Goal: Task Accomplishment & Management: Manage account settings

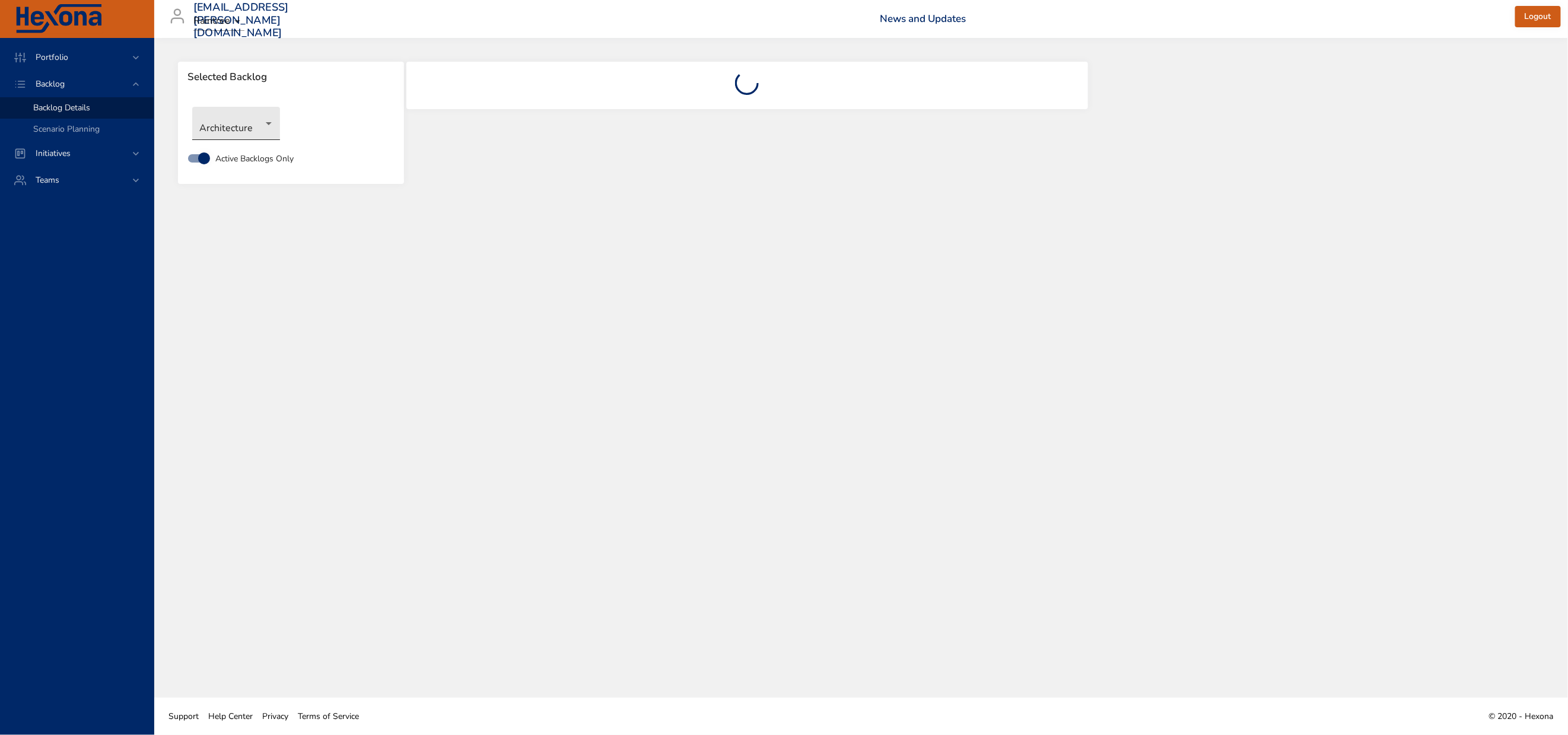
click at [230, 137] on body "Portfolio Backlog Backlog Details Scenario Planning Initiatives Teams [EMAIL_AD…" at bounding box center [784, 368] width 1568 height 735
click at [257, 331] on li "NewGen Scheduler" at bounding box center [253, 329] width 121 height 20
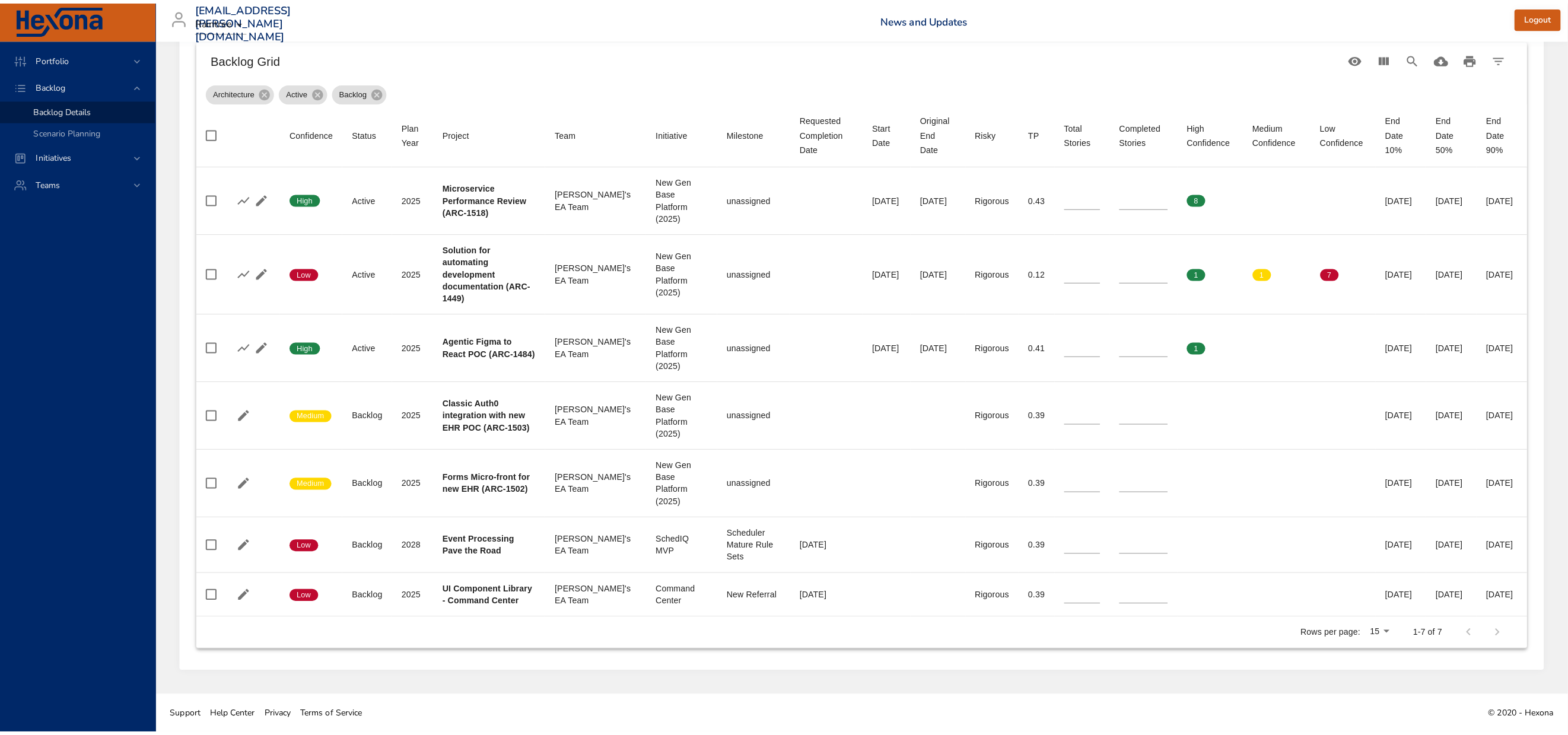
scroll to position [566, 0]
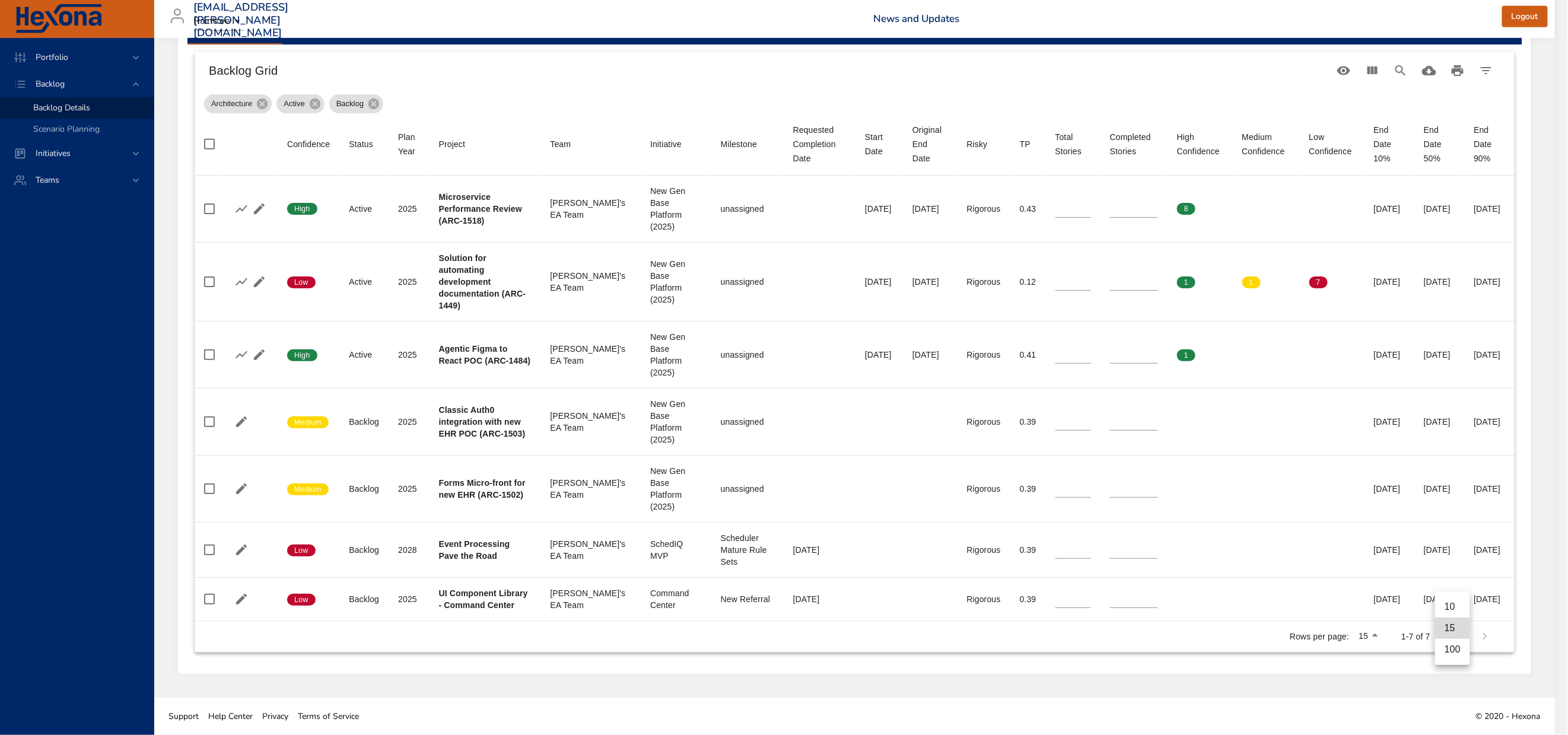
click at [1454, 658] on li "100" at bounding box center [1453, 650] width 35 height 21
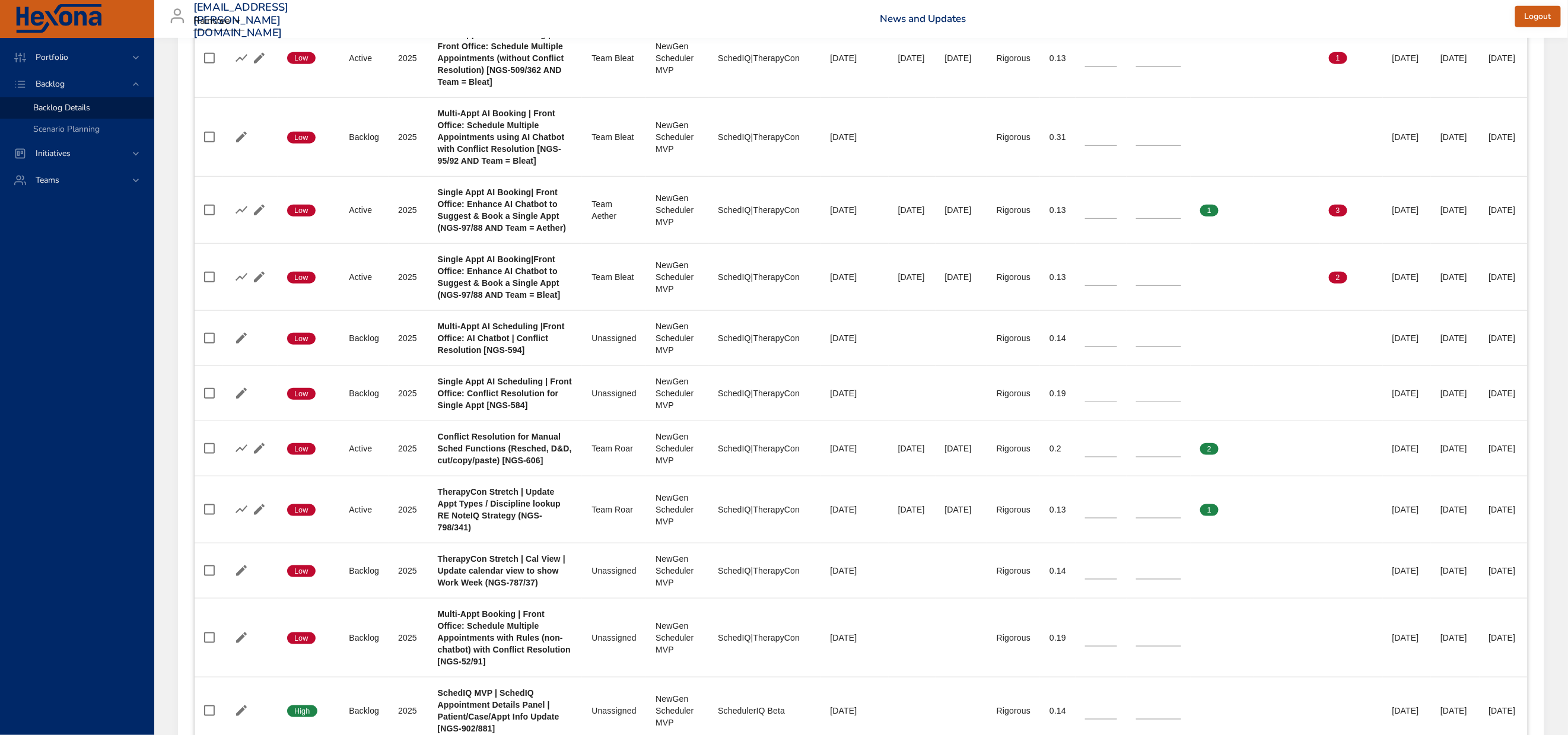
type input "*"
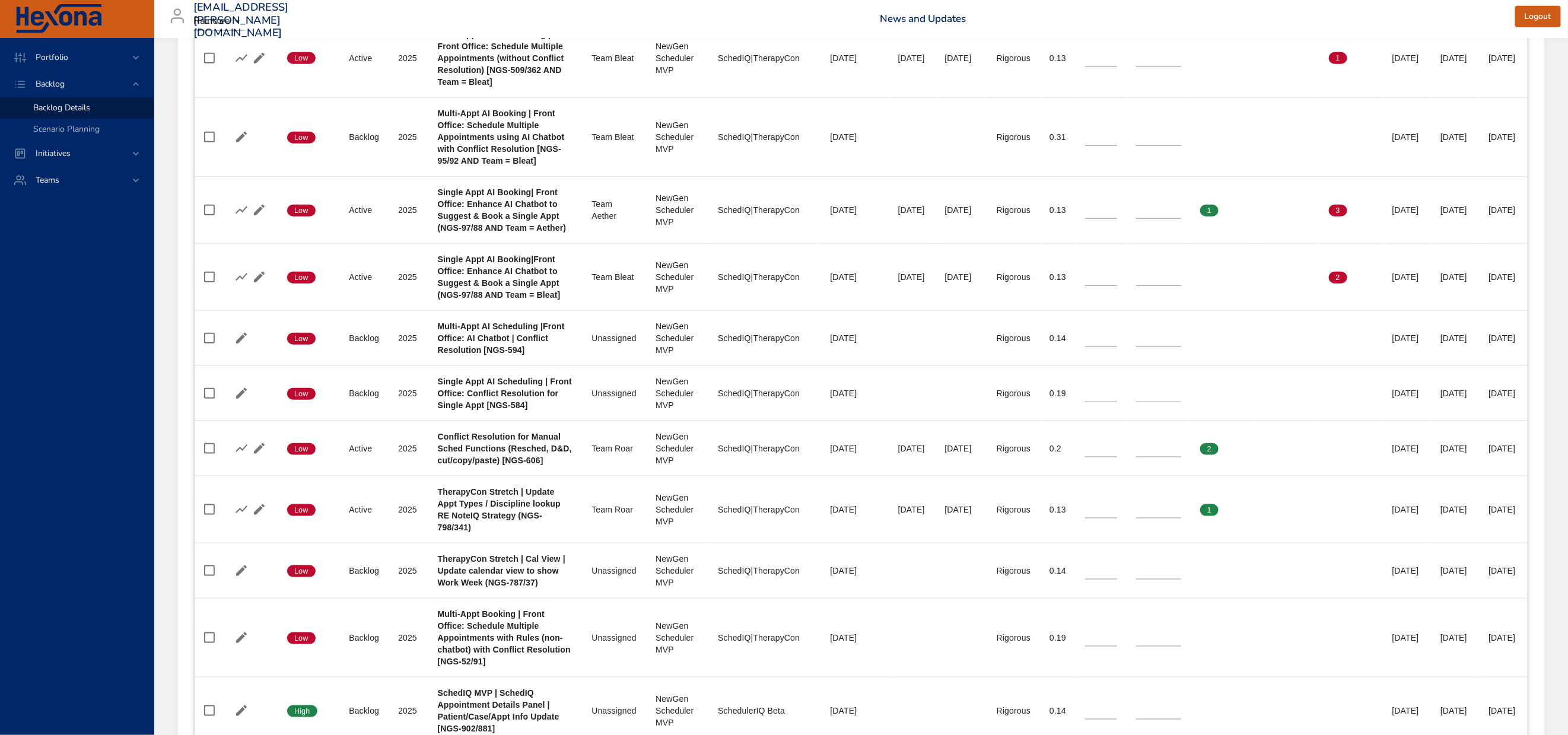
type input "*"
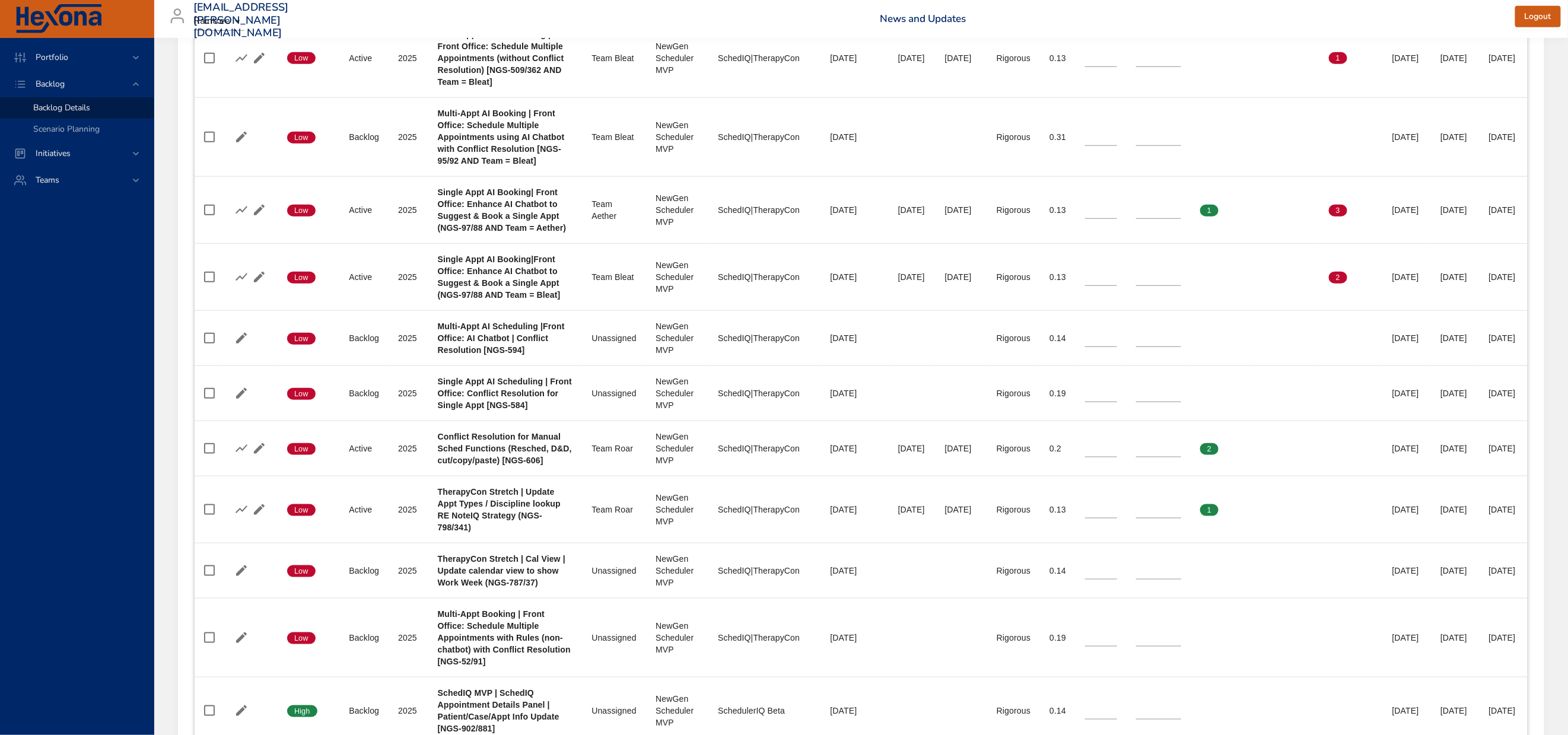
type input "*"
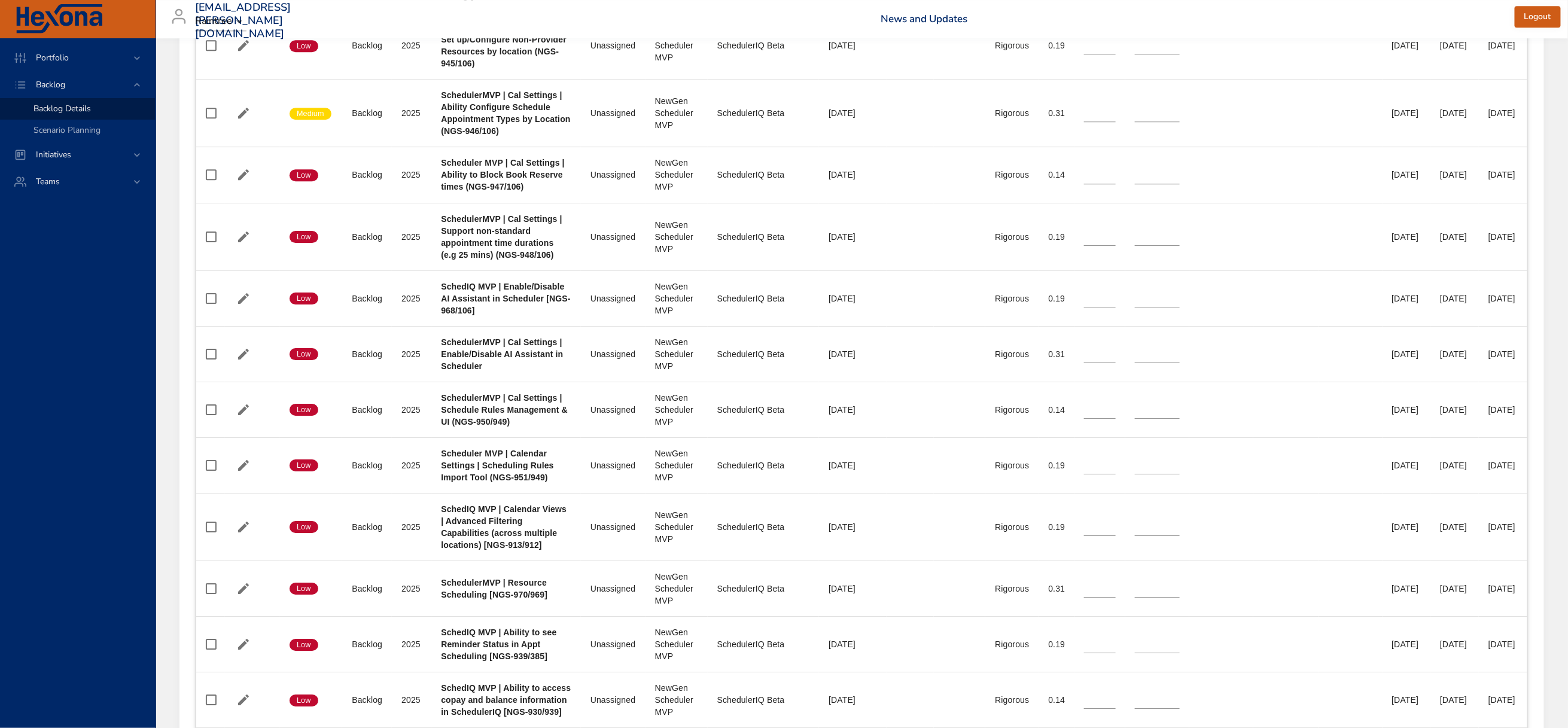
scroll to position [2252, 0]
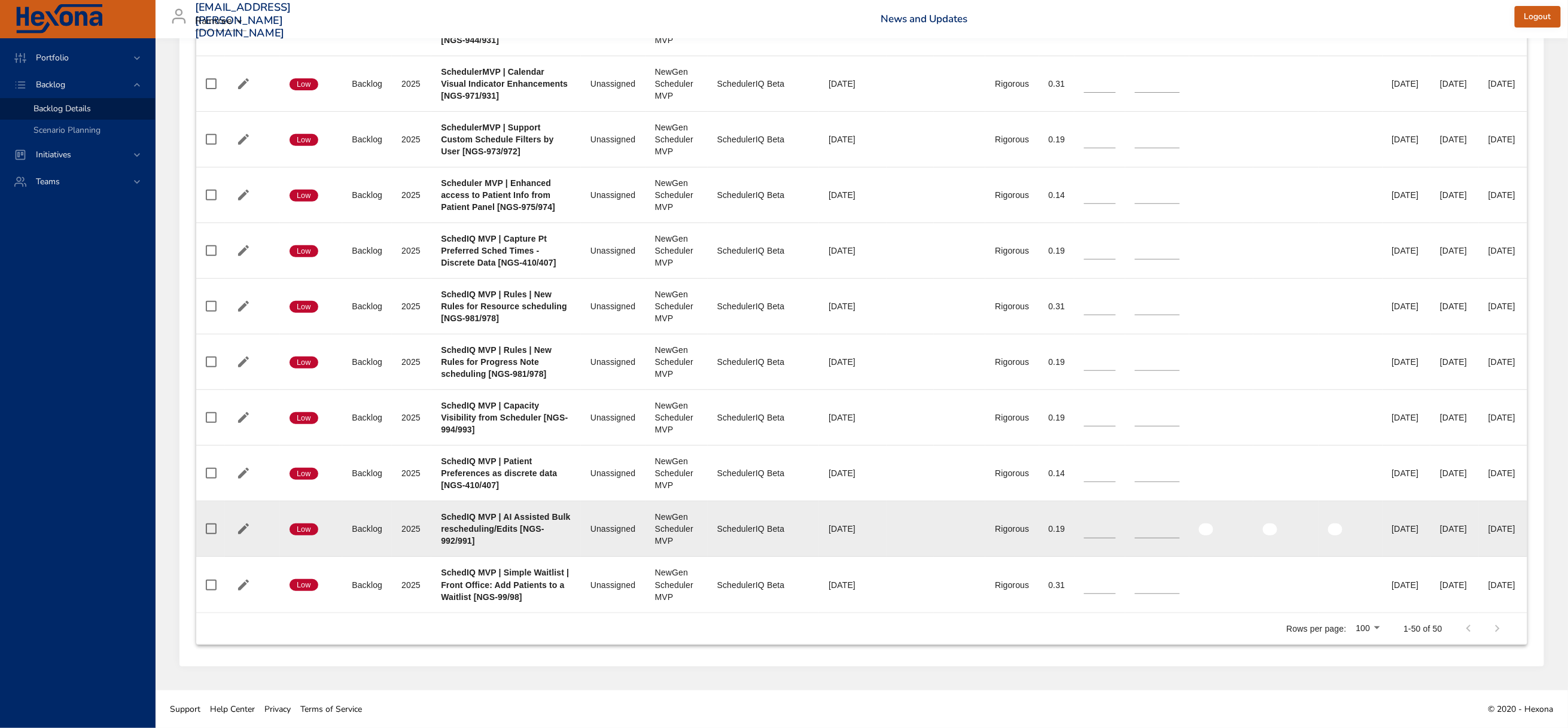
scroll to position [4943, 0]
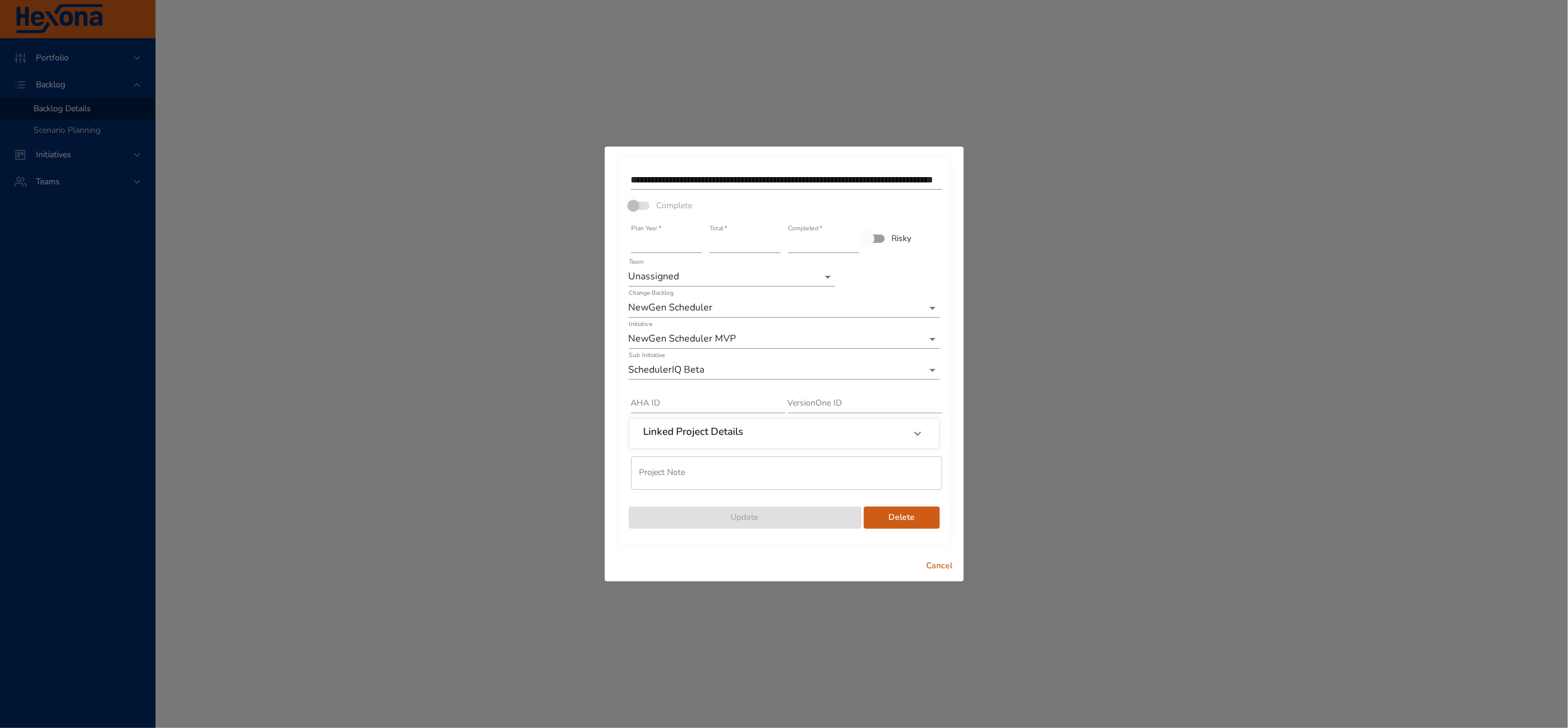
scroll to position [4930, 0]
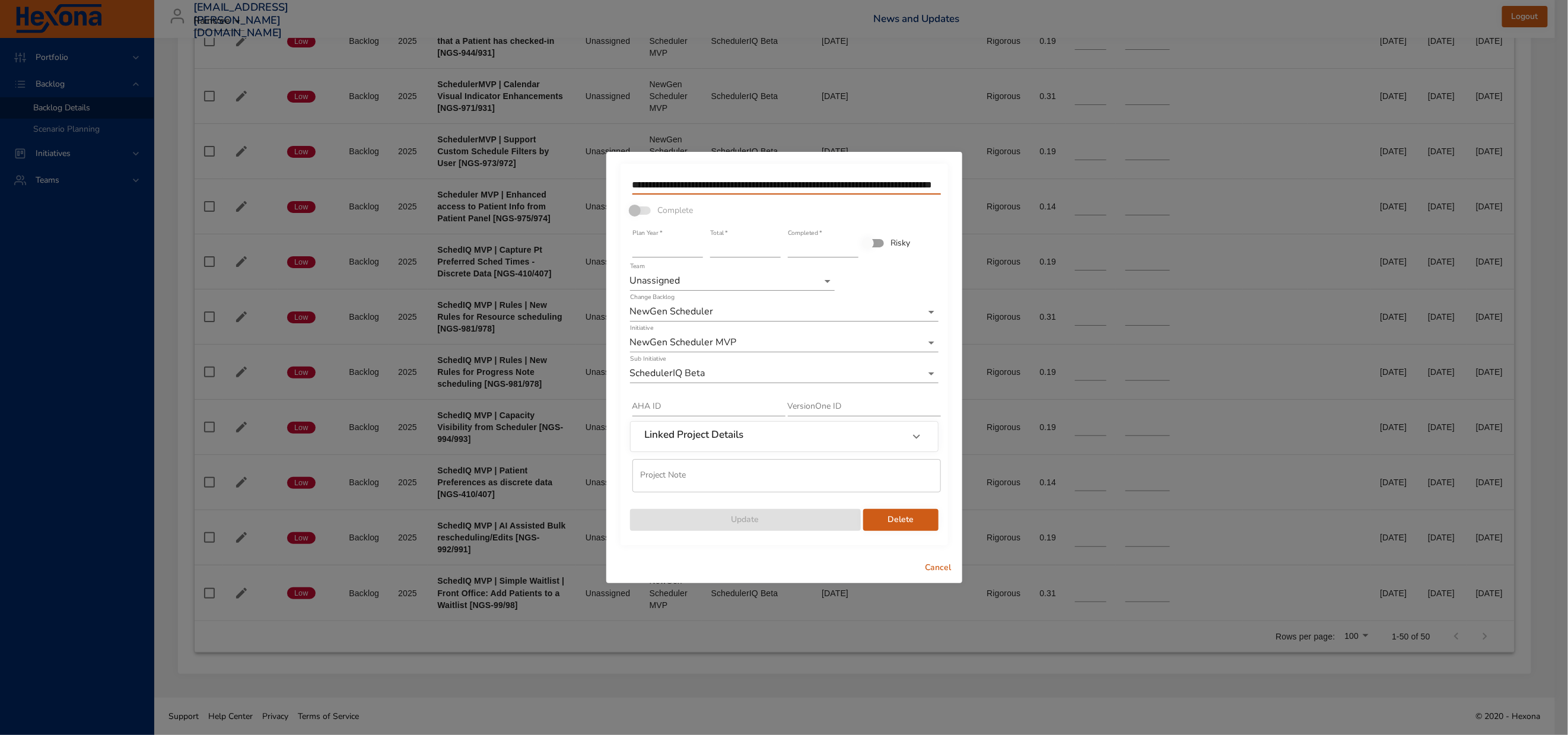
click at [675, 176] on input "**********" at bounding box center [786, 185] width 308 height 19
click at [932, 576] on span "Cancel" at bounding box center [939, 568] width 28 height 15
type input "*"
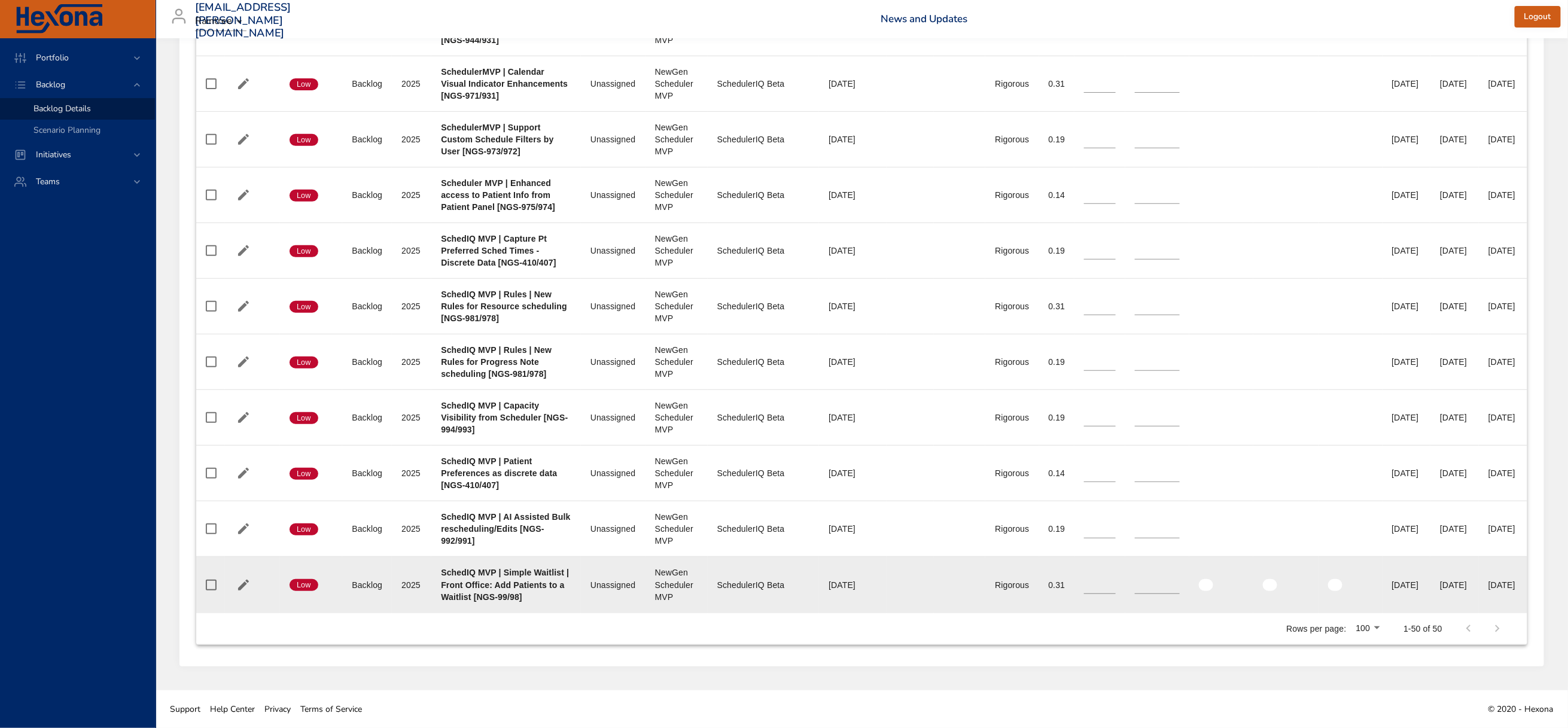
scroll to position [4943, 0]
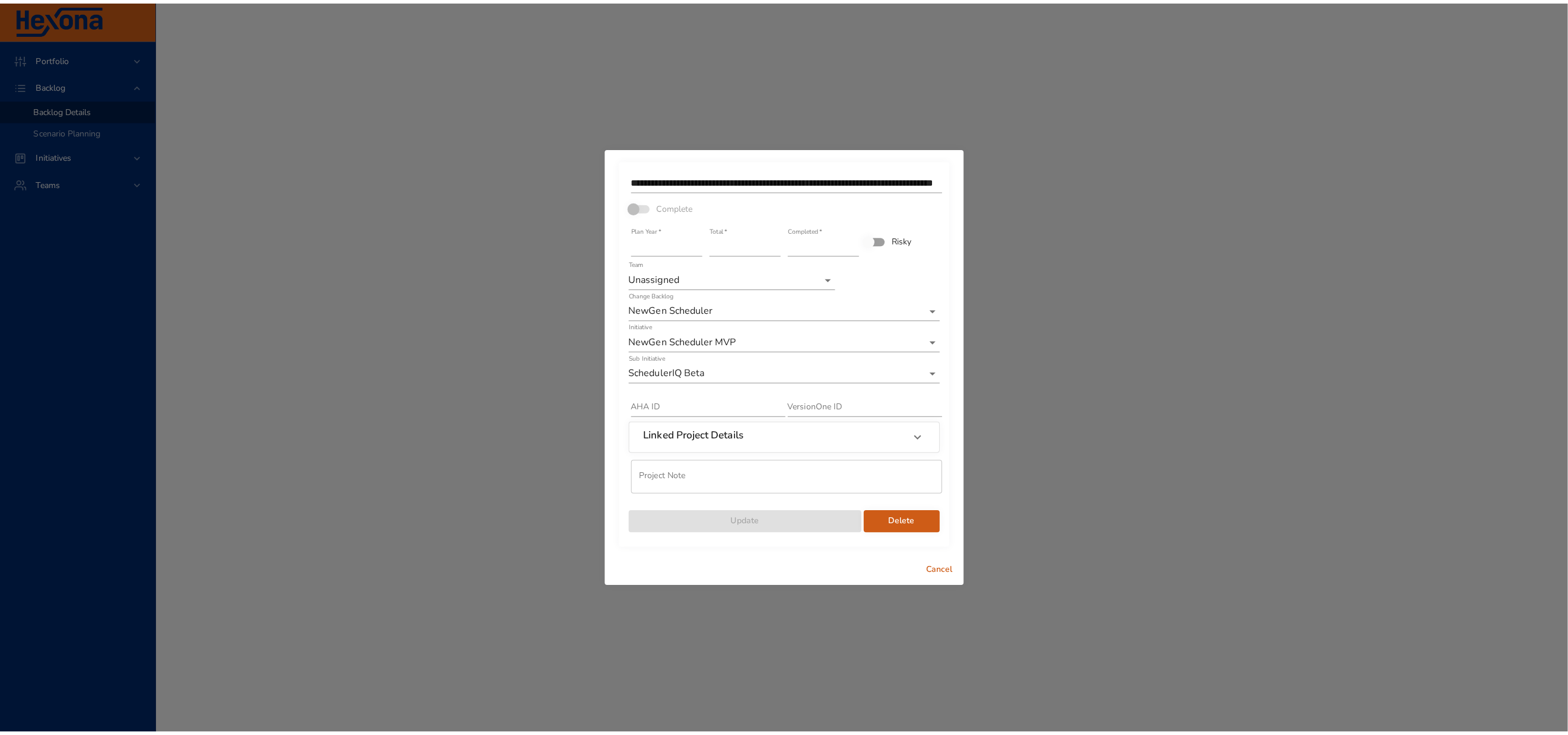
scroll to position [4892, 0]
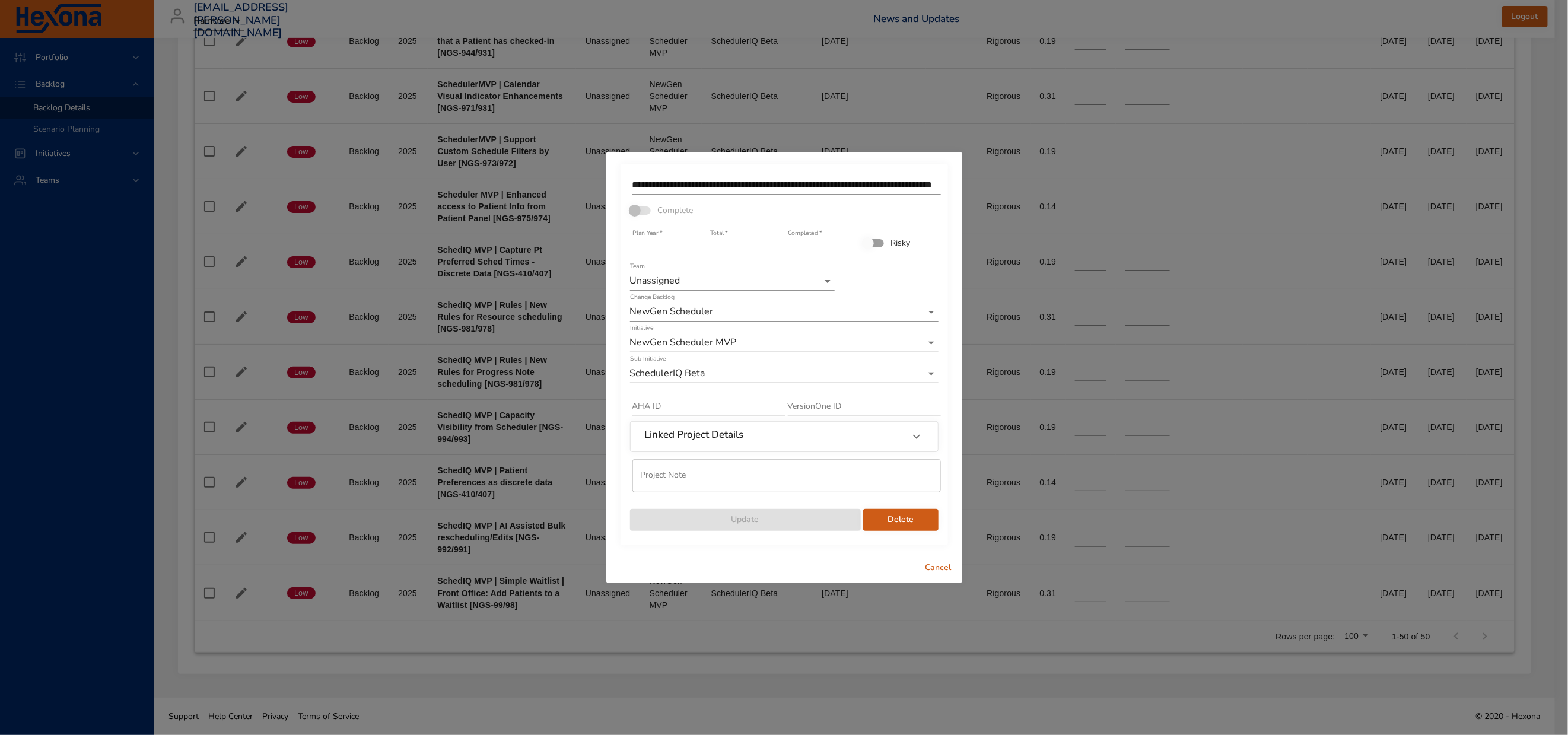
click at [730, 176] on input "**********" at bounding box center [786, 185] width 308 height 19
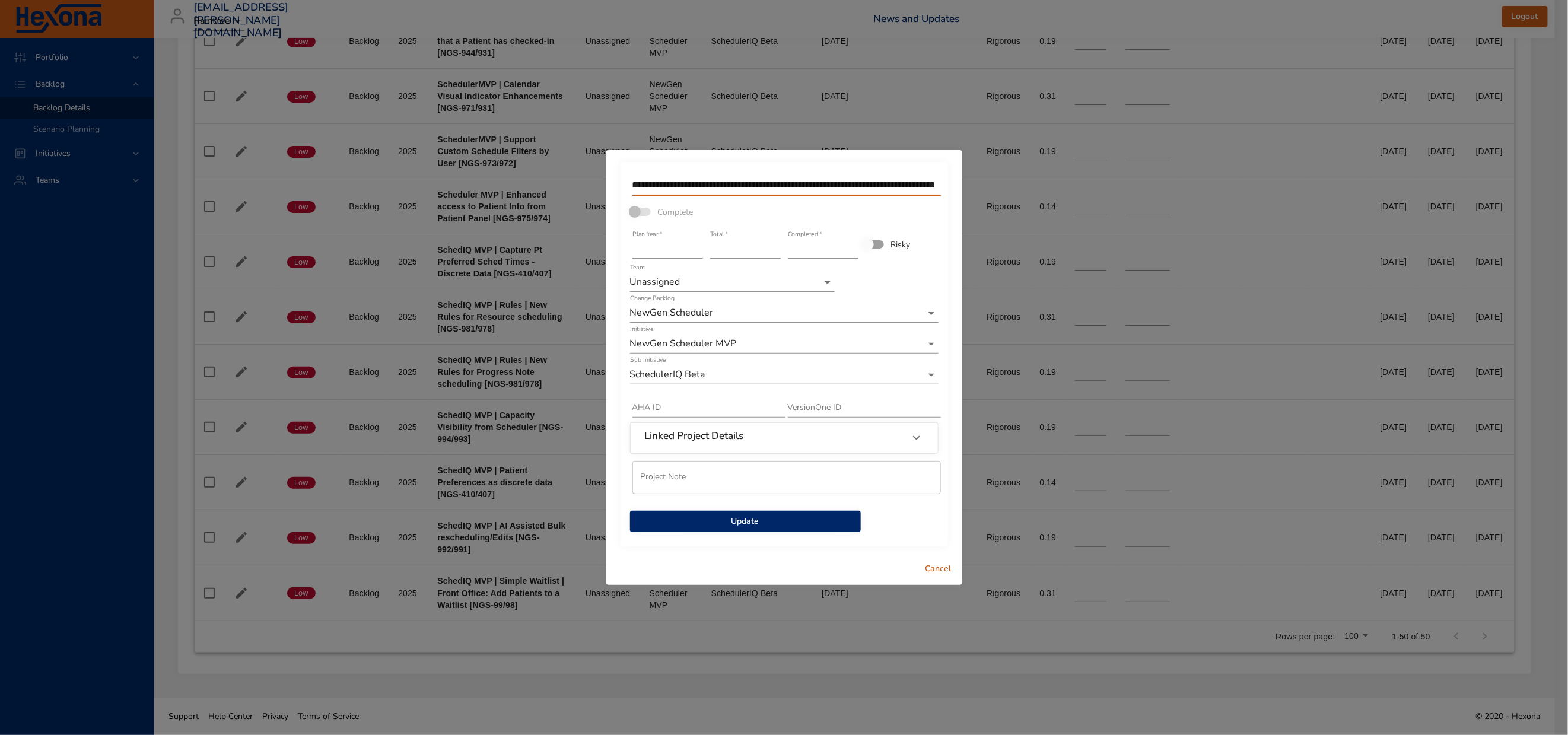
scroll to position [0, 170]
type input "**********"
click at [773, 529] on span "Update" at bounding box center [746, 521] width 212 height 15
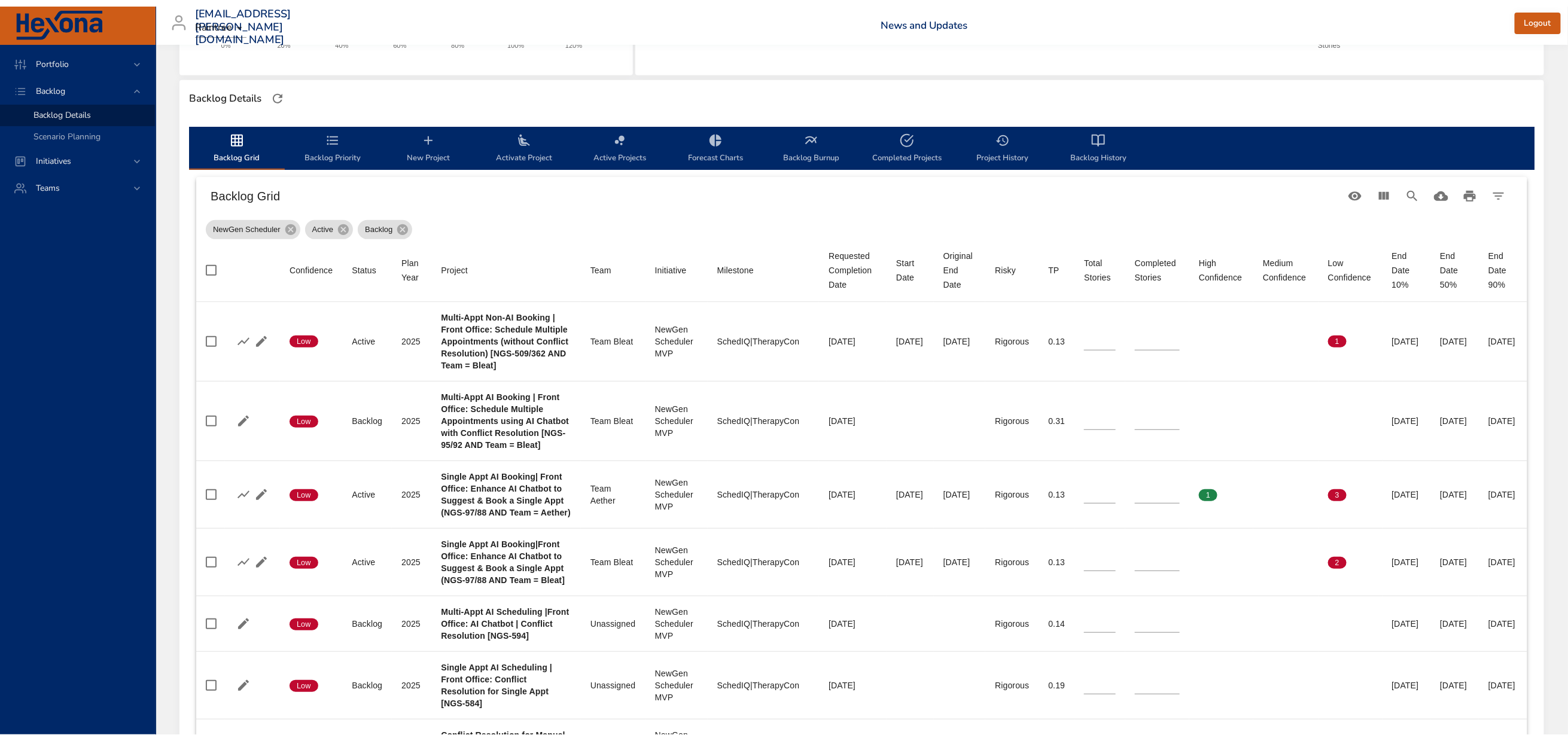
scroll to position [0, 0]
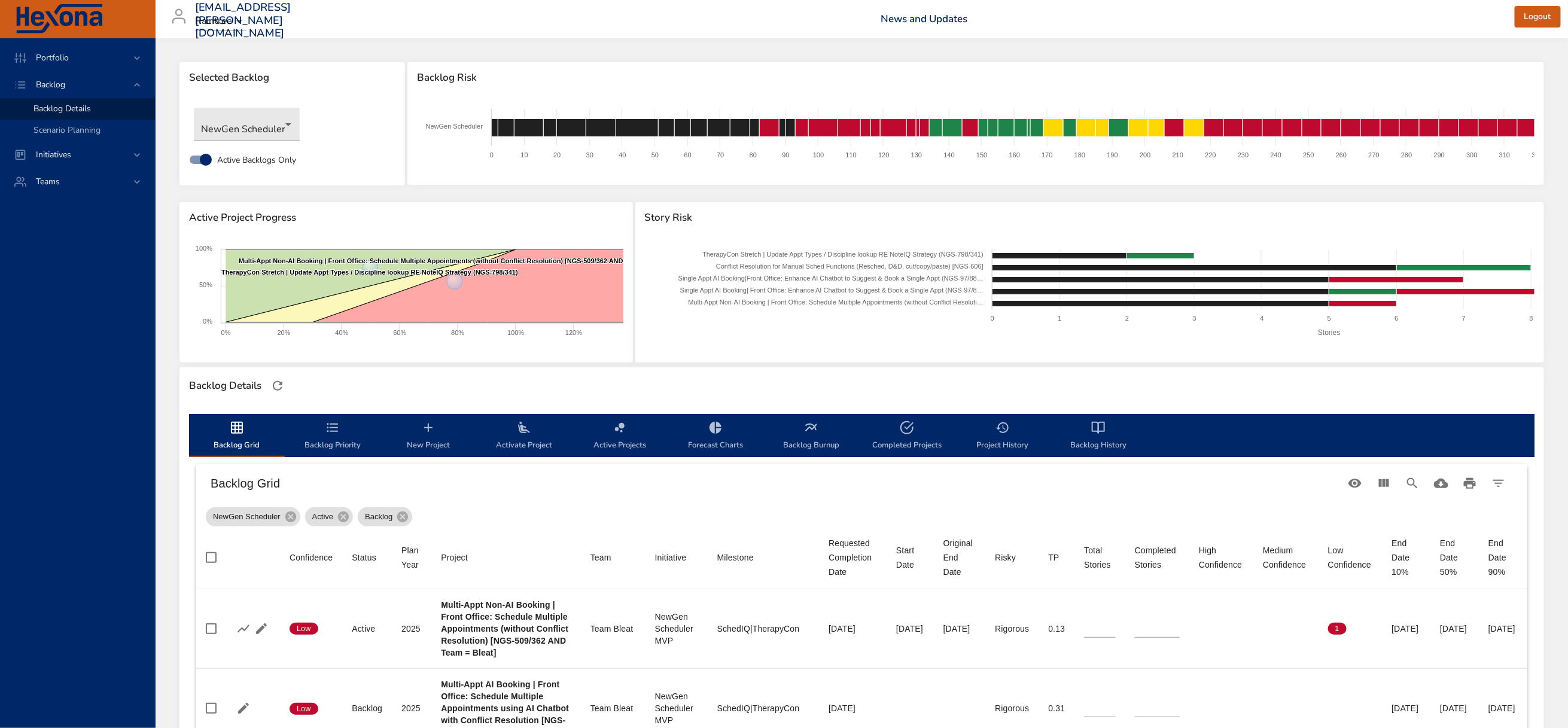
click at [430, 435] on icon "backlog-tab" at bounding box center [428, 427] width 14 height 14
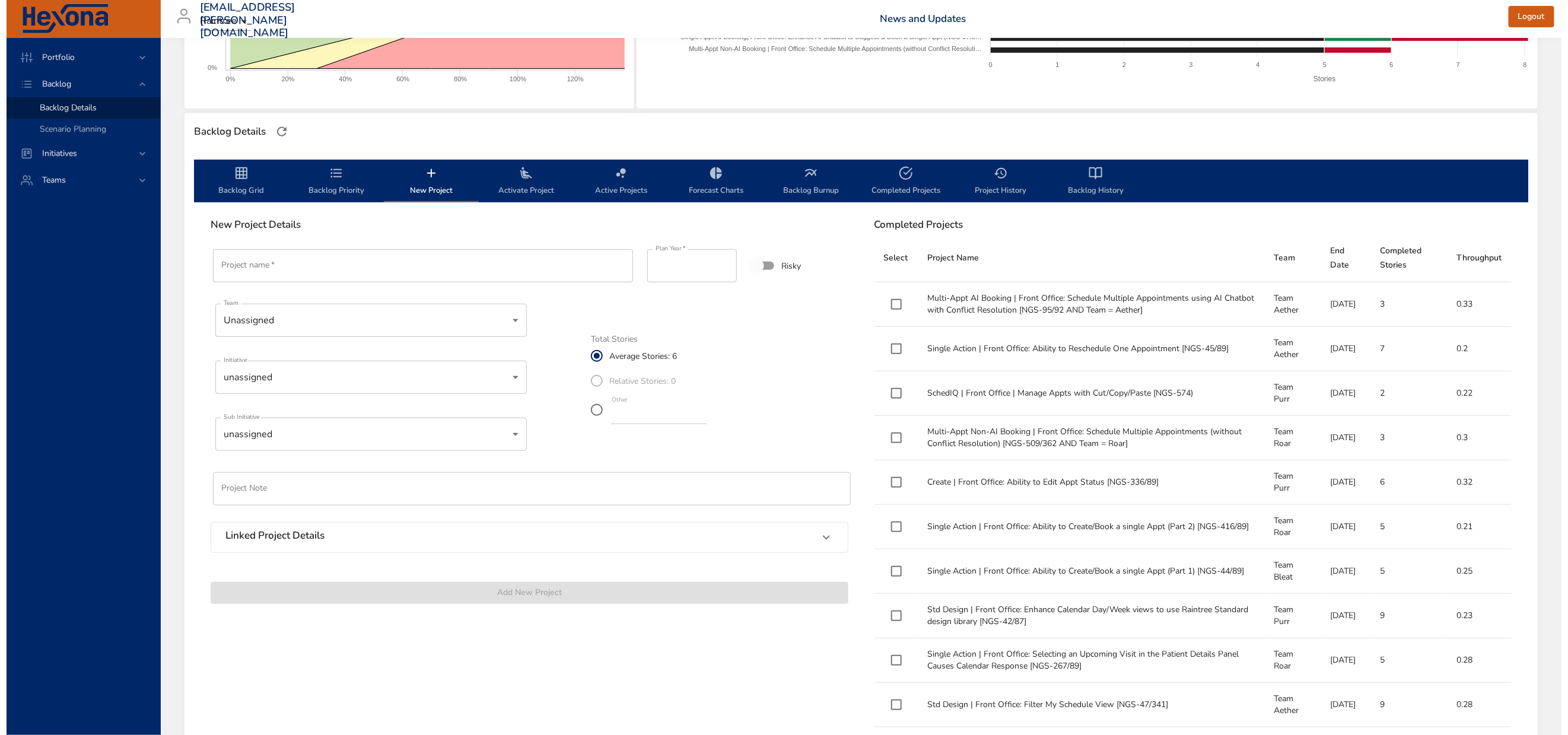
scroll to position [267, 0]
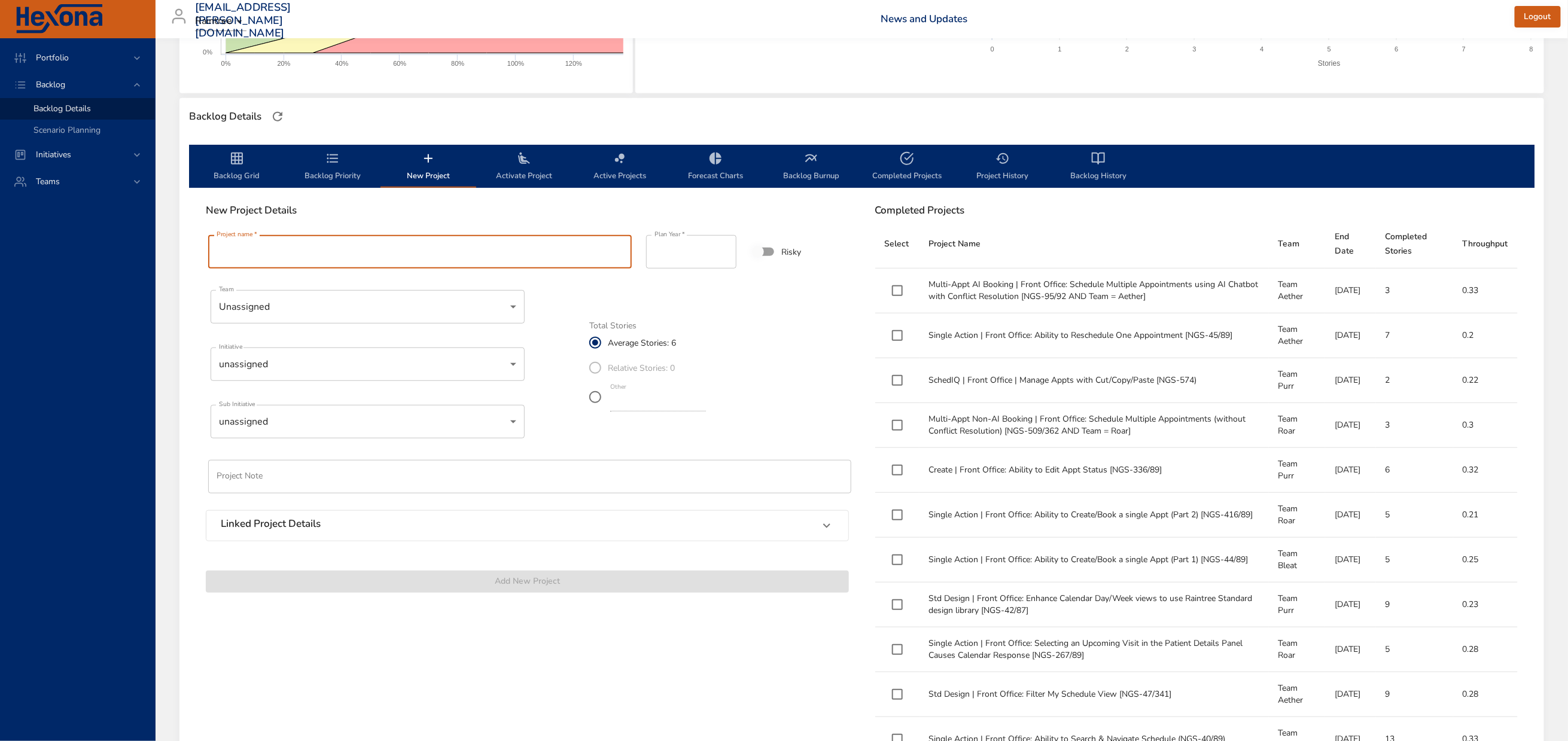
click at [348, 269] on input "Project name   *" at bounding box center [420, 252] width 424 height 33
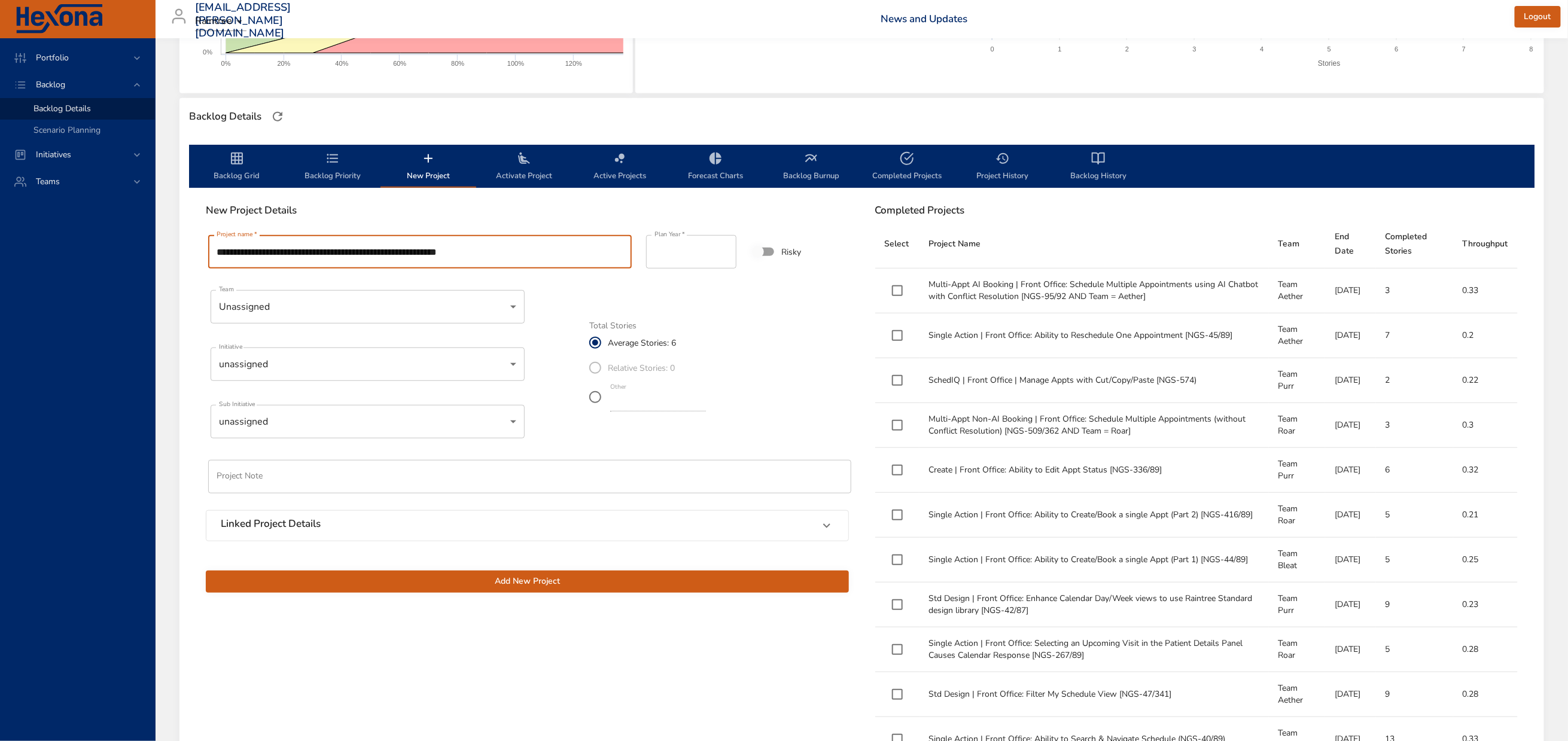
type input "**********"
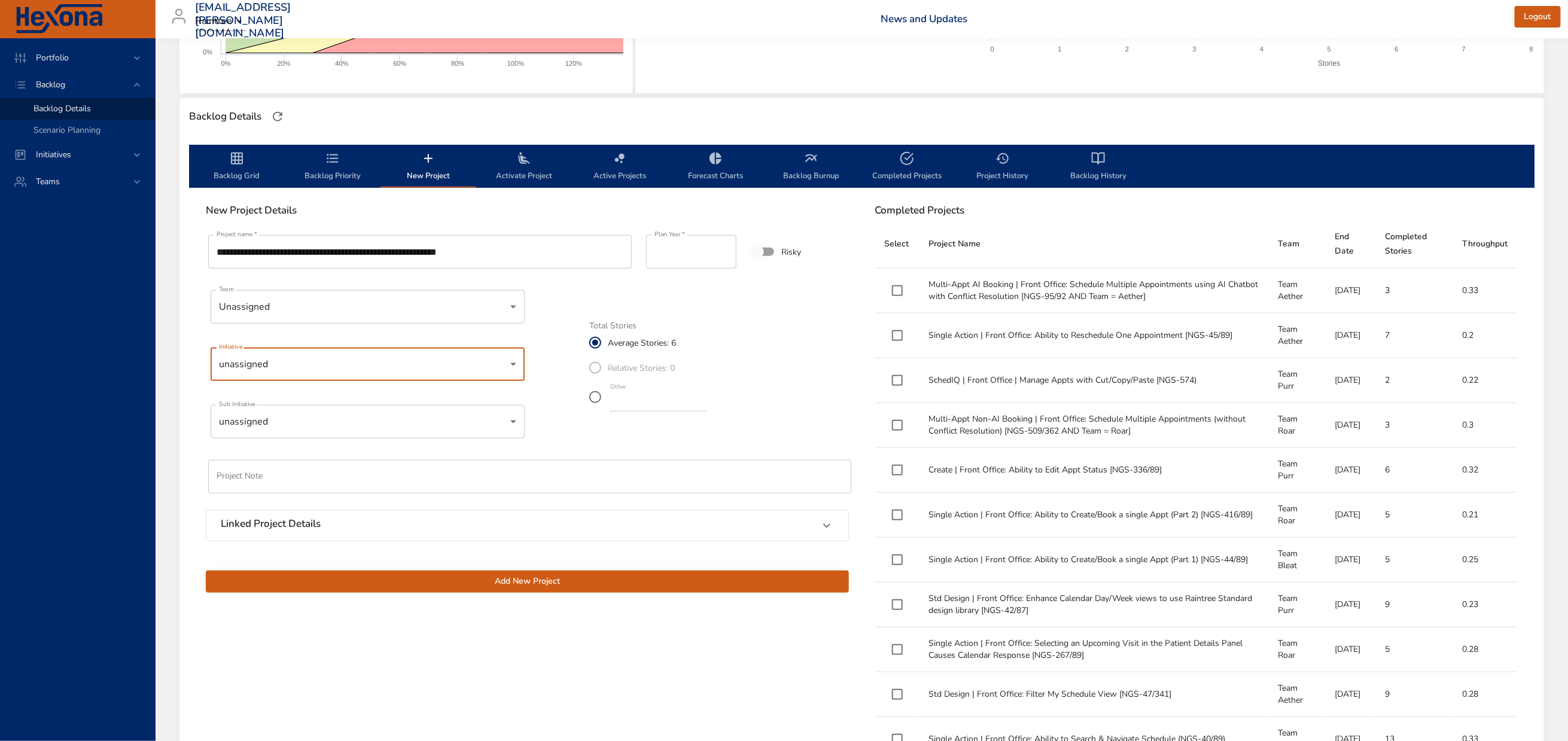
click at [297, 393] on body "Portfolio Backlog Backlog Details Scenario Planning Initiatives Teams [EMAIL_AD…" at bounding box center [784, 101] width 1568 height 741
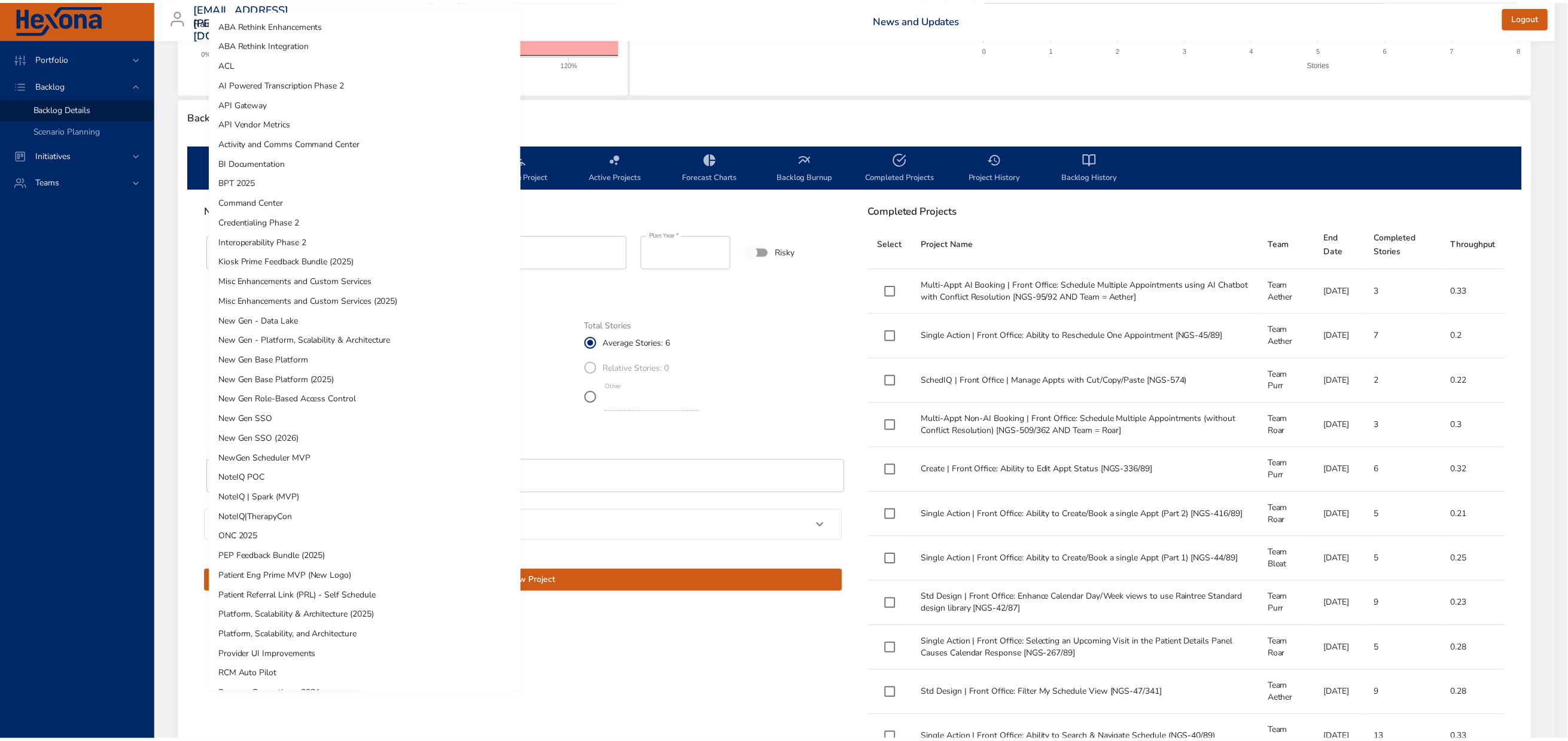
scroll to position [272, 0]
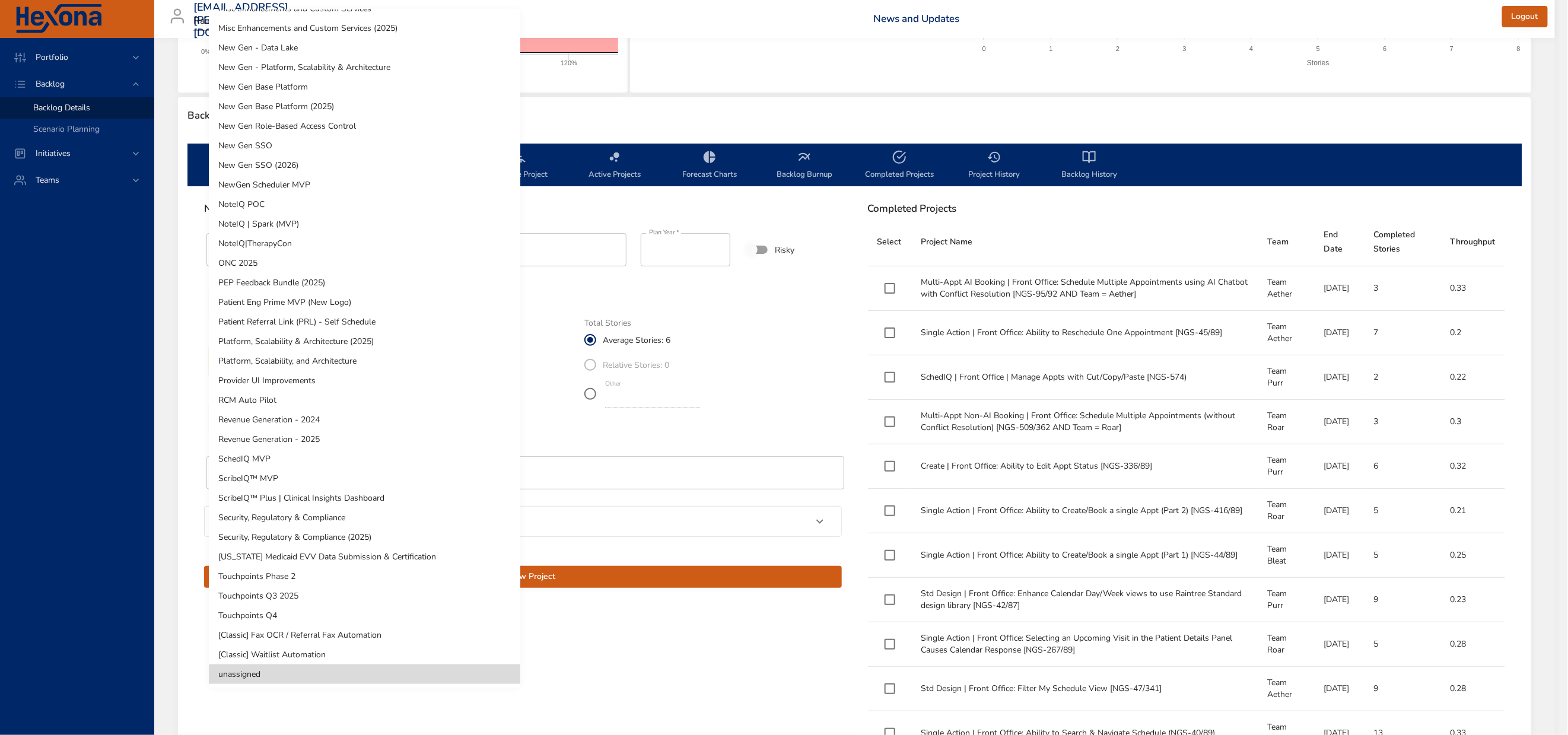
click at [286, 182] on li "NewGen Scheduler MVP" at bounding box center [365, 185] width 312 height 20
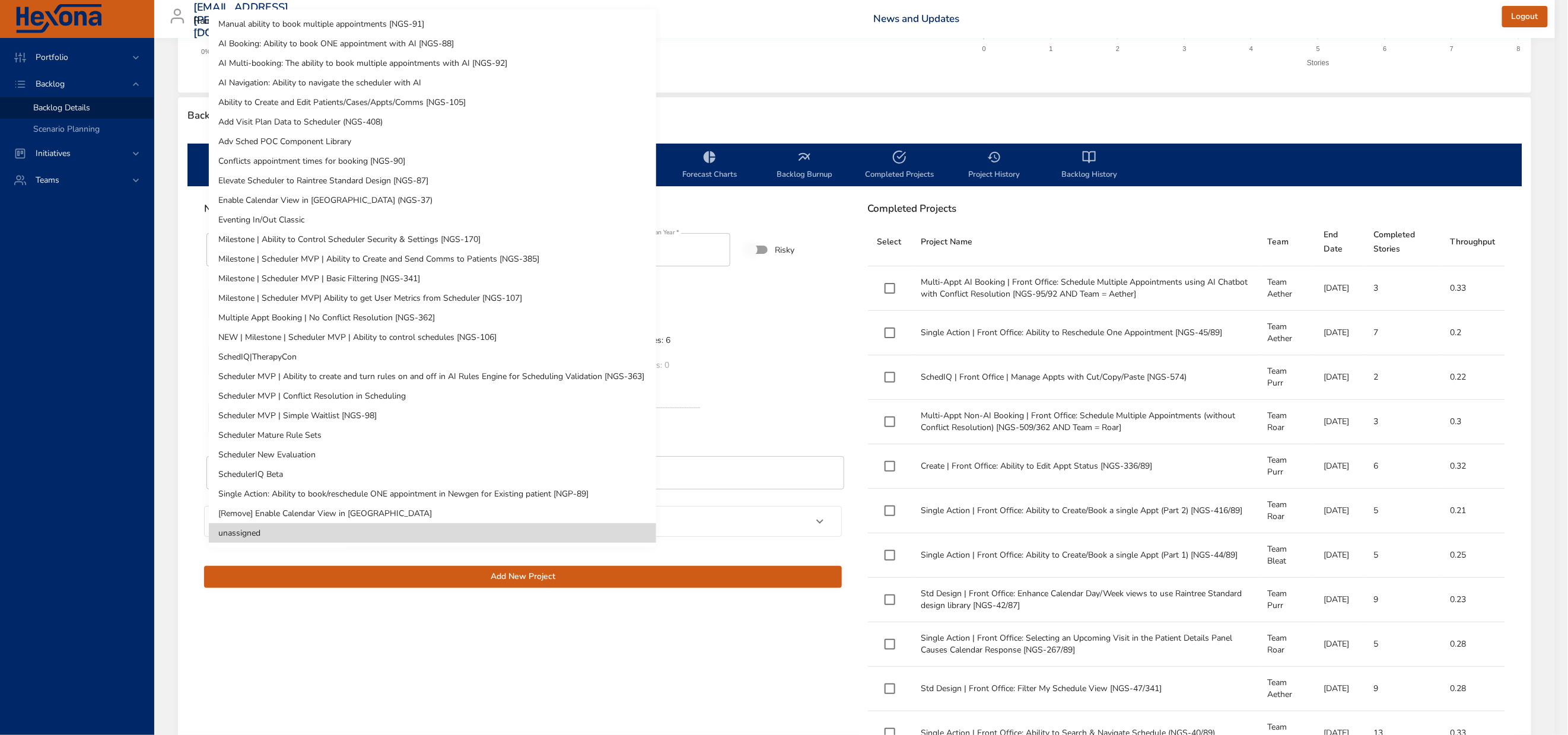
click at [339, 446] on body "Portfolio Backlog Backlog Details Scenario Planning Initiatives Teams [EMAIL_AD…" at bounding box center [784, 100] width 1568 height 735
click at [286, 466] on li "SchedulerIQ Beta" at bounding box center [432, 475] width 447 height 20
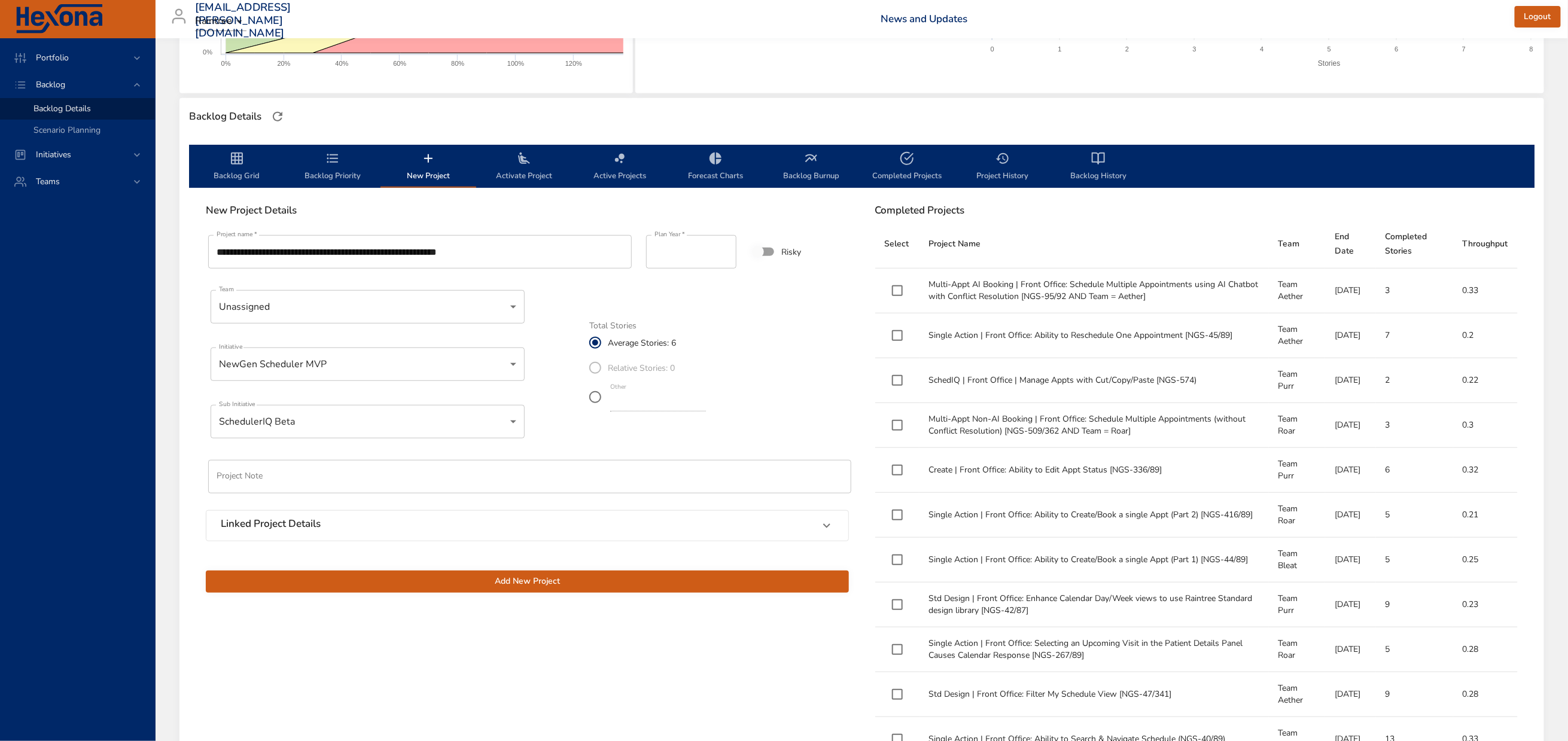
click at [516, 590] on span "Add New Project" at bounding box center [527, 582] width 624 height 15
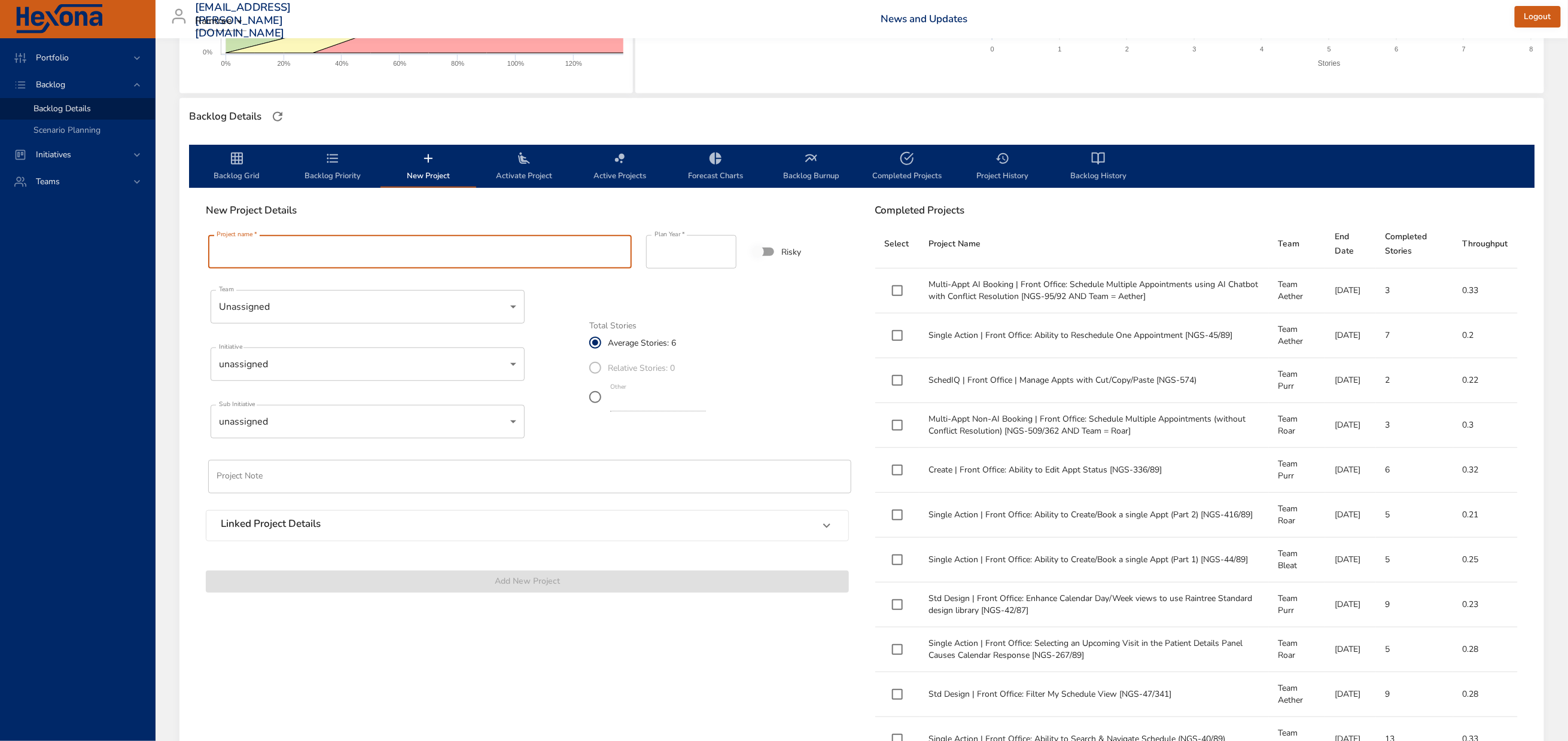
click at [393, 269] on input "Project name   *" at bounding box center [420, 252] width 424 height 33
click at [336, 269] on input "Project name   *" at bounding box center [420, 252] width 424 height 33
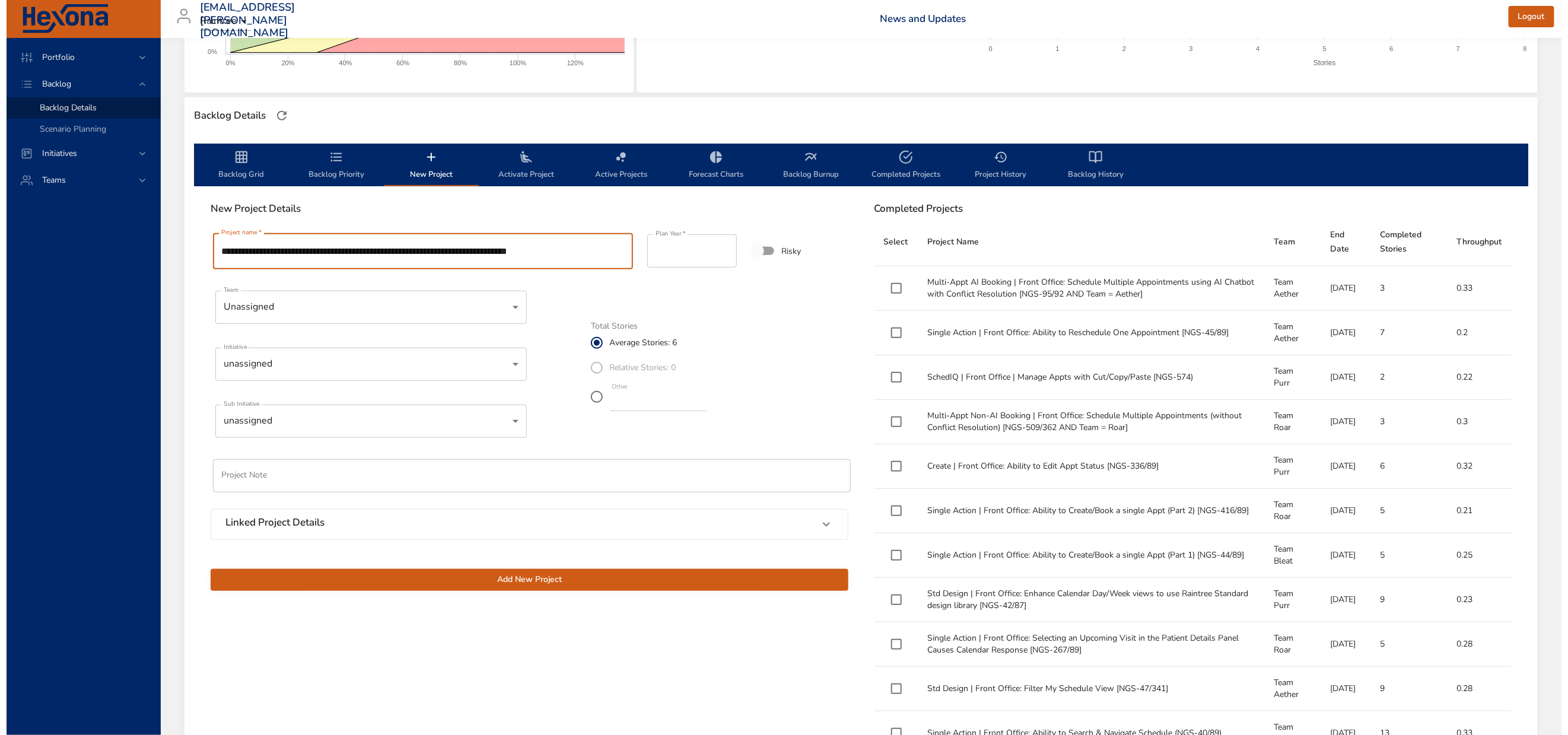
scroll to position [0, 27]
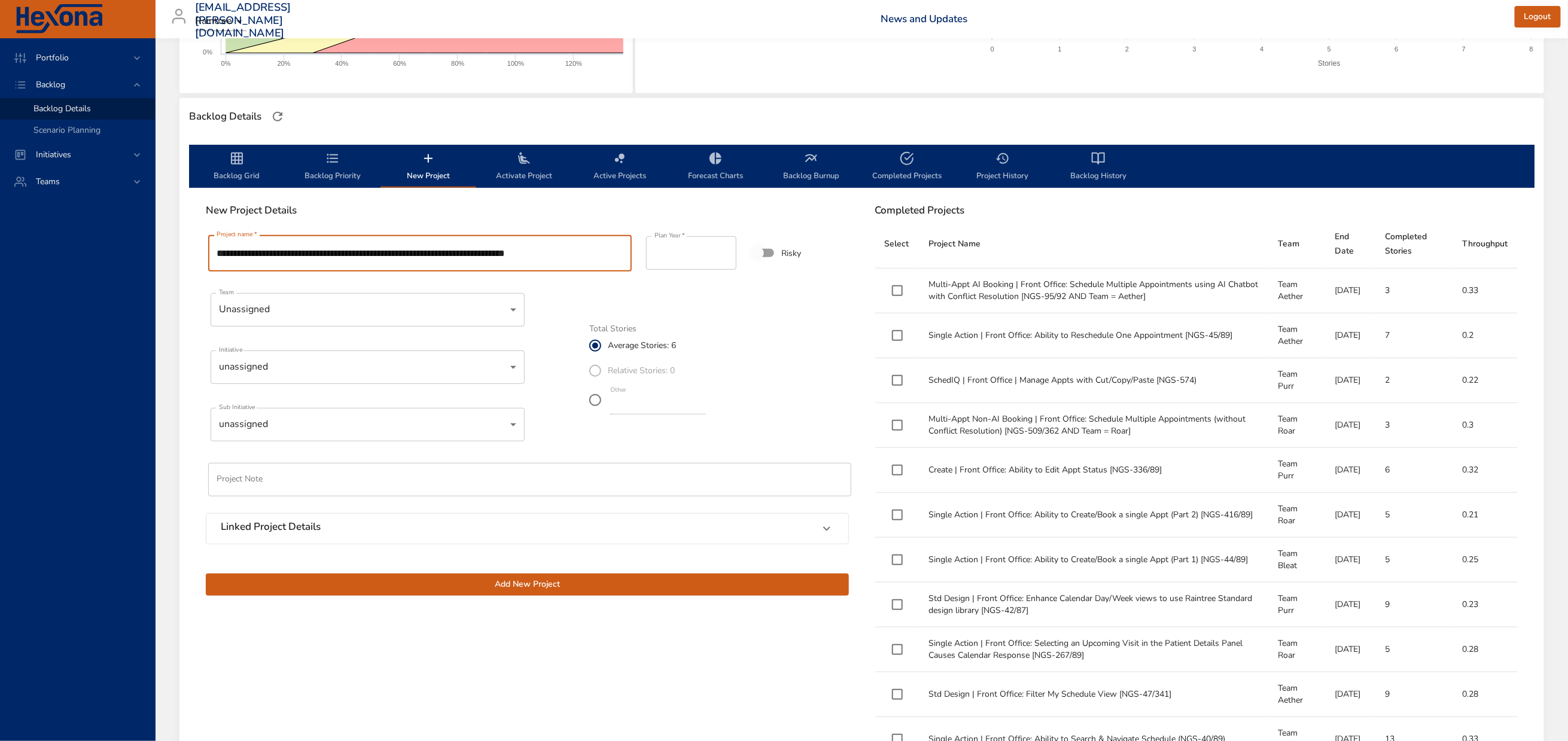
type input "**********"
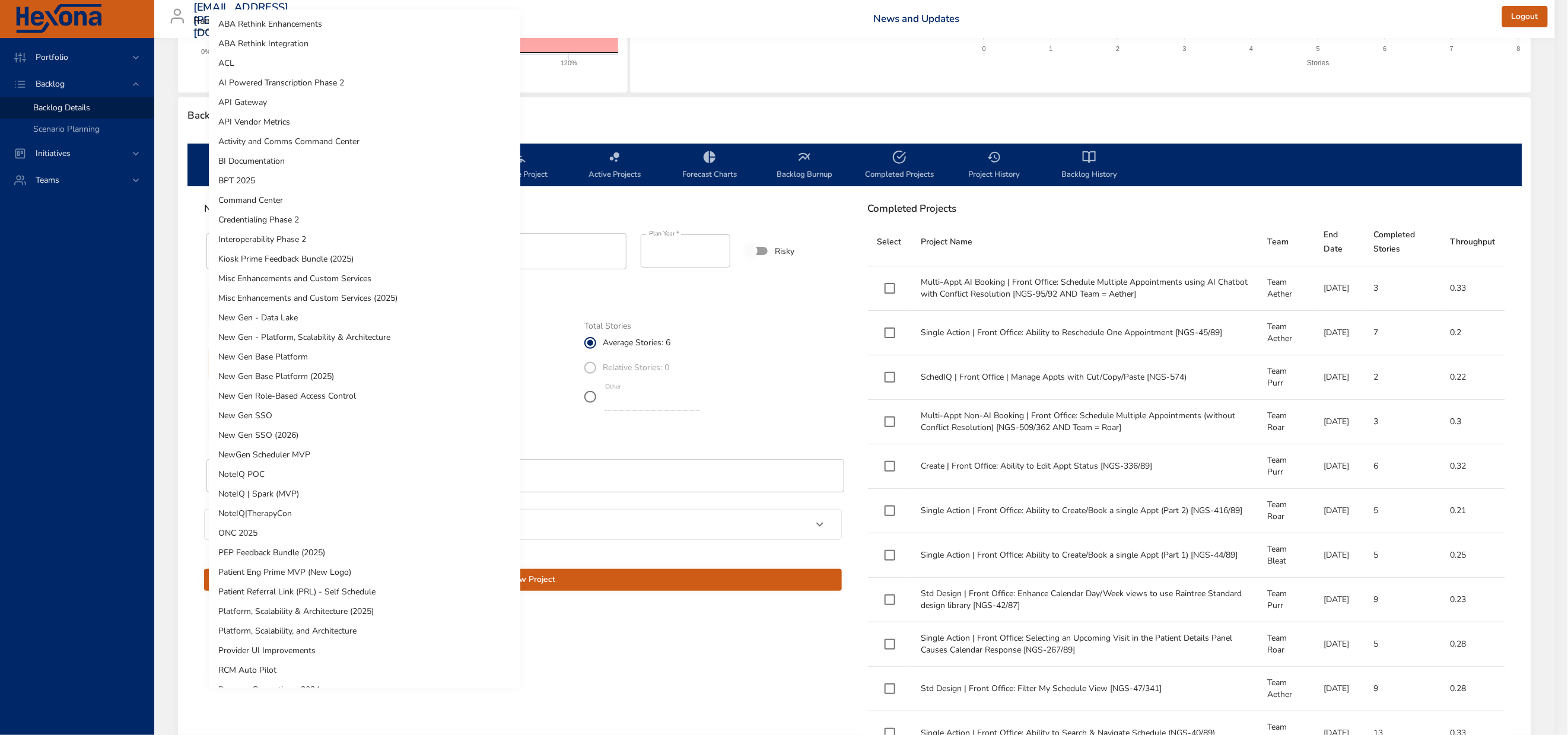
click at [316, 391] on body "Portfolio Backlog Backlog Details Scenario Planning Initiatives Teams [EMAIL_AD…" at bounding box center [784, 100] width 1568 height 735
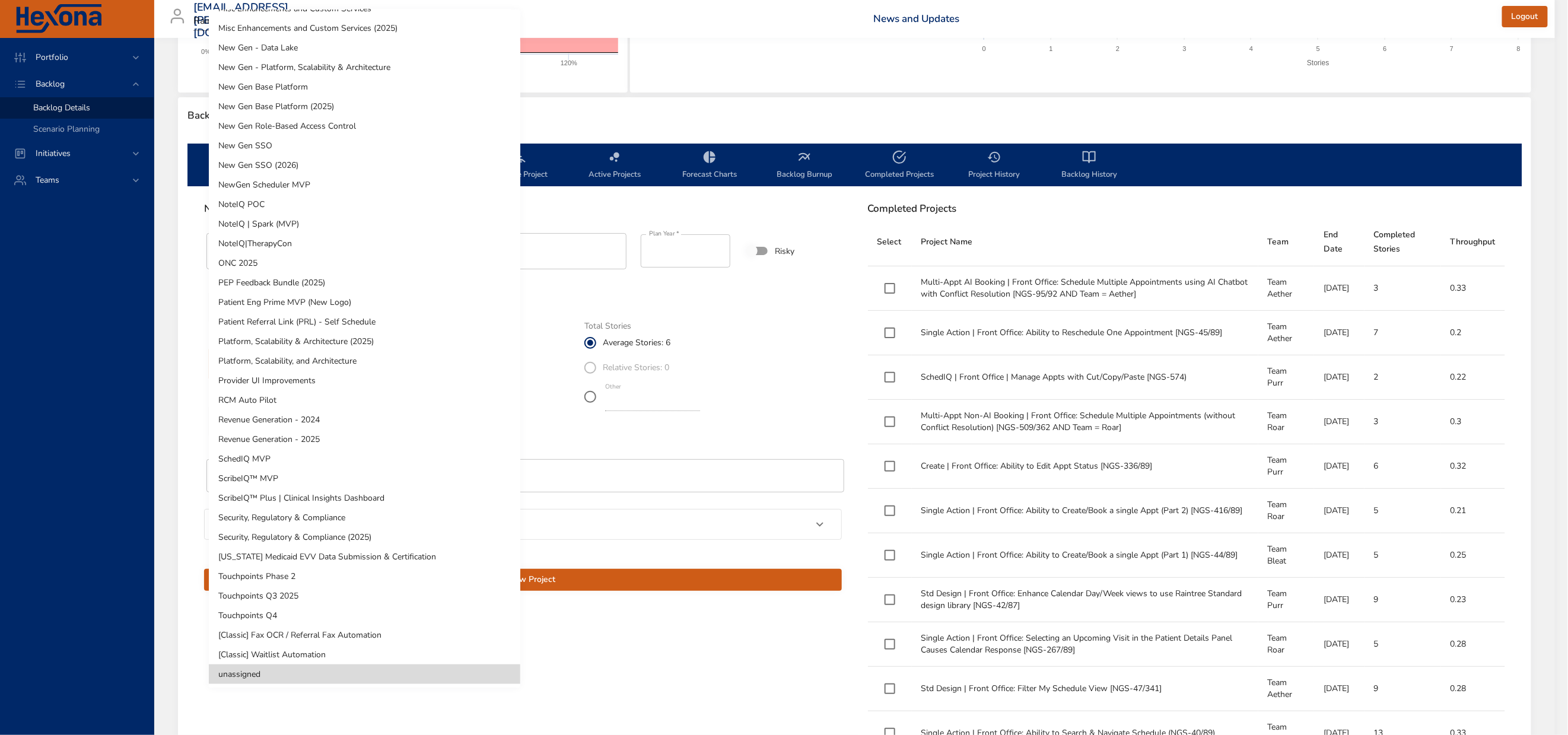
click at [287, 185] on li "NewGen Scheduler MVP" at bounding box center [365, 185] width 312 height 20
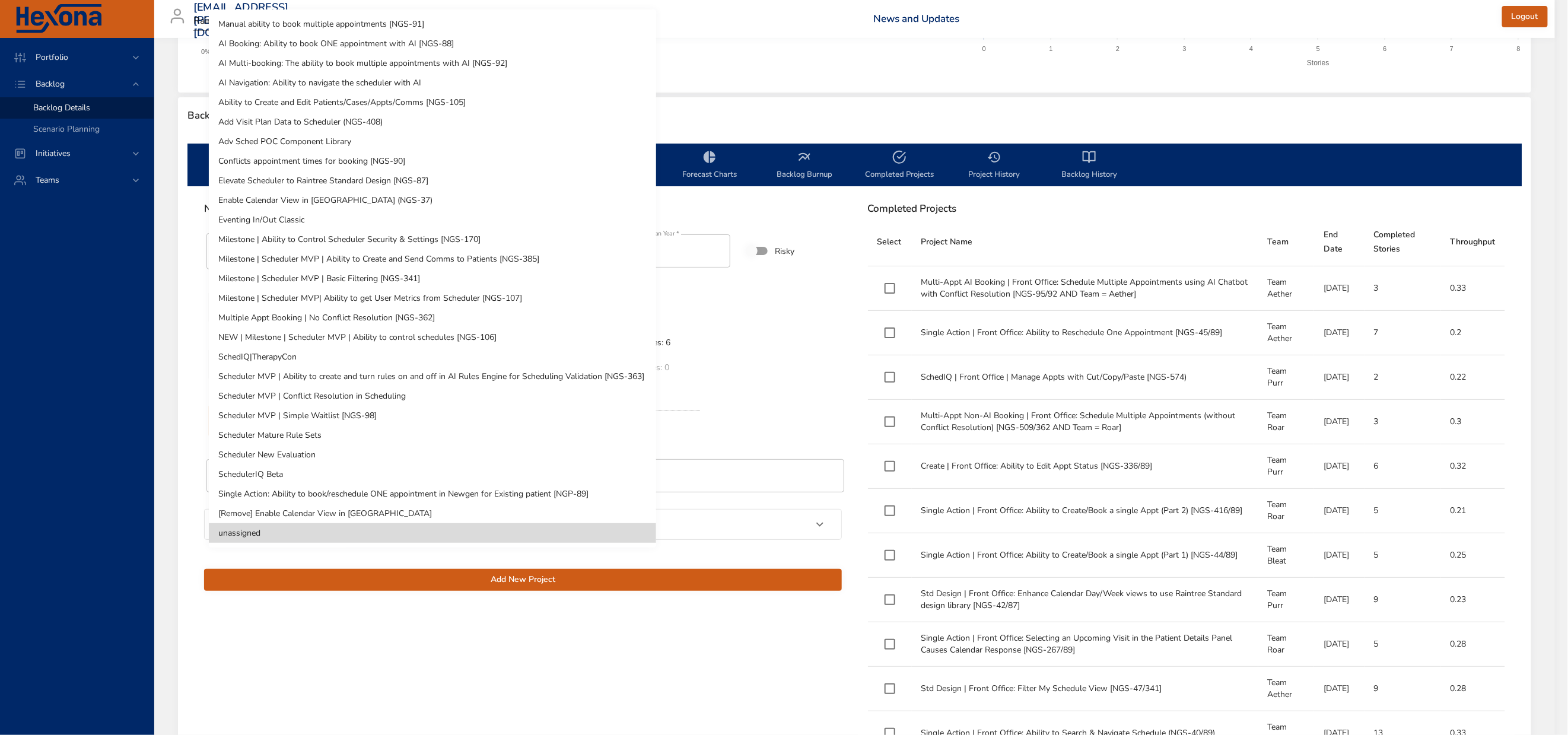
click at [332, 449] on body "Portfolio Backlog Backlog Details Scenario Planning Initiatives Teams [EMAIL_AD…" at bounding box center [784, 100] width 1568 height 735
click at [290, 471] on li "SchedulerIQ Beta" at bounding box center [432, 475] width 447 height 20
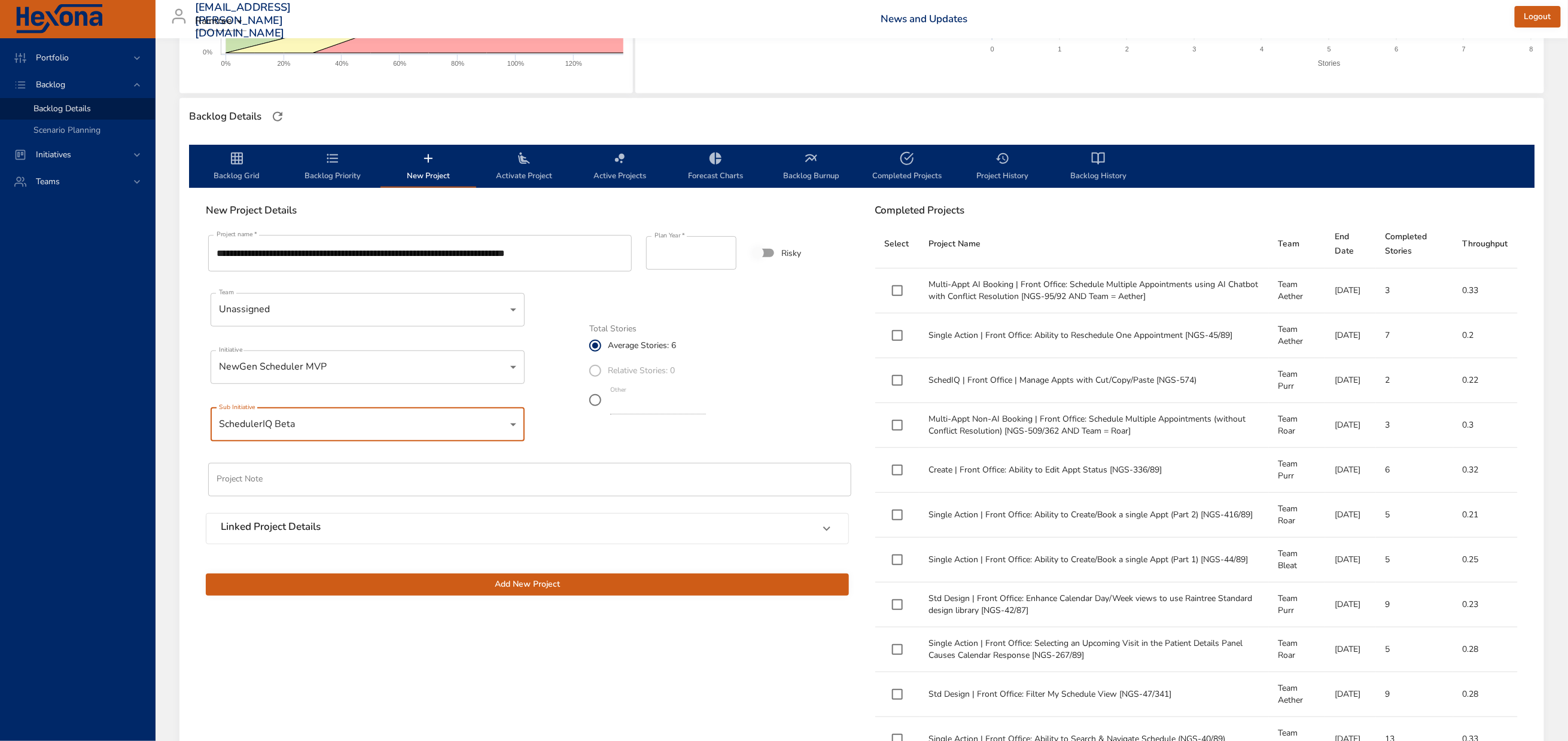
click at [550, 592] on span "Add New Project" at bounding box center [527, 585] width 624 height 15
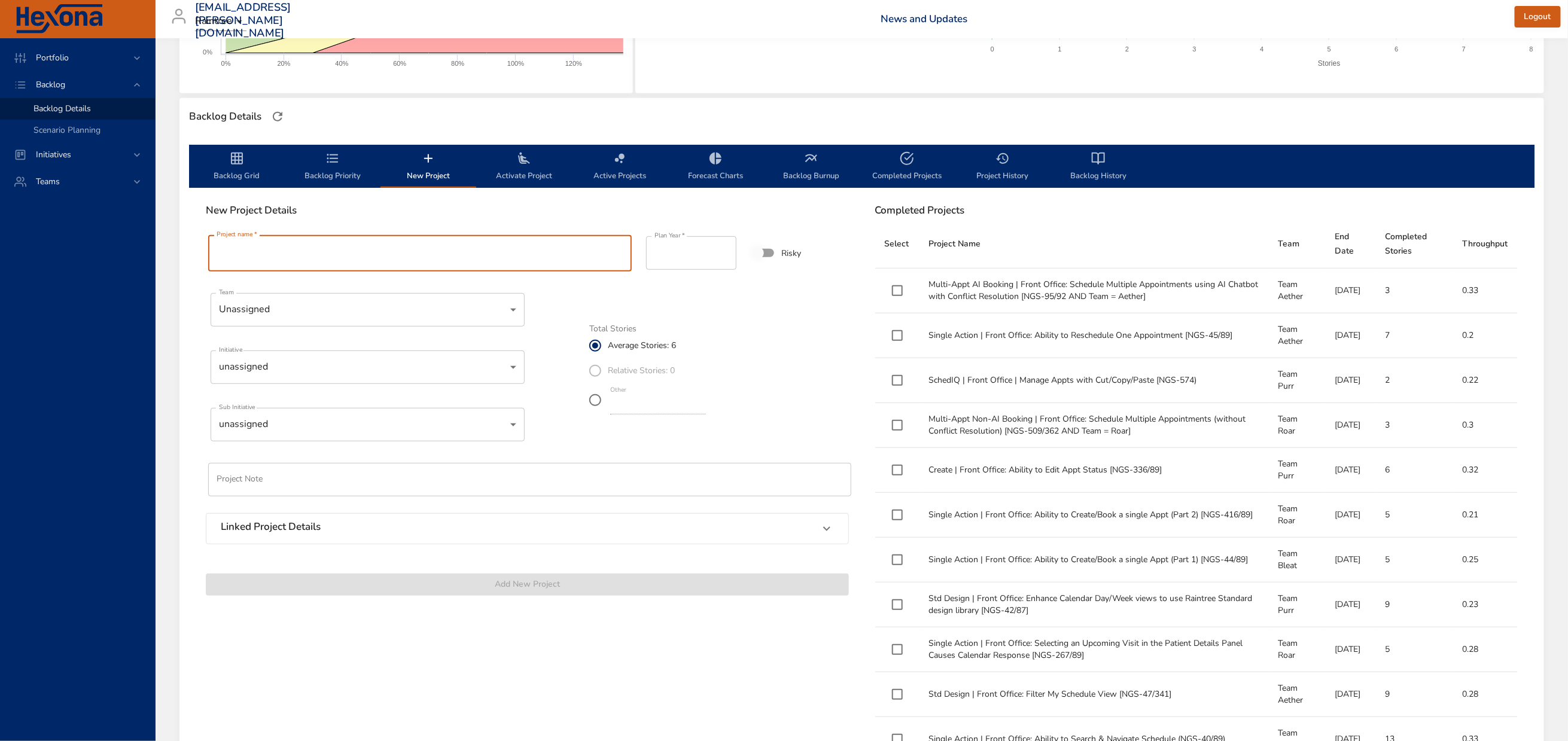
click at [300, 272] on input "Project name   *" at bounding box center [420, 253] width 424 height 36
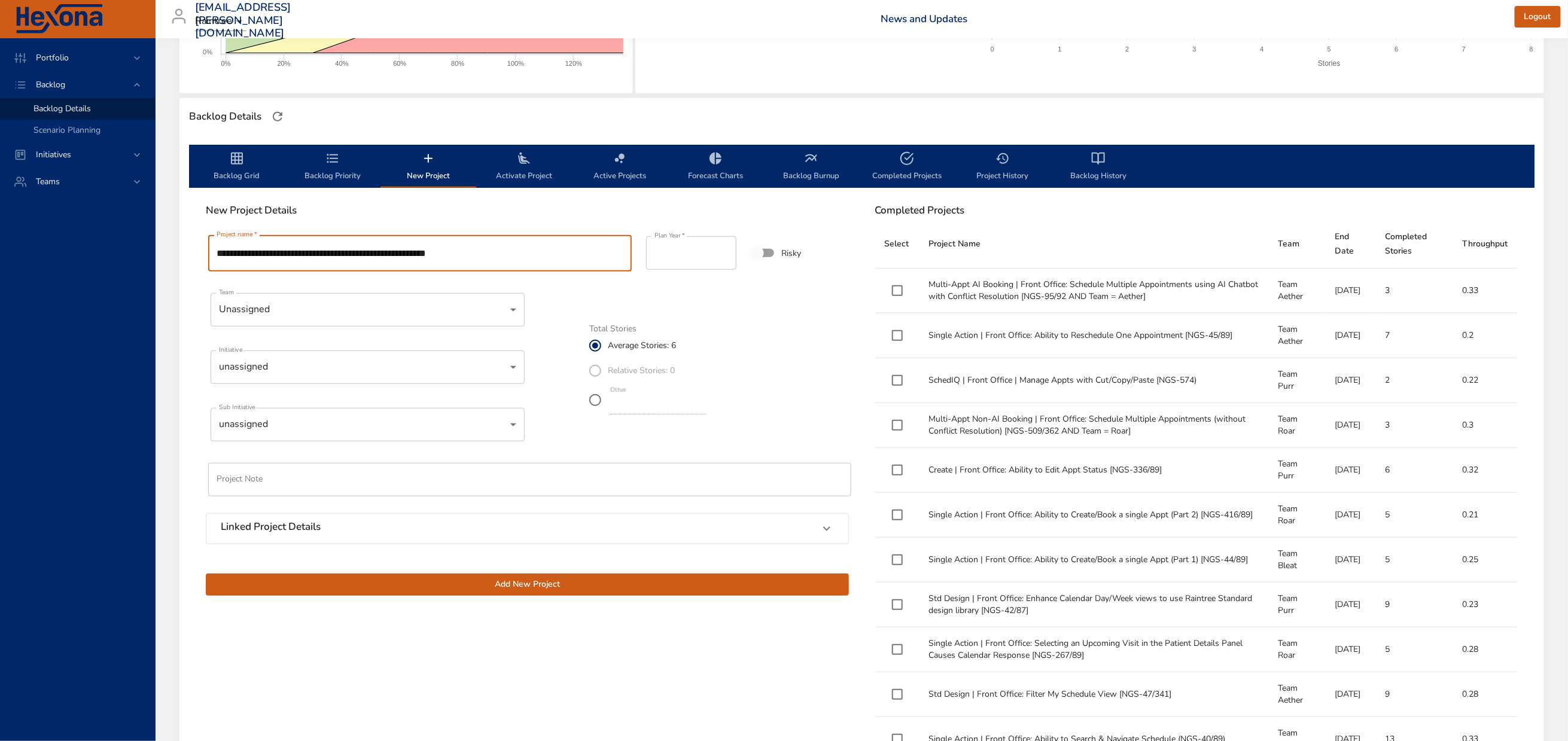
type input "**********"
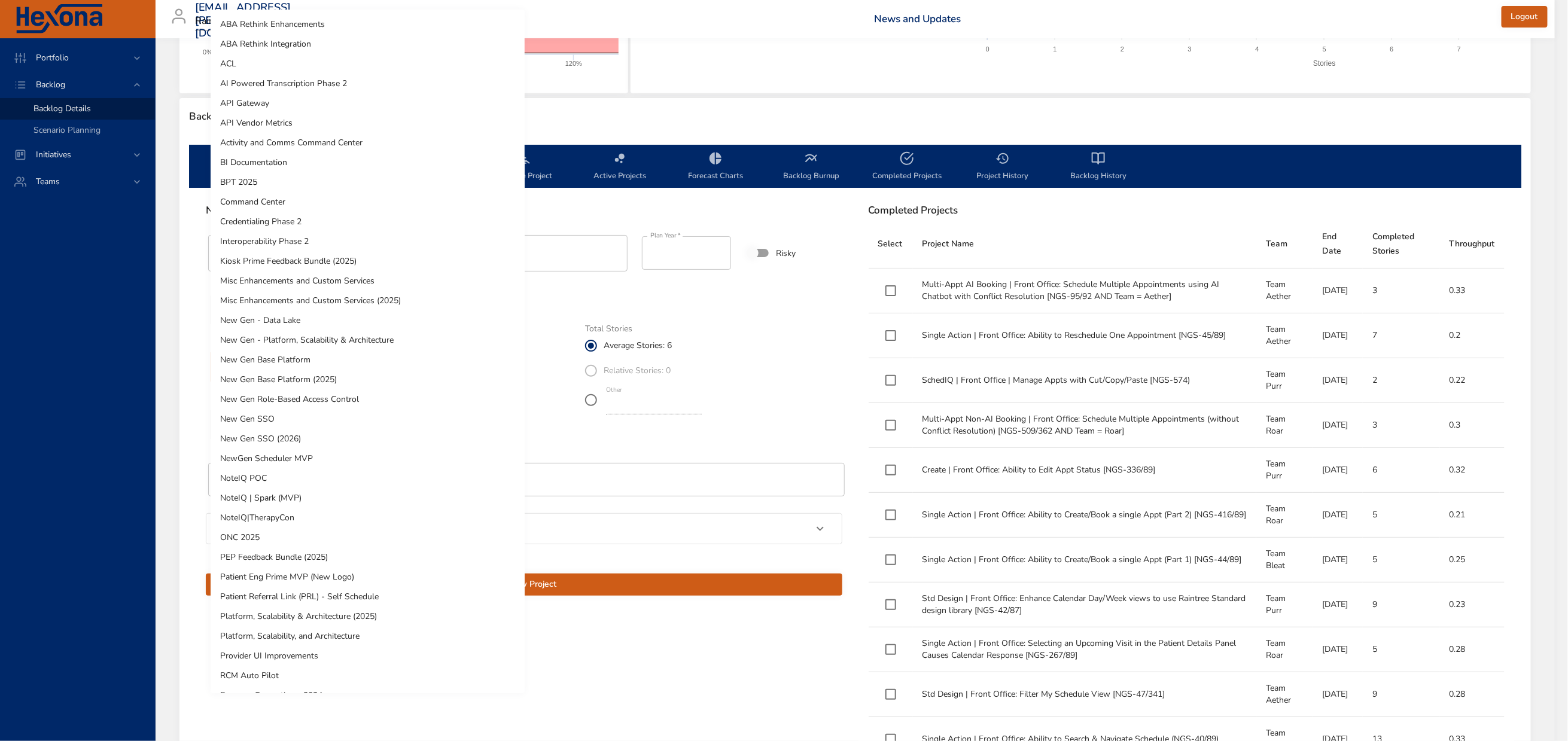
click at [349, 383] on body "Portfolio Backlog Backlog Details Scenario Planning Initiatives Teams [EMAIL_AD…" at bounding box center [784, 101] width 1568 height 741
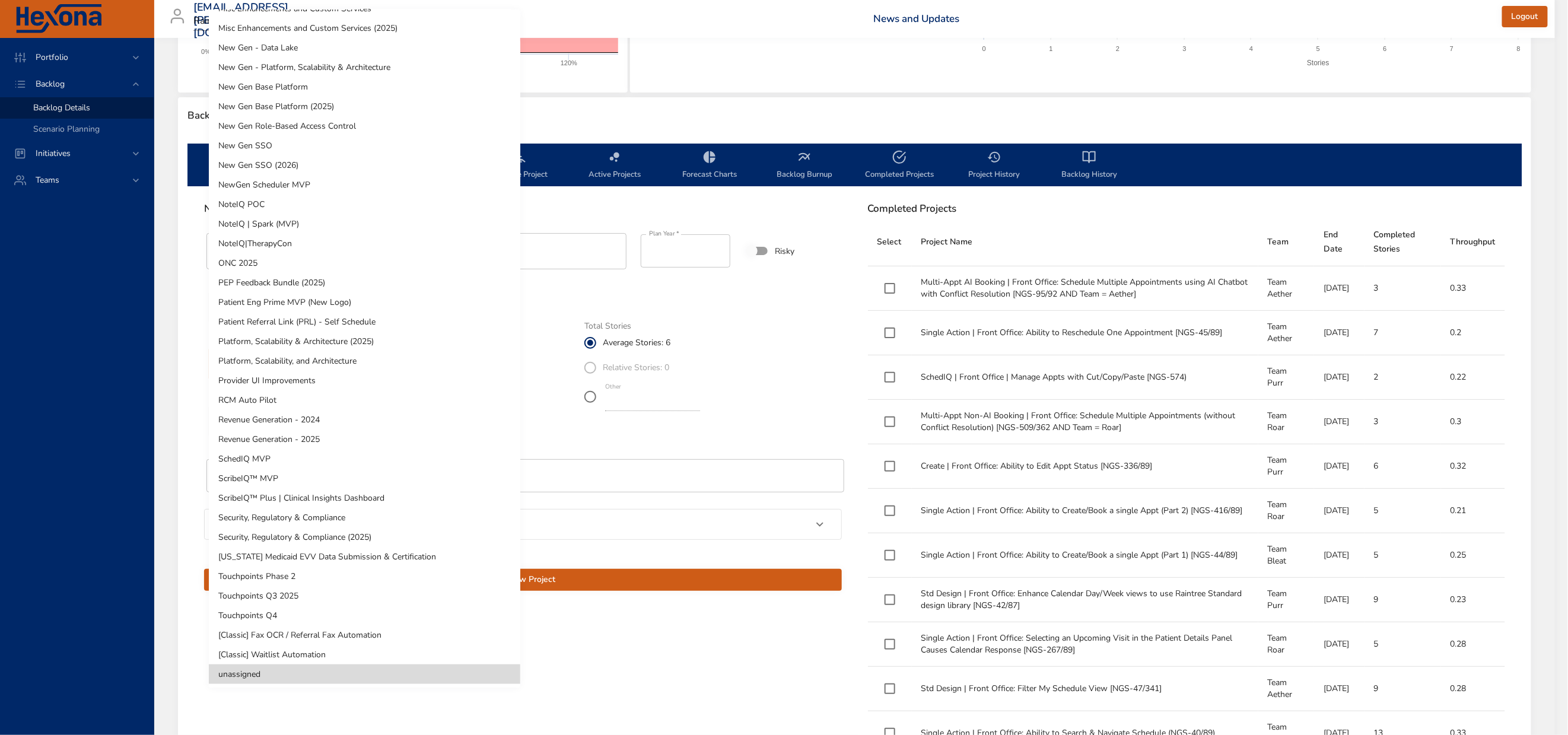
click at [307, 245] on li "NoteIQ|TherapyCon" at bounding box center [365, 243] width 312 height 20
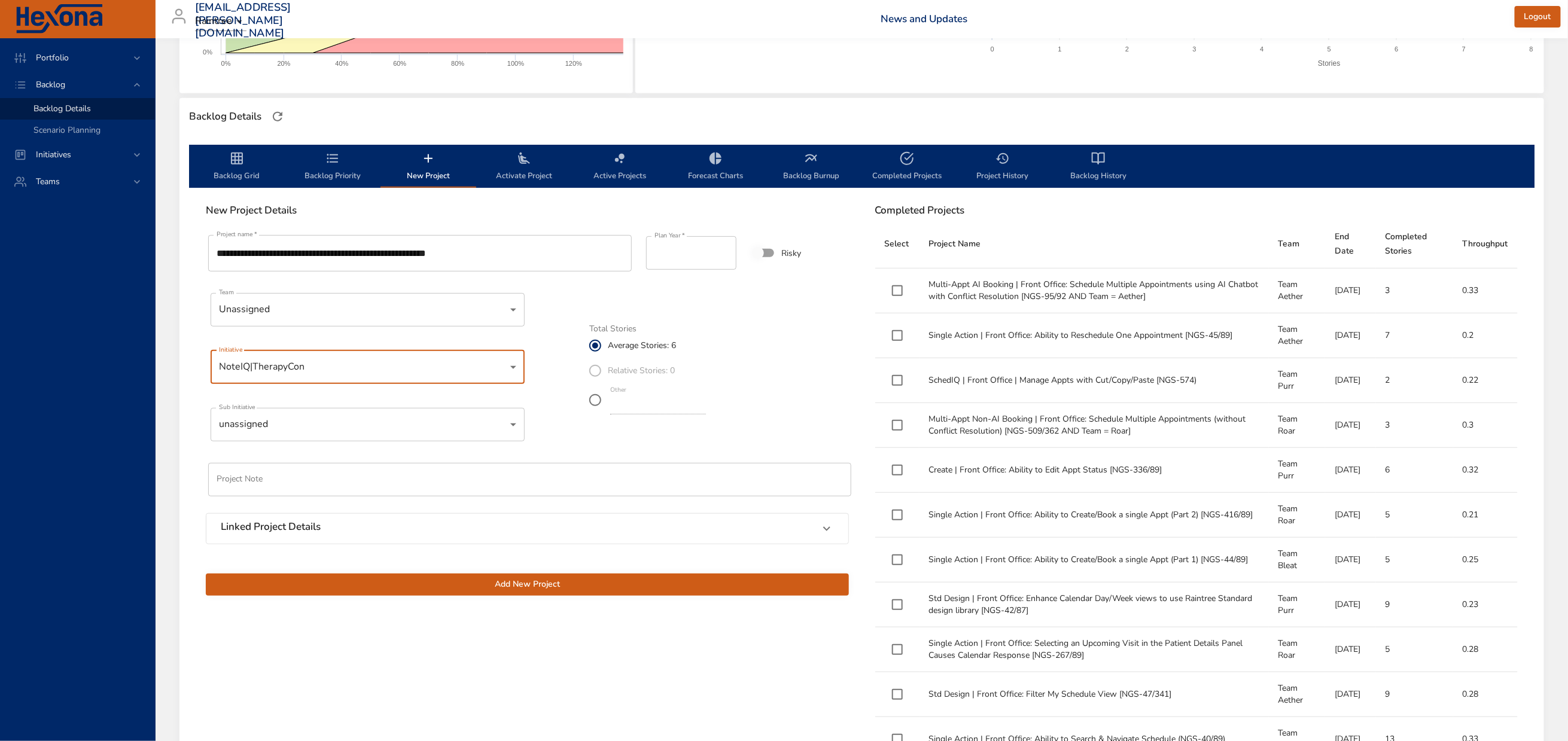
click at [368, 399] on body "Portfolio Backlog Backlog Details Scenario Planning Initiatives Teams [EMAIL_AD…" at bounding box center [784, 101] width 1568 height 741
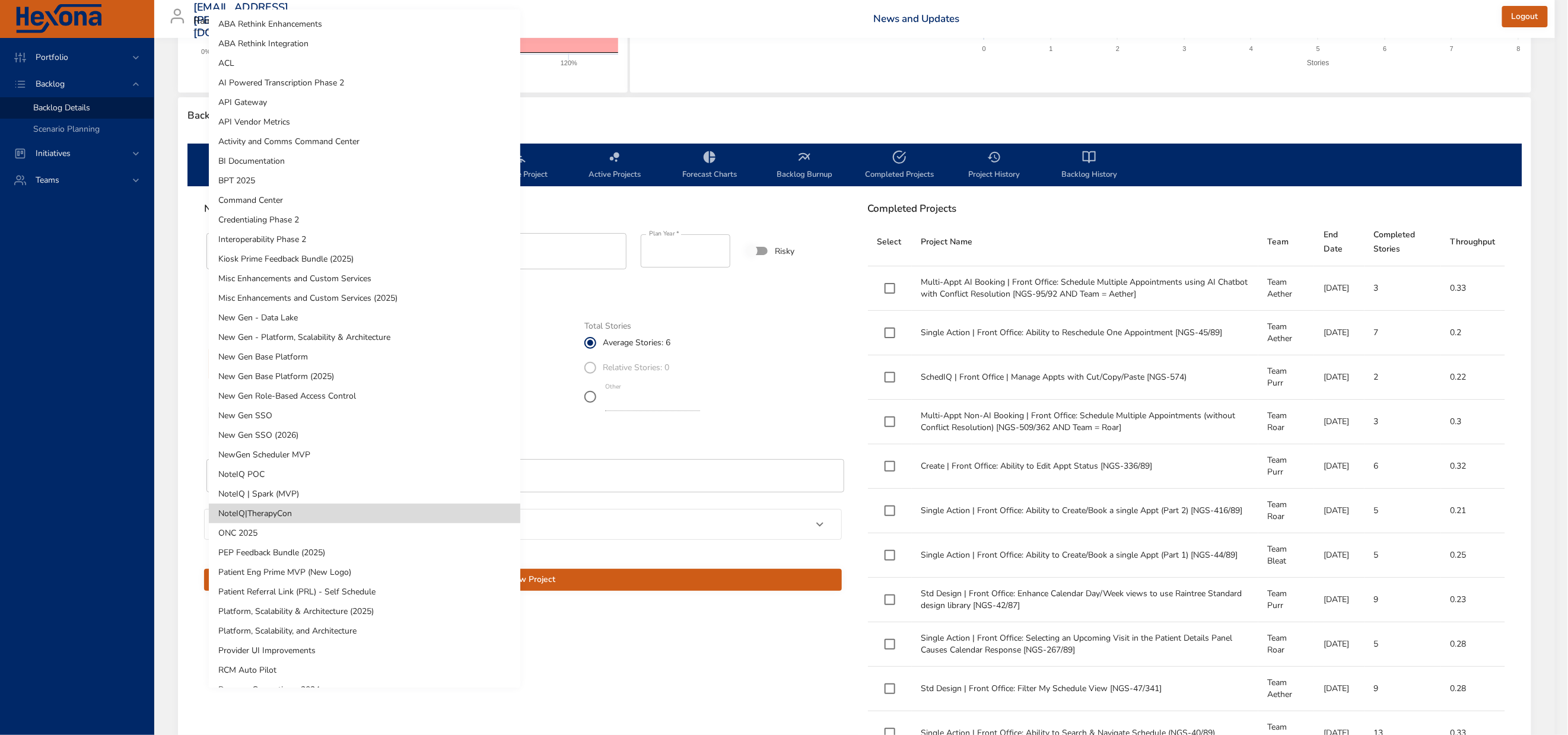
click at [310, 456] on li "NewGen Scheduler MVP" at bounding box center [365, 455] width 312 height 20
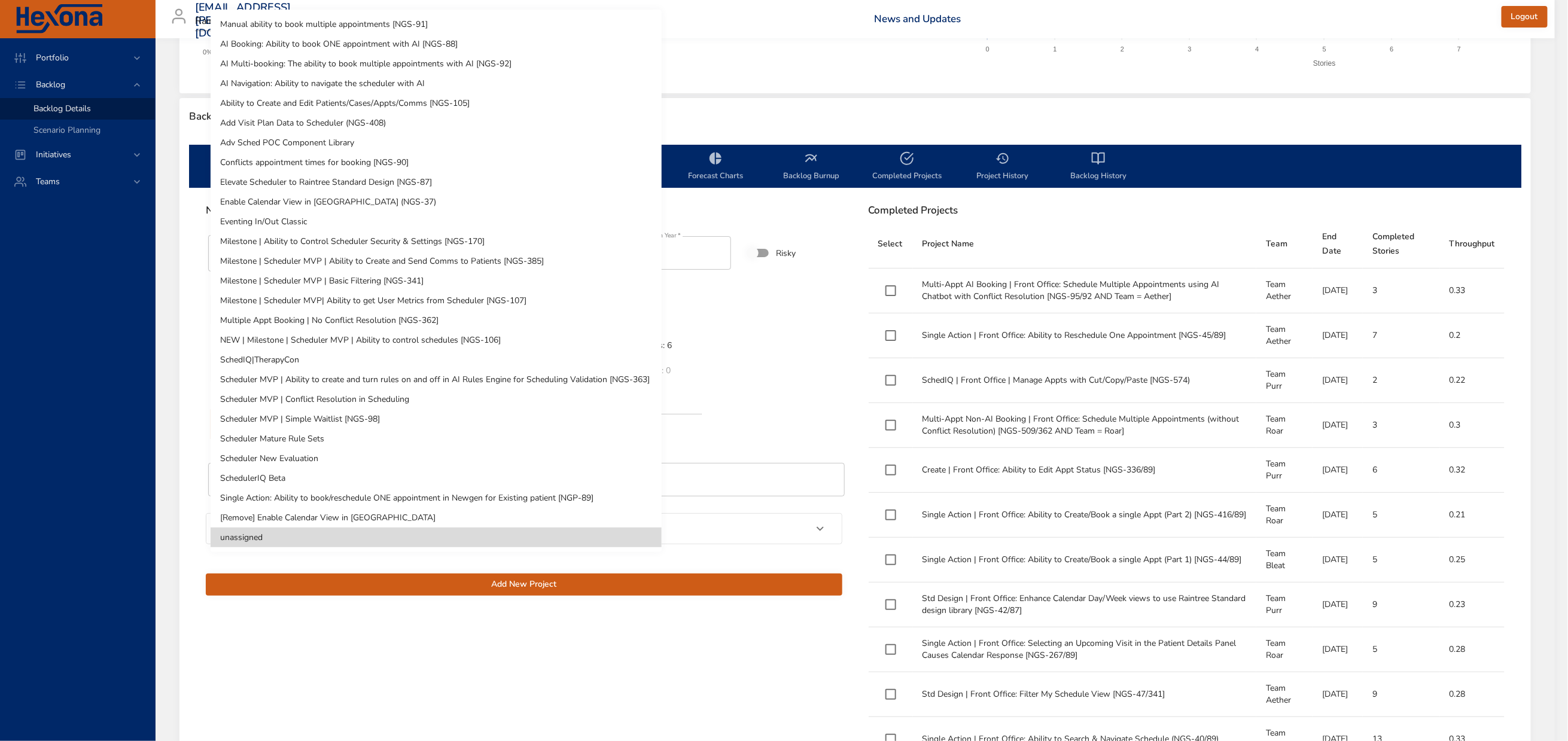
click at [348, 449] on body "Portfolio Backlog Backlog Details Scenario Planning Initiatives Teams [EMAIL_AD…" at bounding box center [784, 101] width 1568 height 741
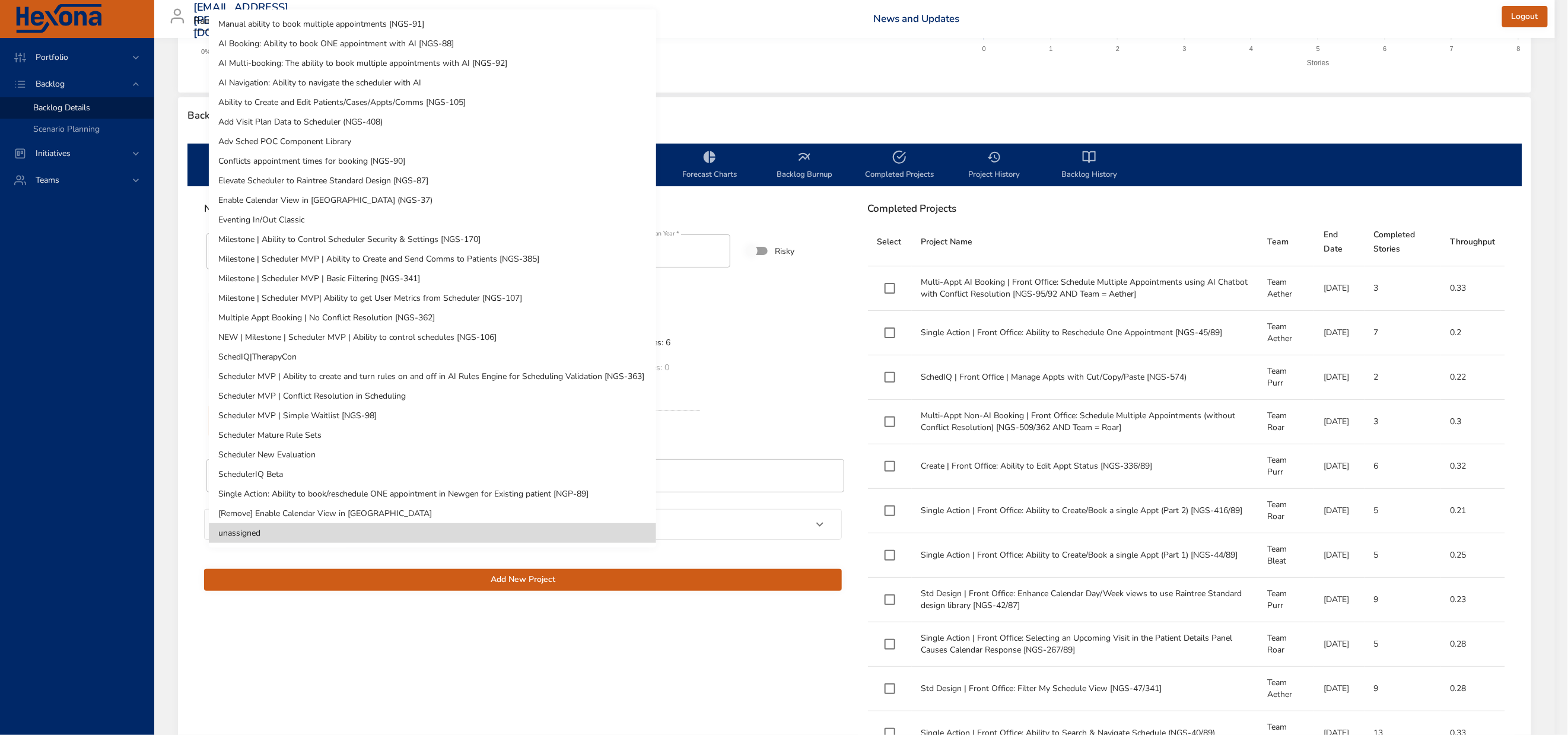
click at [296, 476] on li "SchedulerIQ Beta" at bounding box center [432, 475] width 447 height 20
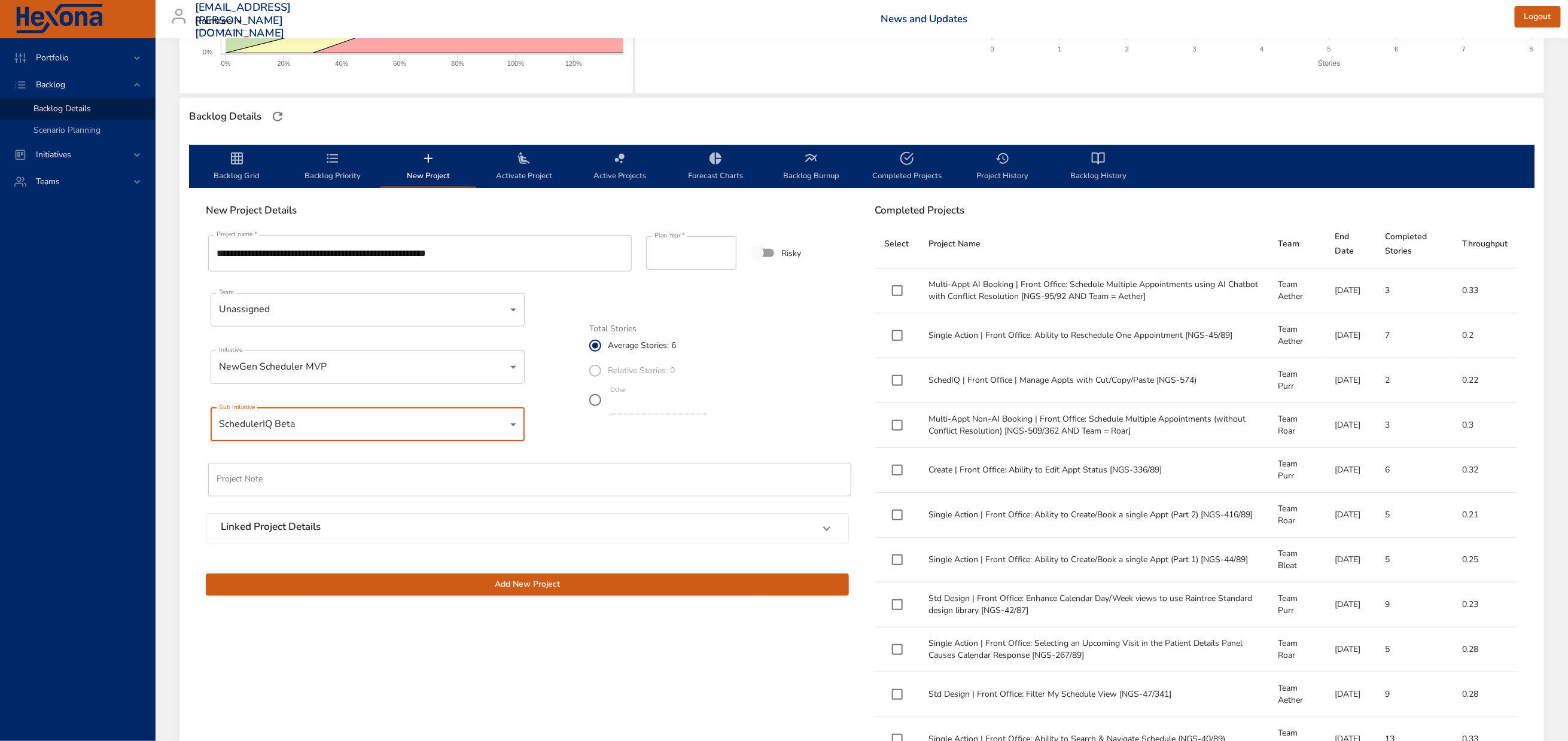
click at [526, 592] on span "Add New Project" at bounding box center [527, 585] width 624 height 15
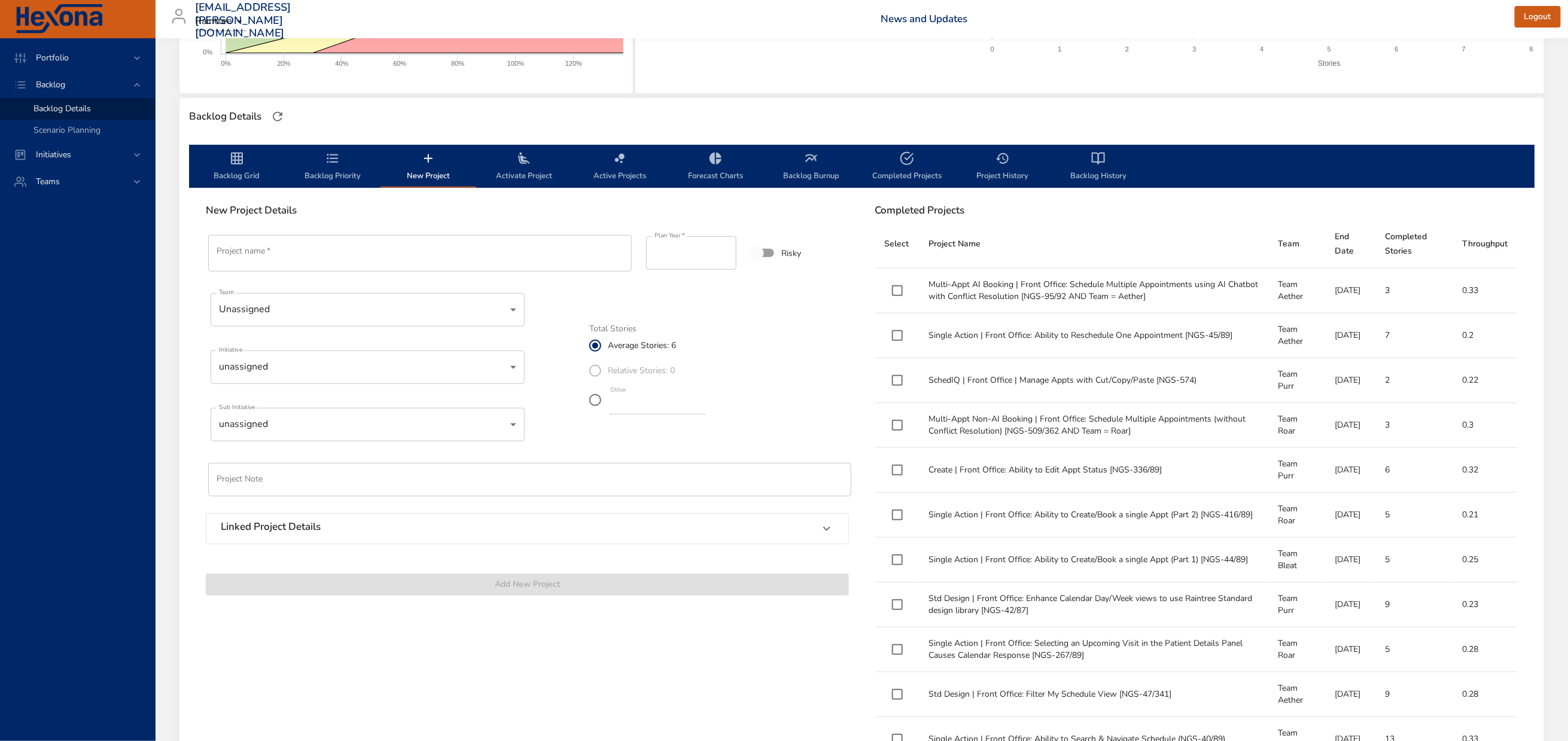
click at [351, 178] on span "Backlog Priority" at bounding box center [333, 167] width 81 height 32
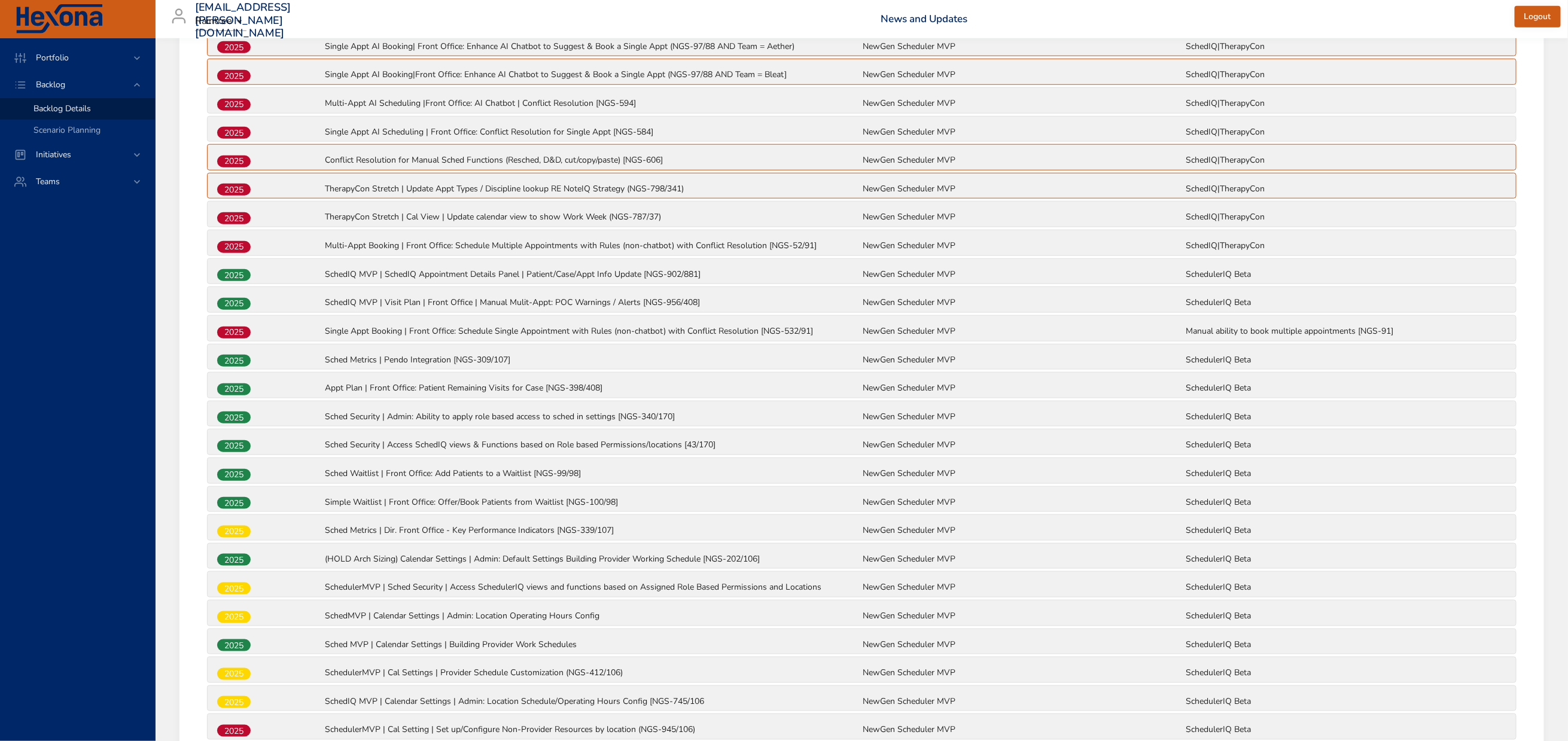
scroll to position [628, 0]
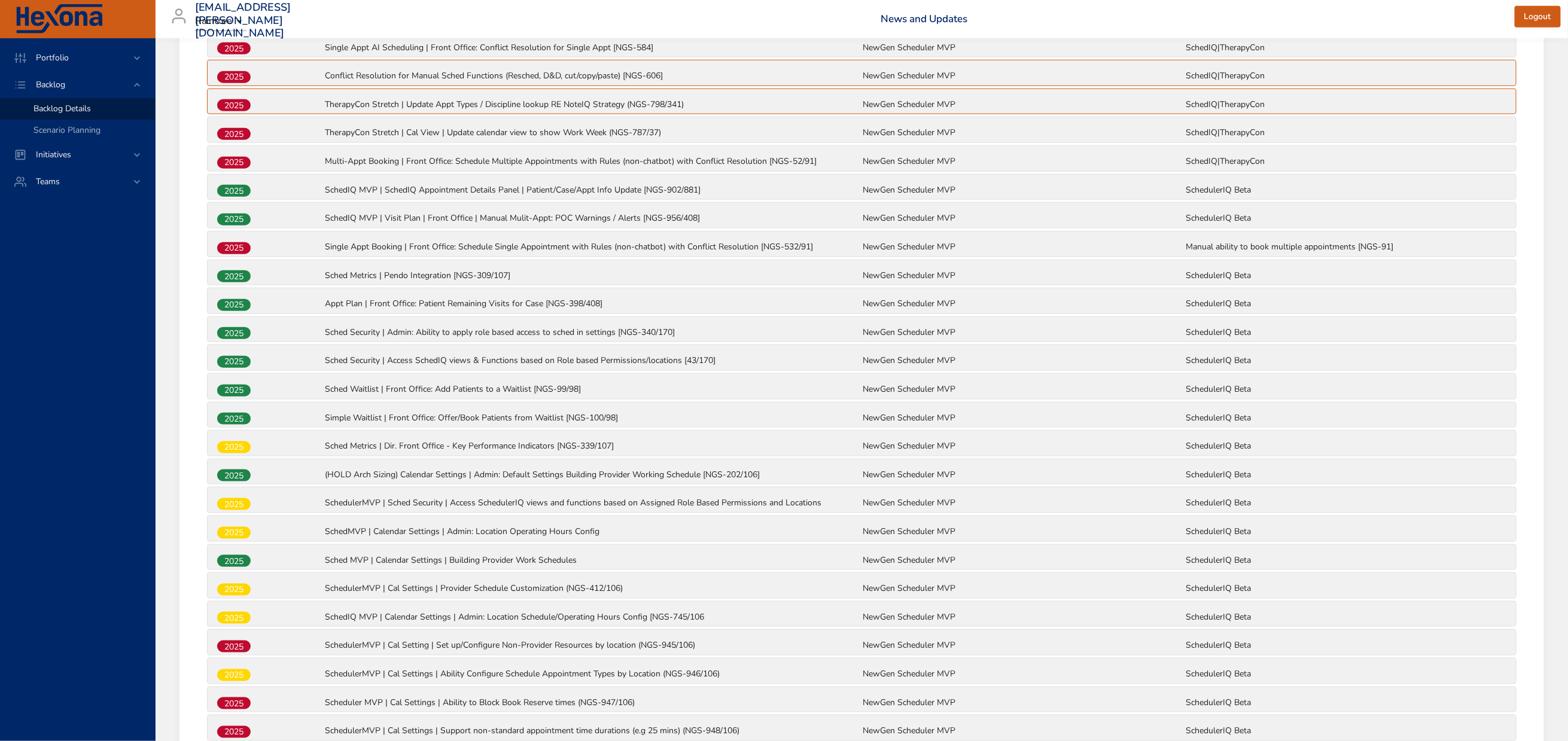
click at [288, 284] on div "2025" at bounding box center [270, 277] width 107 height 16
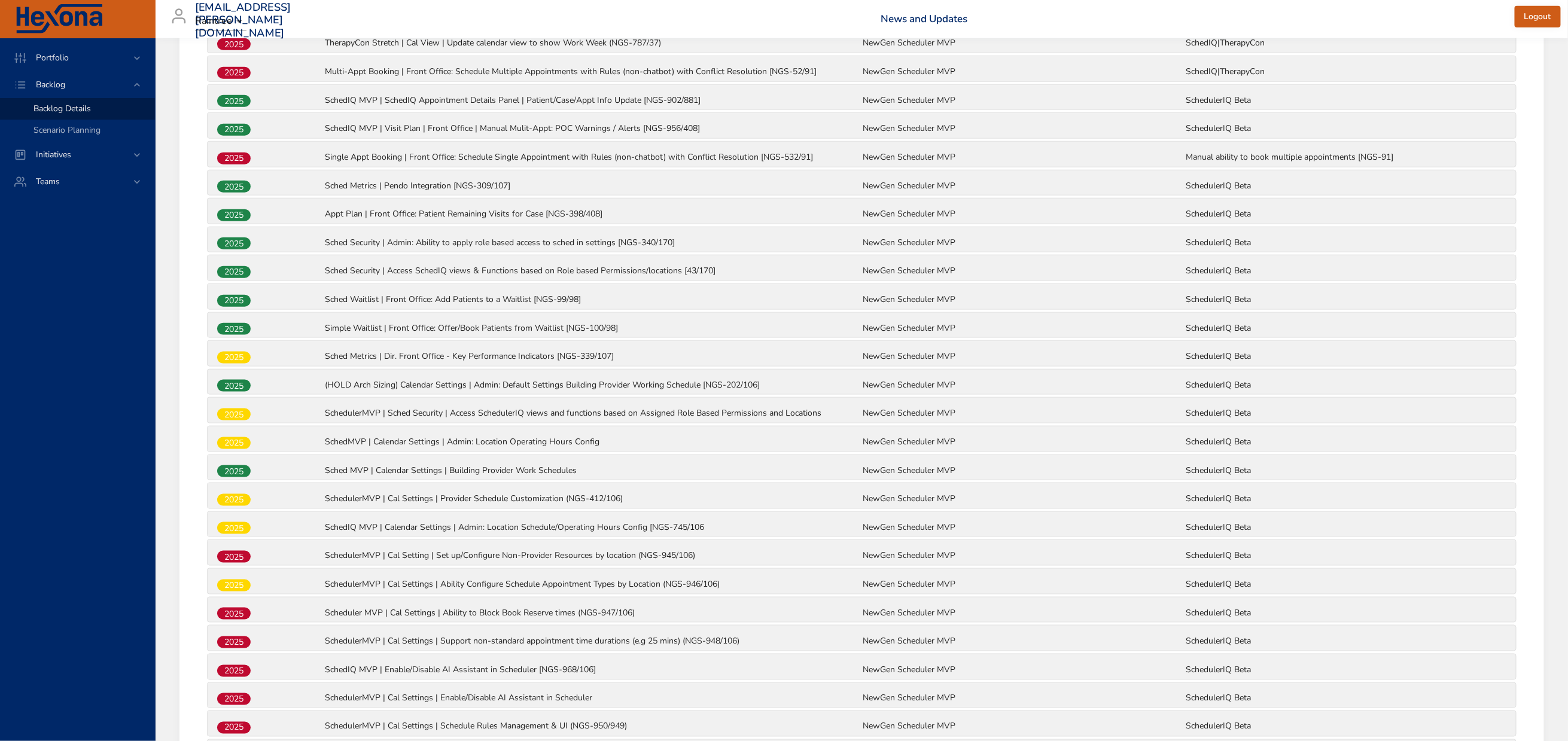
scroll to position [808, 0]
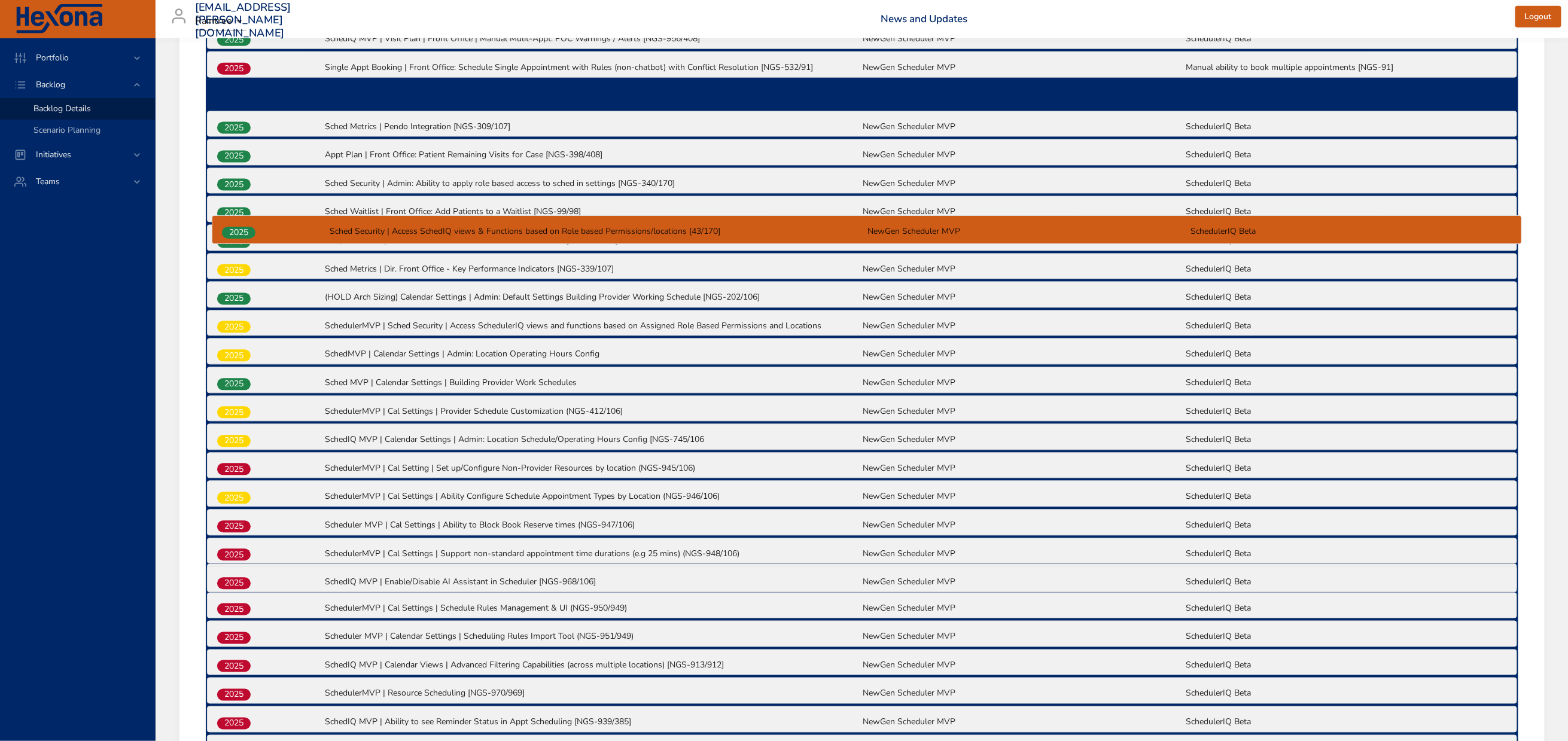
drag, startPoint x: 233, startPoint y: 327, endPoint x: 238, endPoint y: 233, distance: 94.1
click at [238, 233] on div "2025 Multi-Appt Non-AI Booking | Front Office: Schedule Multiple Appointments (…" at bounding box center [862, 459] width 1313 height 1525
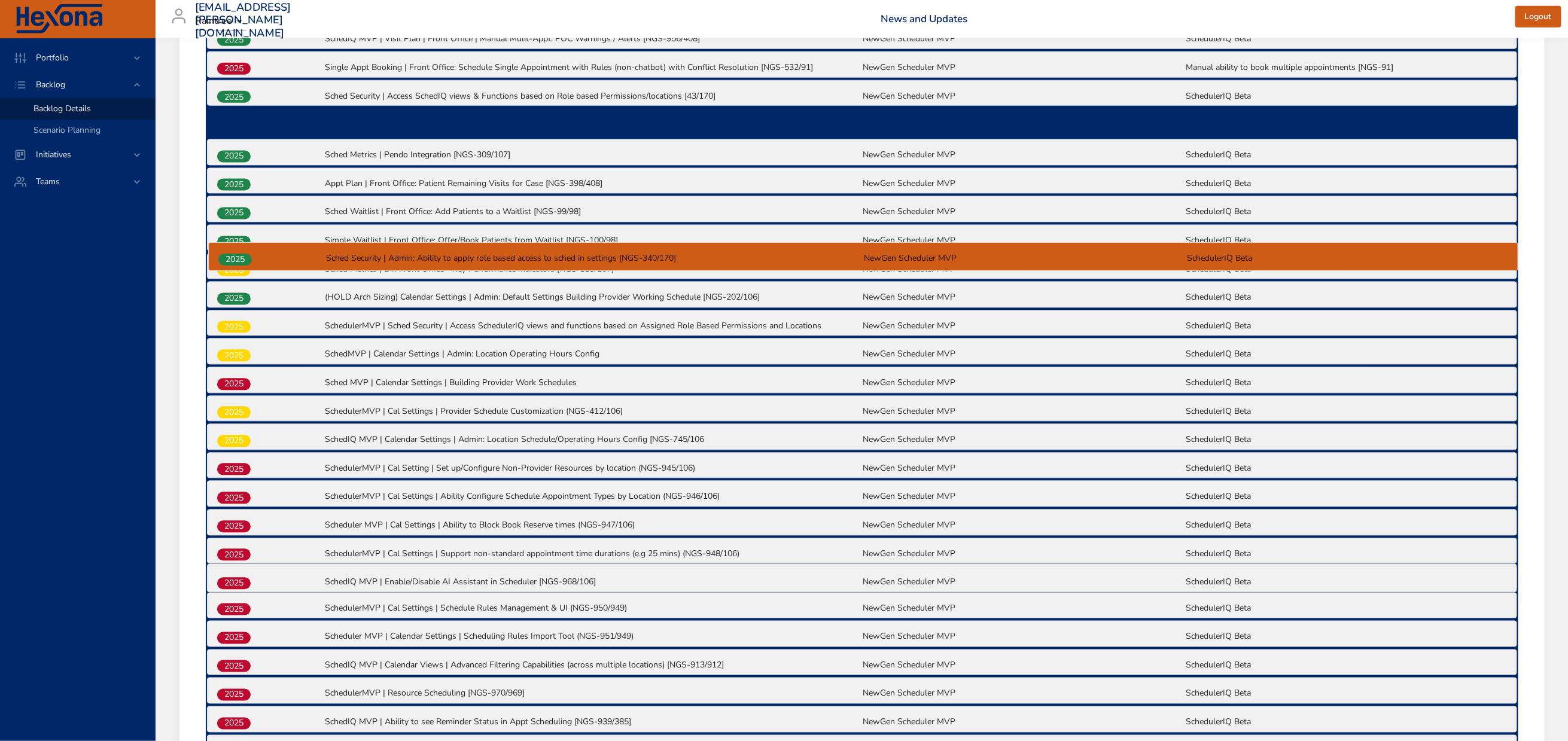
drag, startPoint x: 229, startPoint y: 326, endPoint x: 230, endPoint y: 259, distance: 67.0
click at [230, 259] on div "2025 Multi-Appt Non-AI Booking | Front Office: Schedule Multiple Appointments (…" at bounding box center [862, 459] width 1313 height 1525
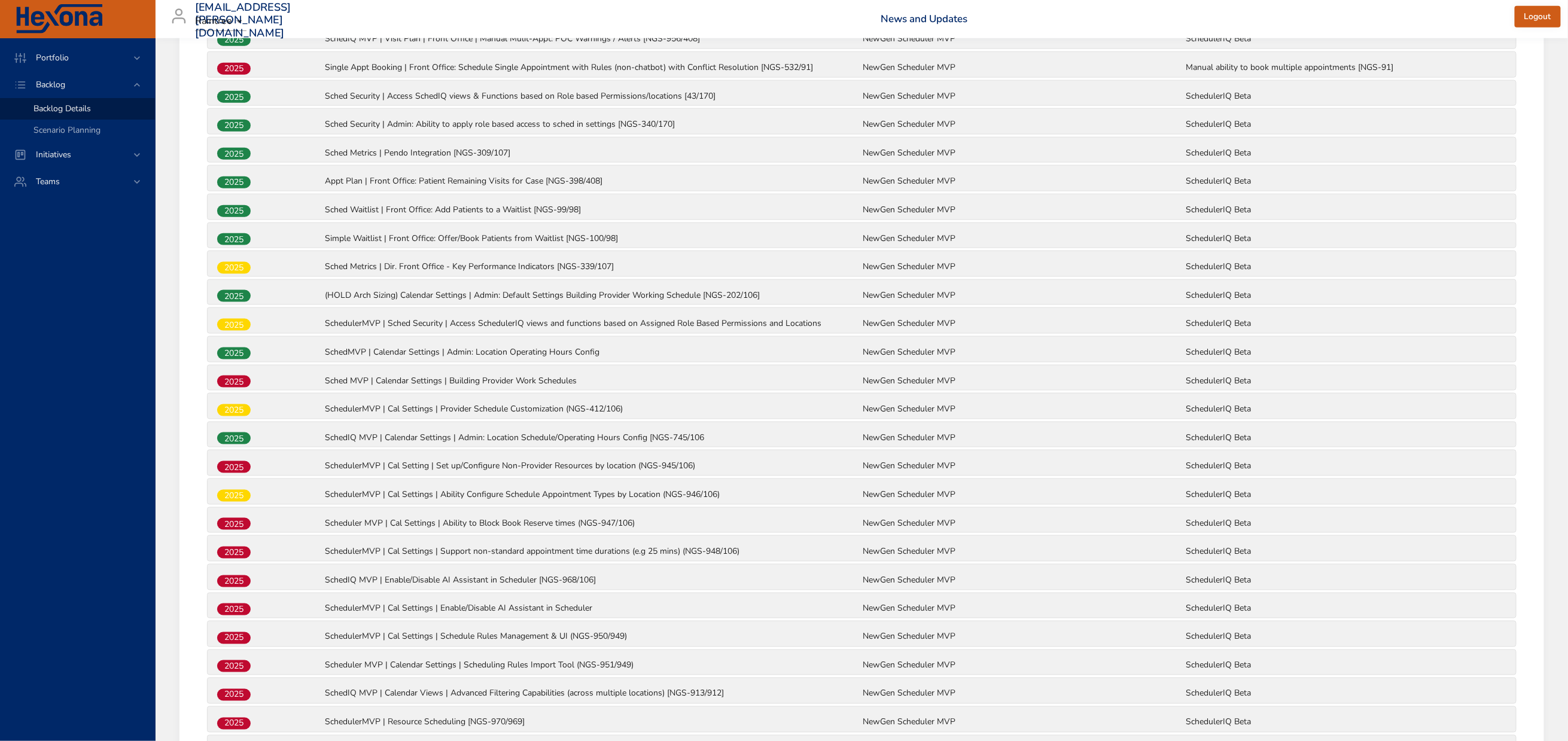
click at [799, 130] on p "Sched Security | Admin: Ability to apply role based access to sched in settings…" at bounding box center [593, 124] width 536 height 12
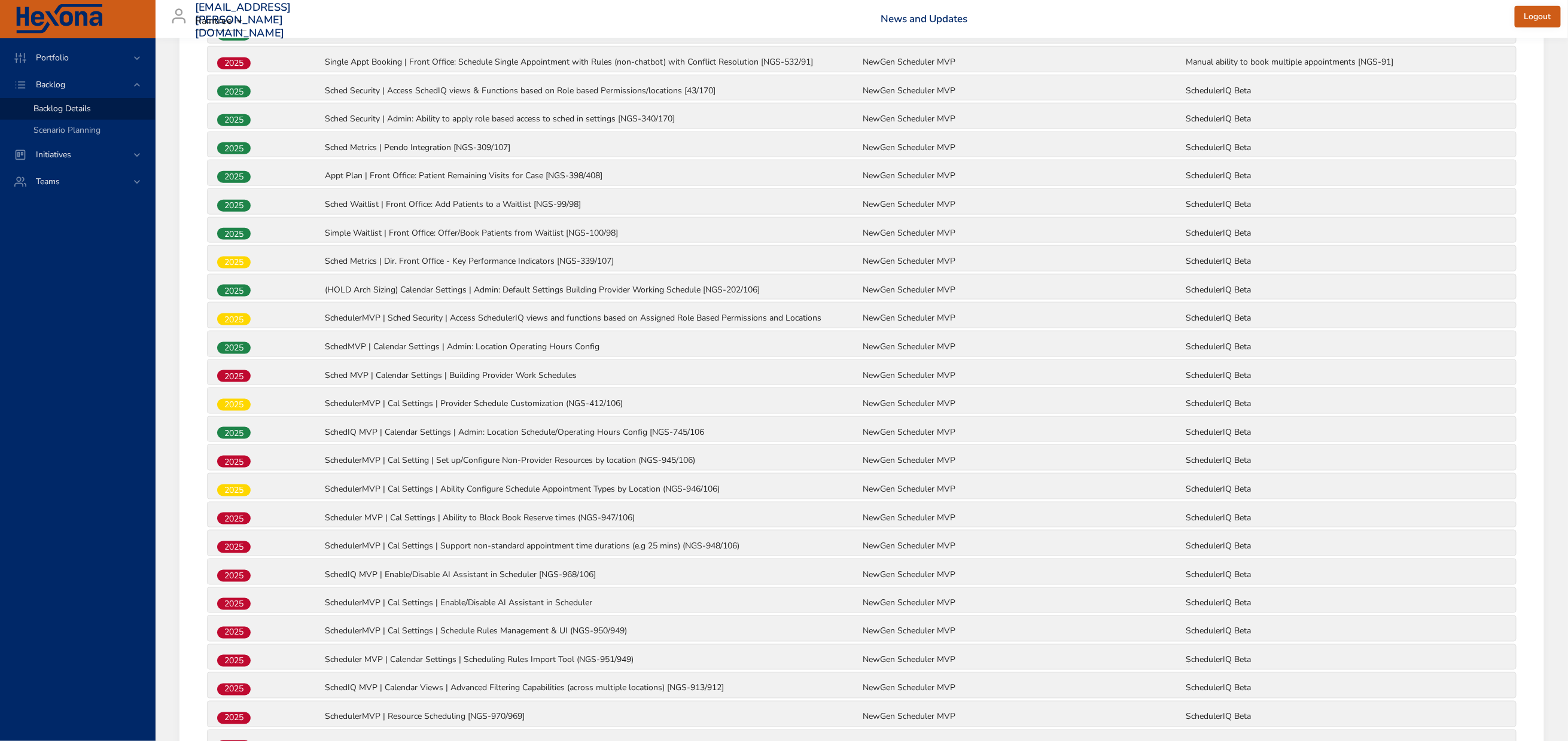
scroll to position [816, 0]
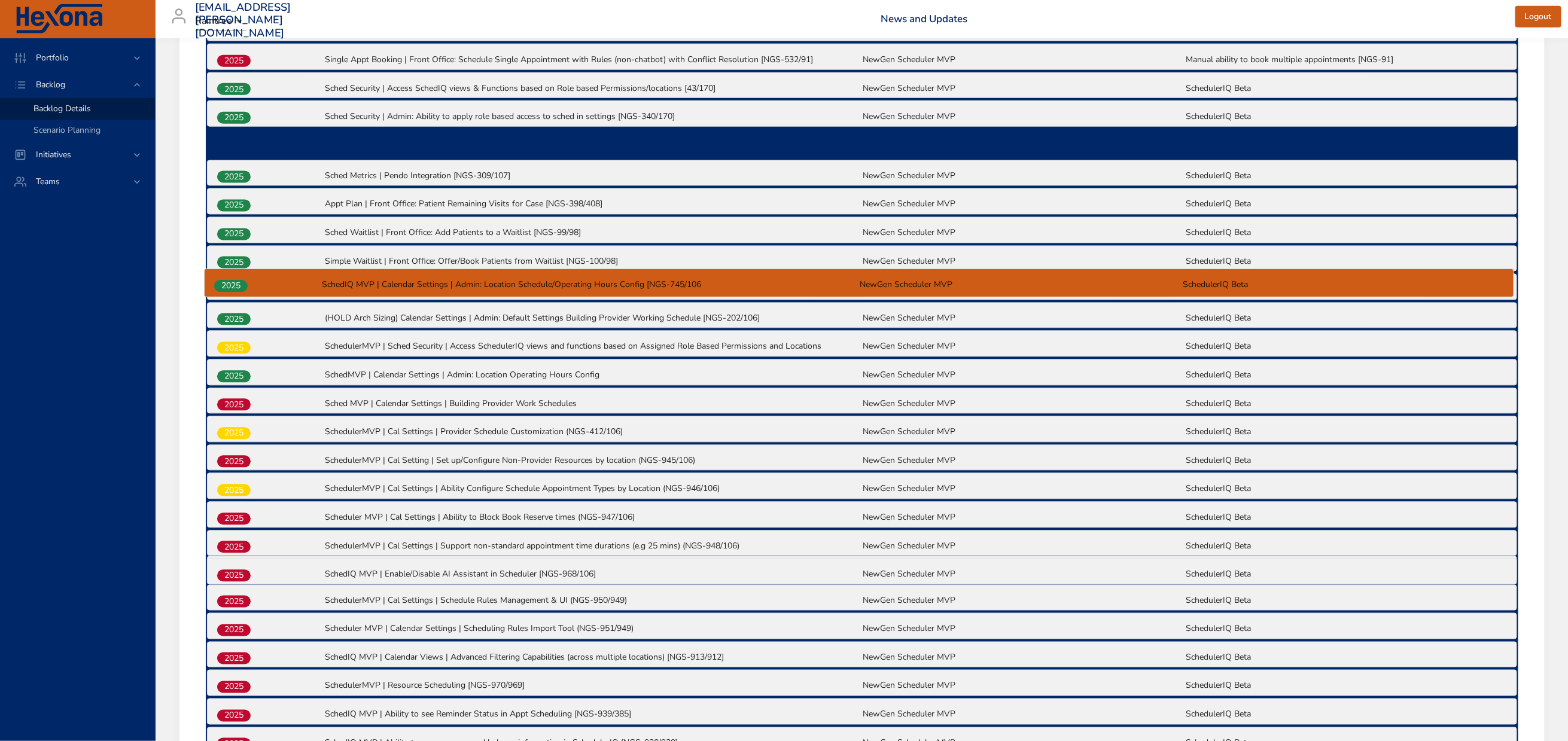
drag, startPoint x: 239, startPoint y: 634, endPoint x: 235, endPoint y: 280, distance: 354.0
click at [235, 280] on div "2025 Multi-Appt Non-AI Booking | Front Office: Schedule Multiple Appointments (…" at bounding box center [862, 452] width 1313 height 1525
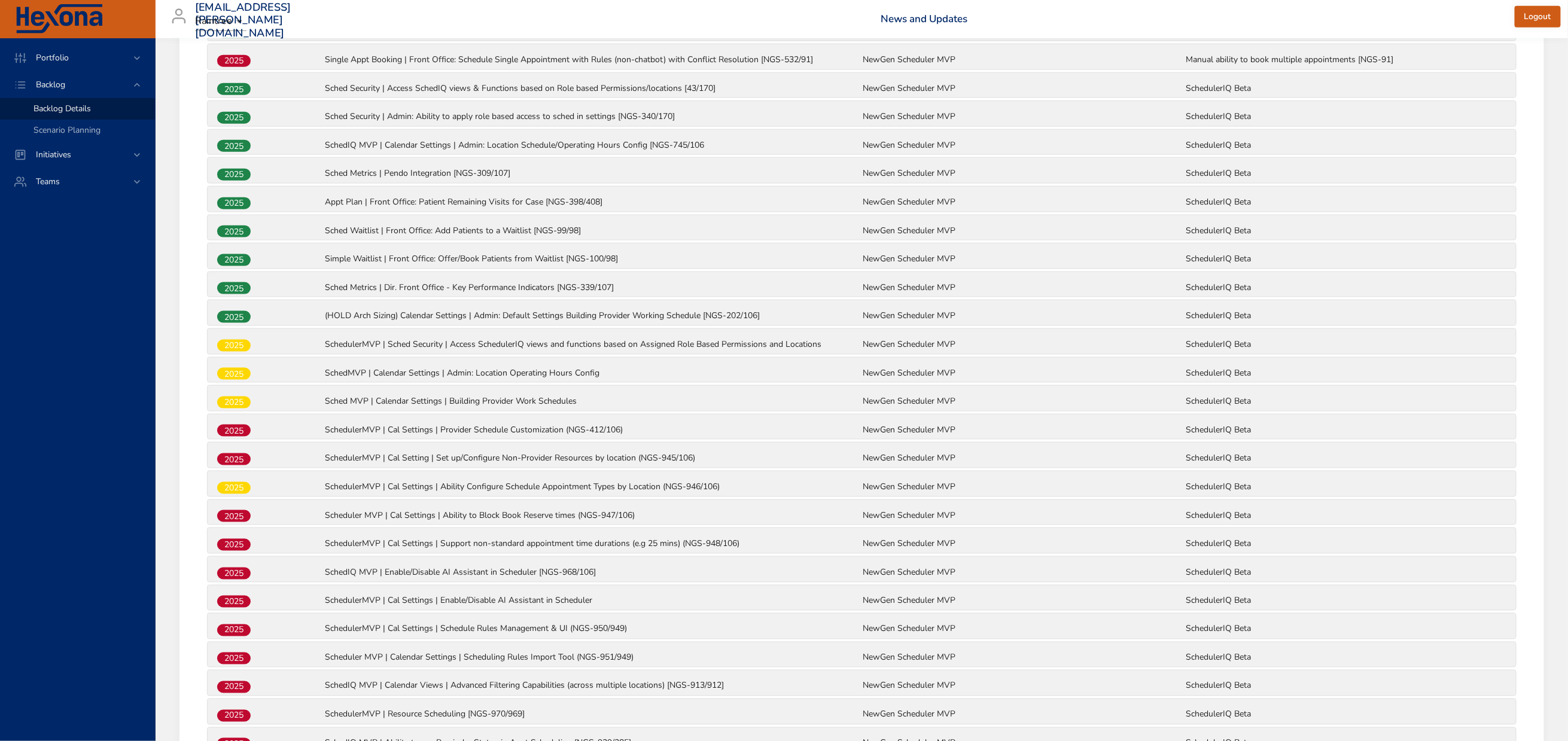
scroll to position [905, 0]
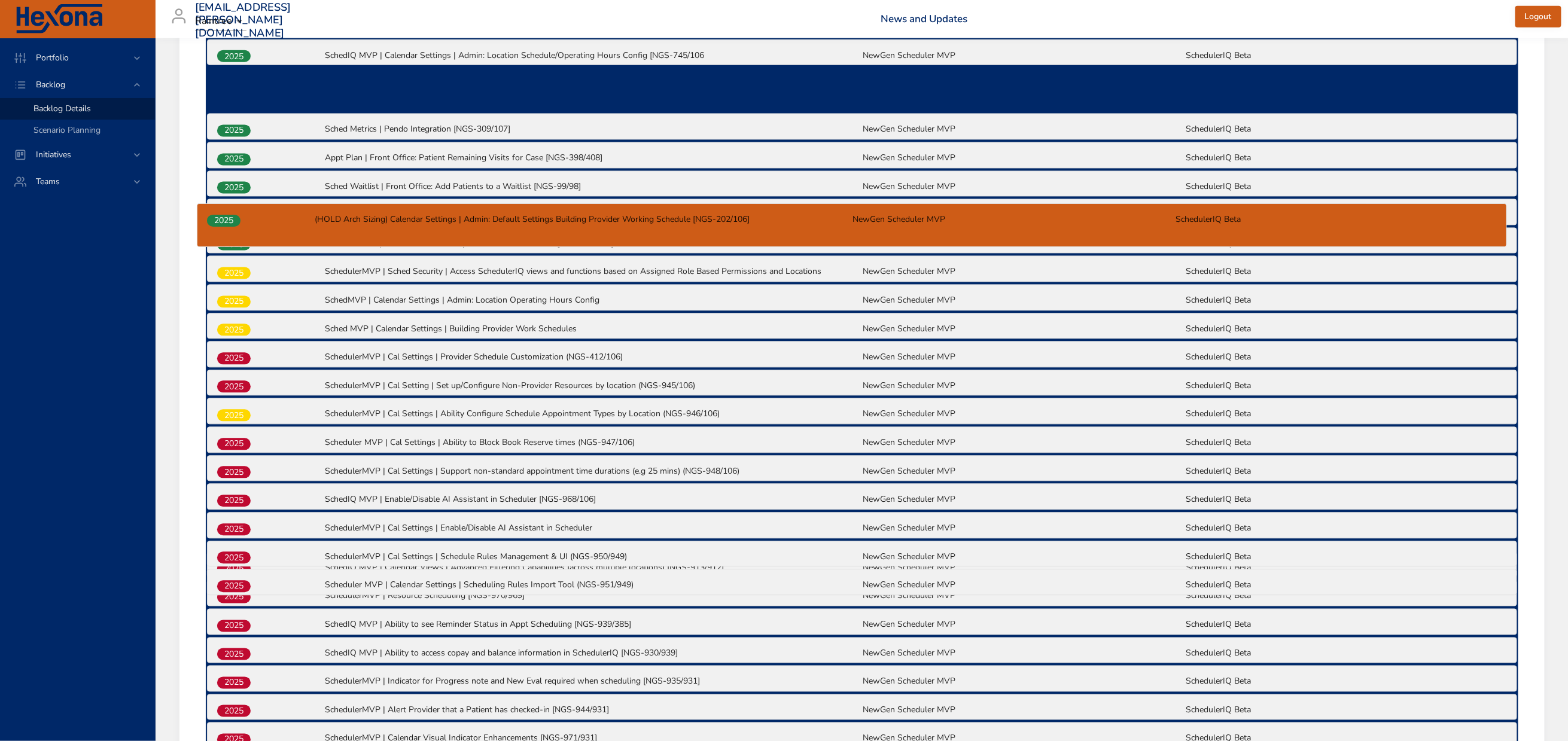
drag, startPoint x: 239, startPoint y: 383, endPoint x: 227, endPoint y: 218, distance: 165.4
click at [227, 218] on div "2025 Multi-Appt Non-AI Booking | Front Office: Schedule Multiple Appointments (…" at bounding box center [862, 370] width 1313 height 1540
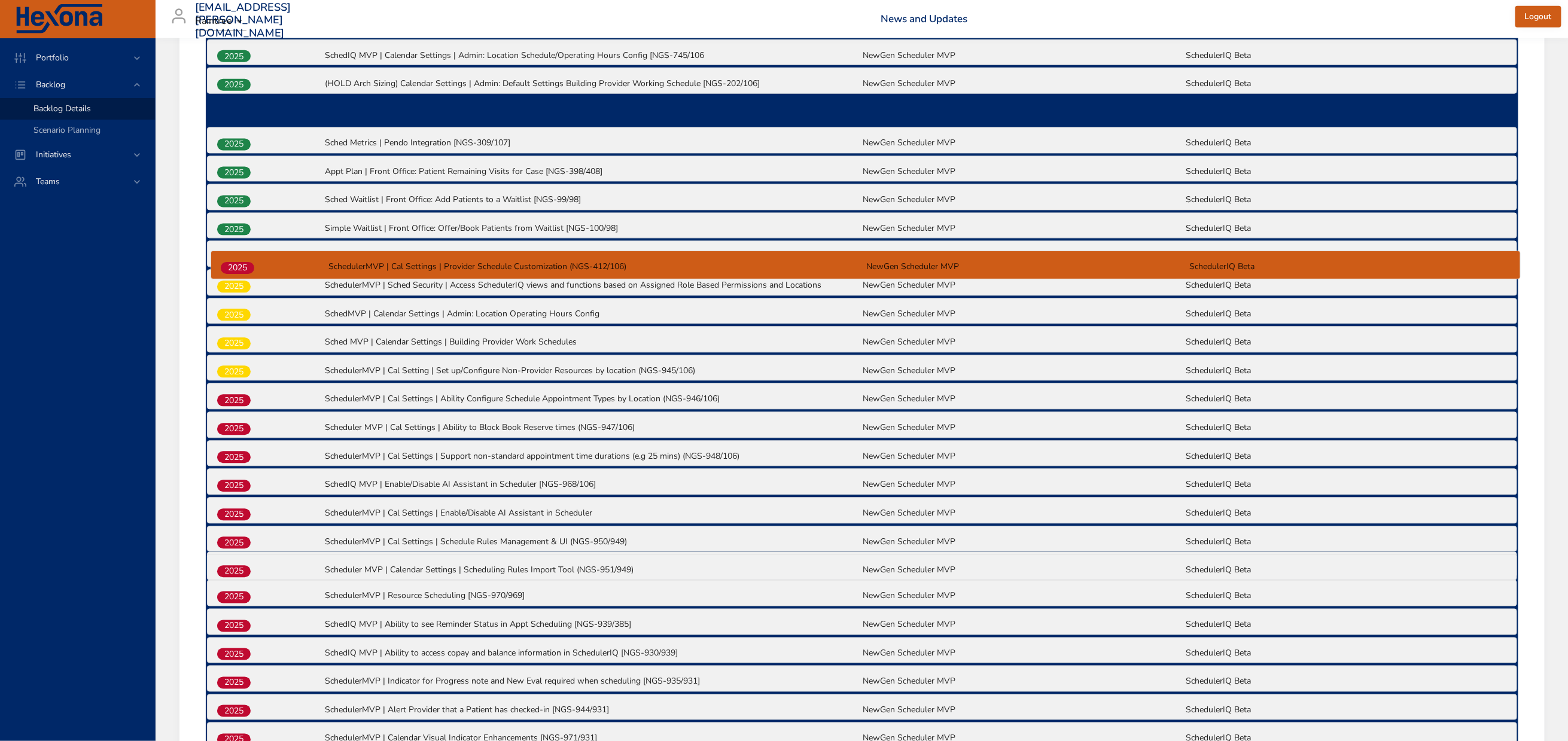
drag, startPoint x: 235, startPoint y: 537, endPoint x: 239, endPoint y: 263, distance: 274.0
click at [239, 263] on div "2025 Multi-Appt Non-AI Booking | Front Office: Schedule Multiple Appointments (…" at bounding box center [862, 362] width 1313 height 1525
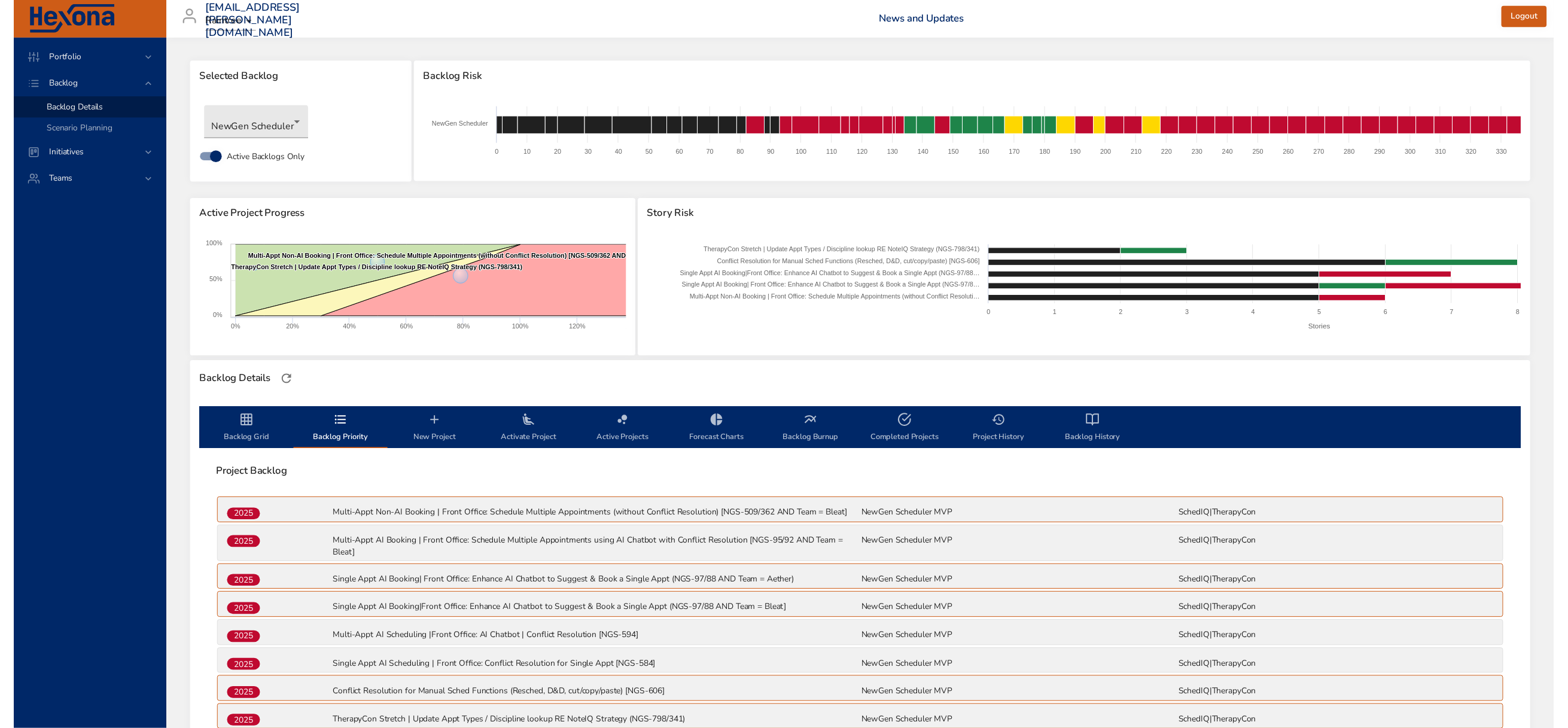
scroll to position [0, 0]
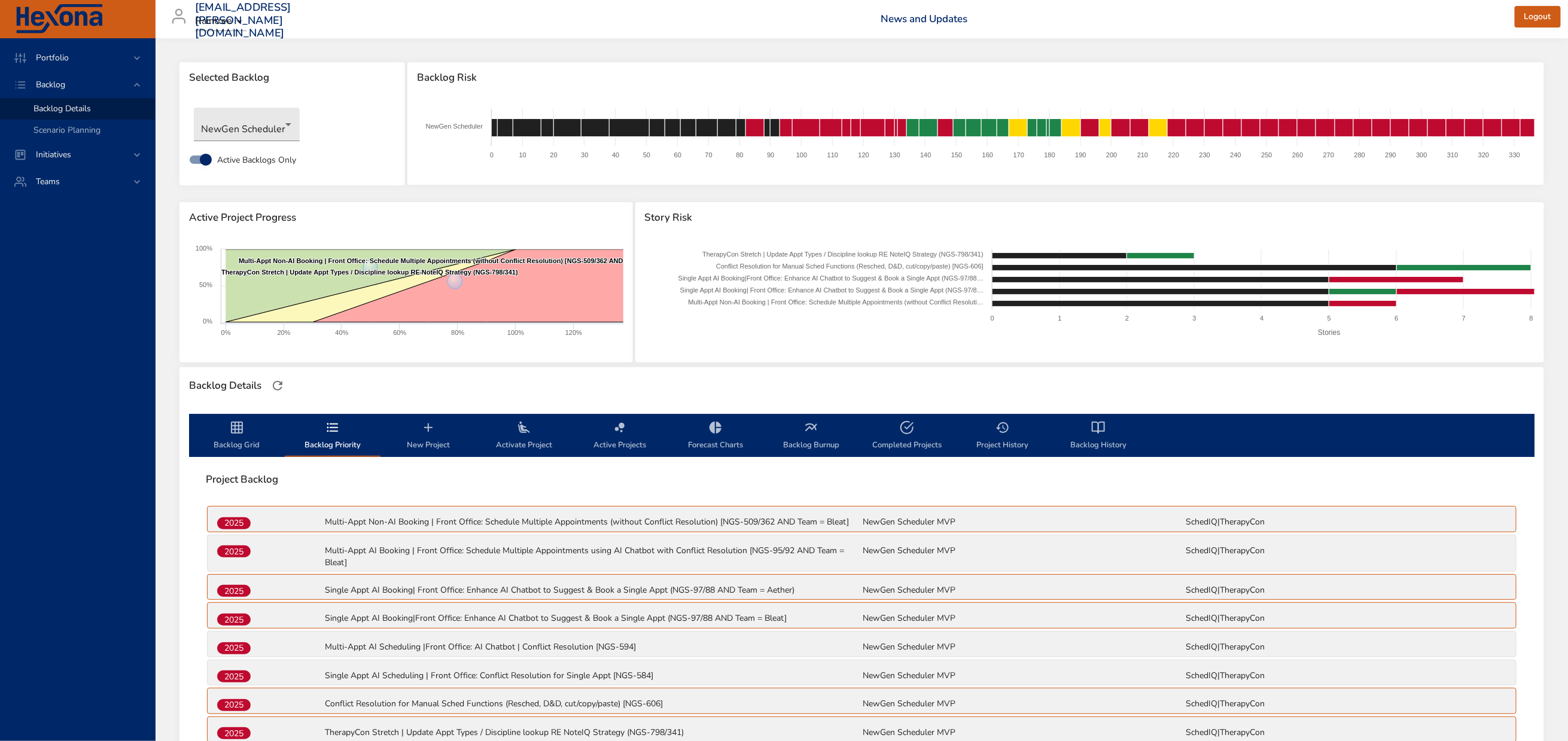
drag, startPoint x: 242, startPoint y: 441, endPoint x: 247, endPoint y: 433, distance: 9.4
click at [242, 434] on icon "backlog-tab" at bounding box center [237, 427] width 12 height 12
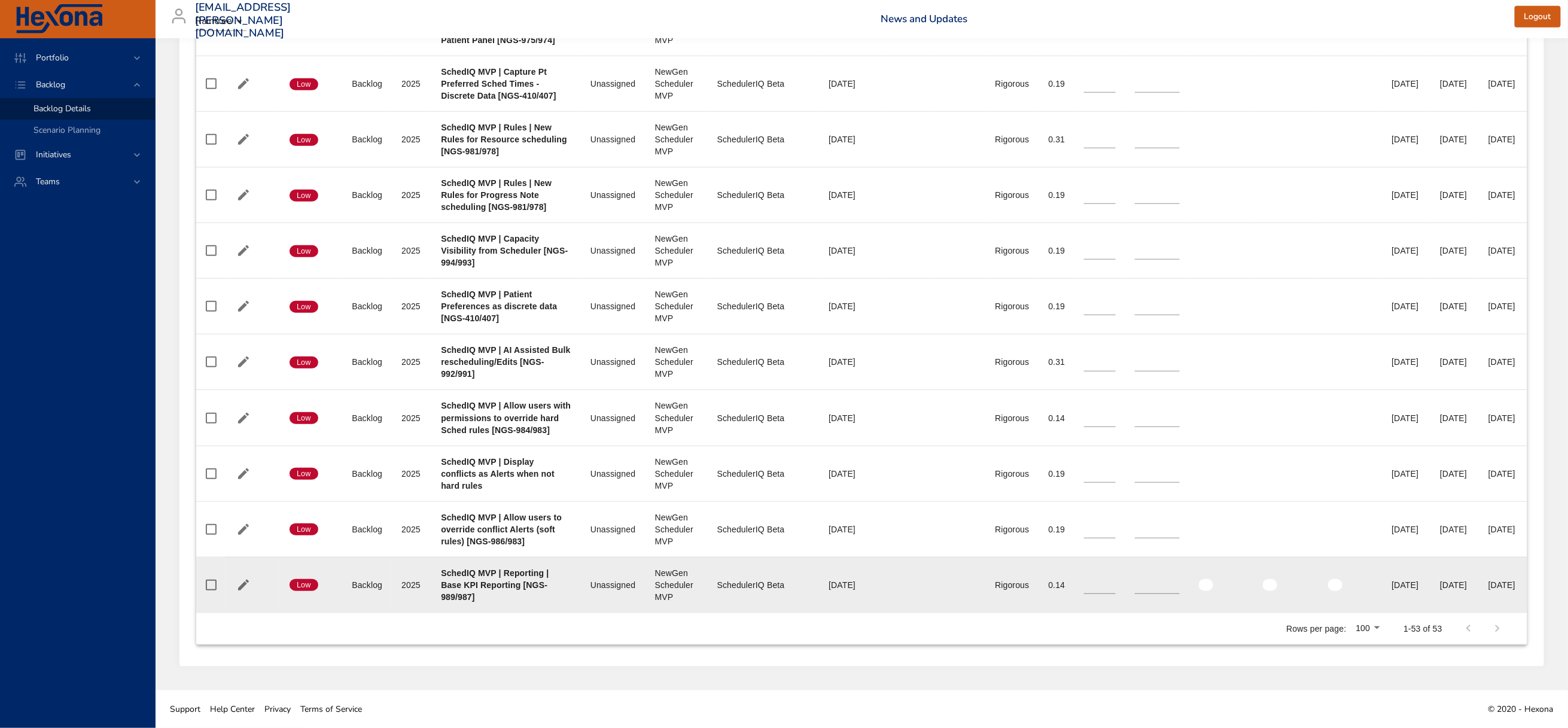
scroll to position [5108, 0]
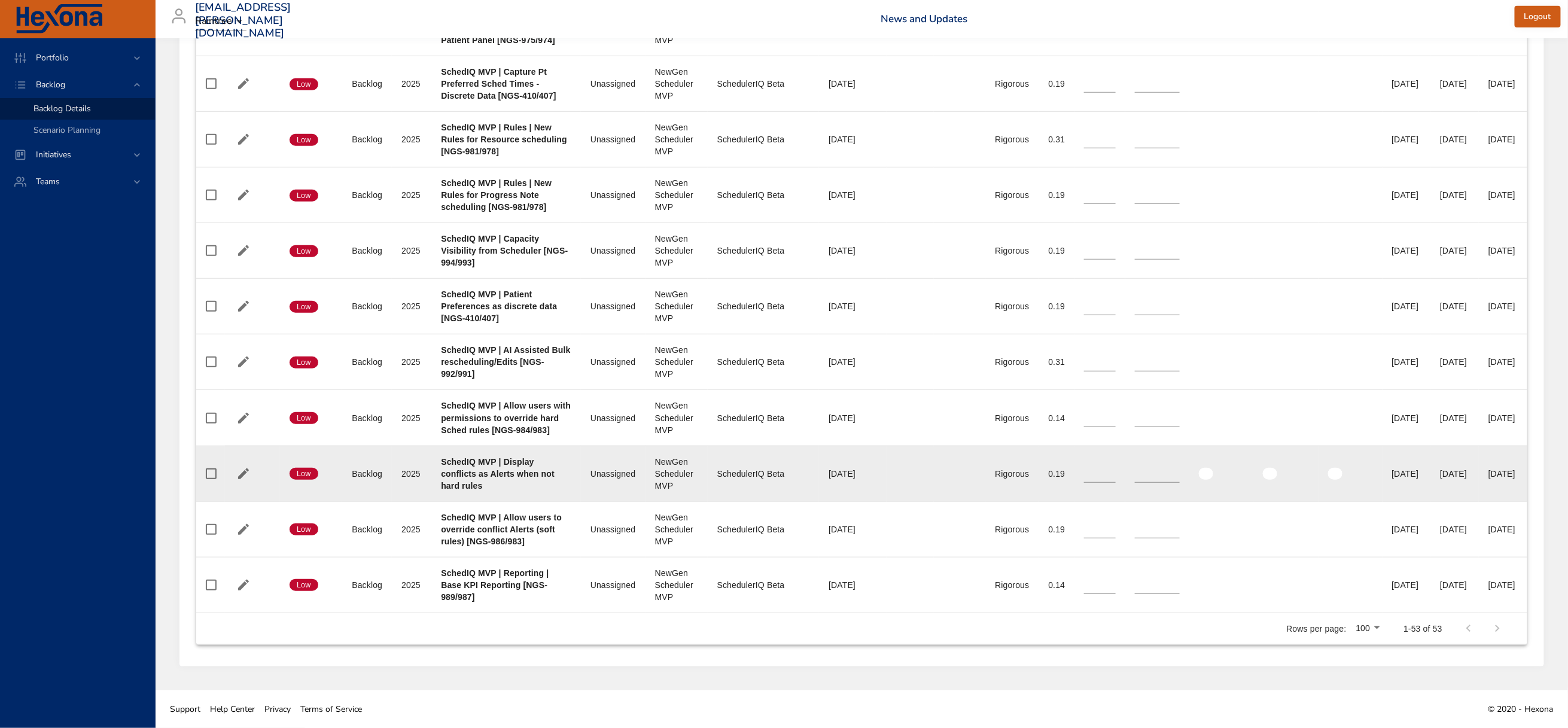
click at [578, 501] on td "Project SchedIQ MVP | Display conflicts as Alerts when not hard rules" at bounding box center [506, 473] width 149 height 55
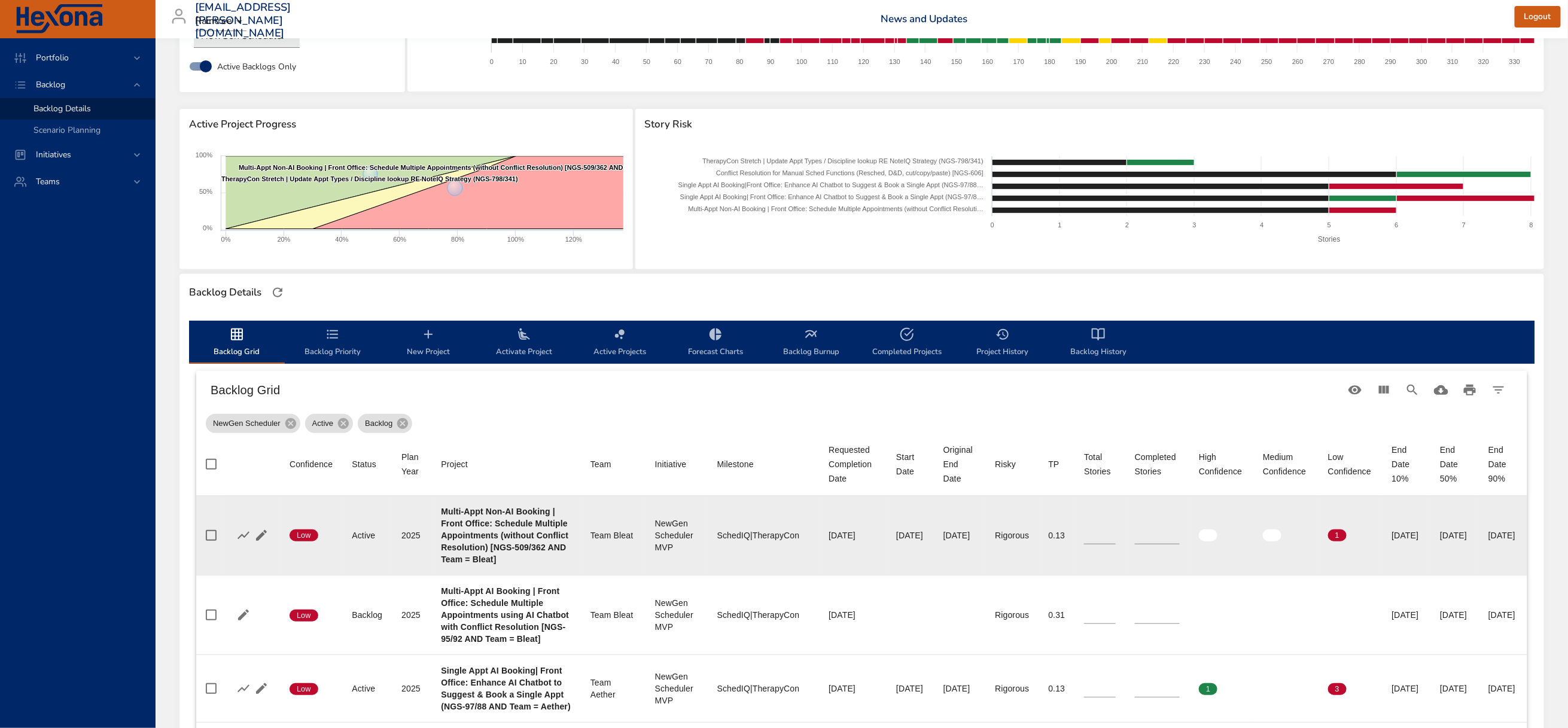
scroll to position [0, 206]
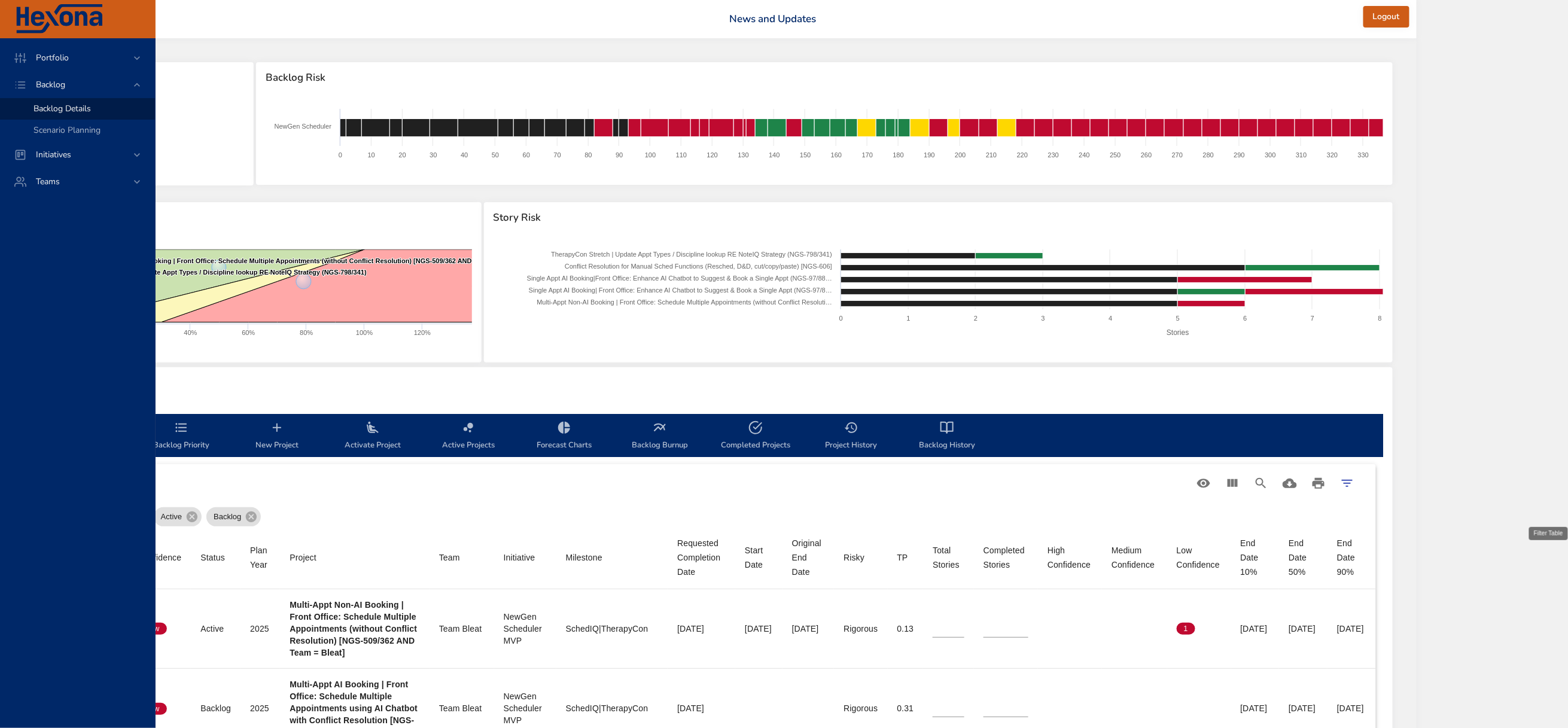
click at [1354, 491] on icon "Filter Table" at bounding box center [1347, 483] width 14 height 14
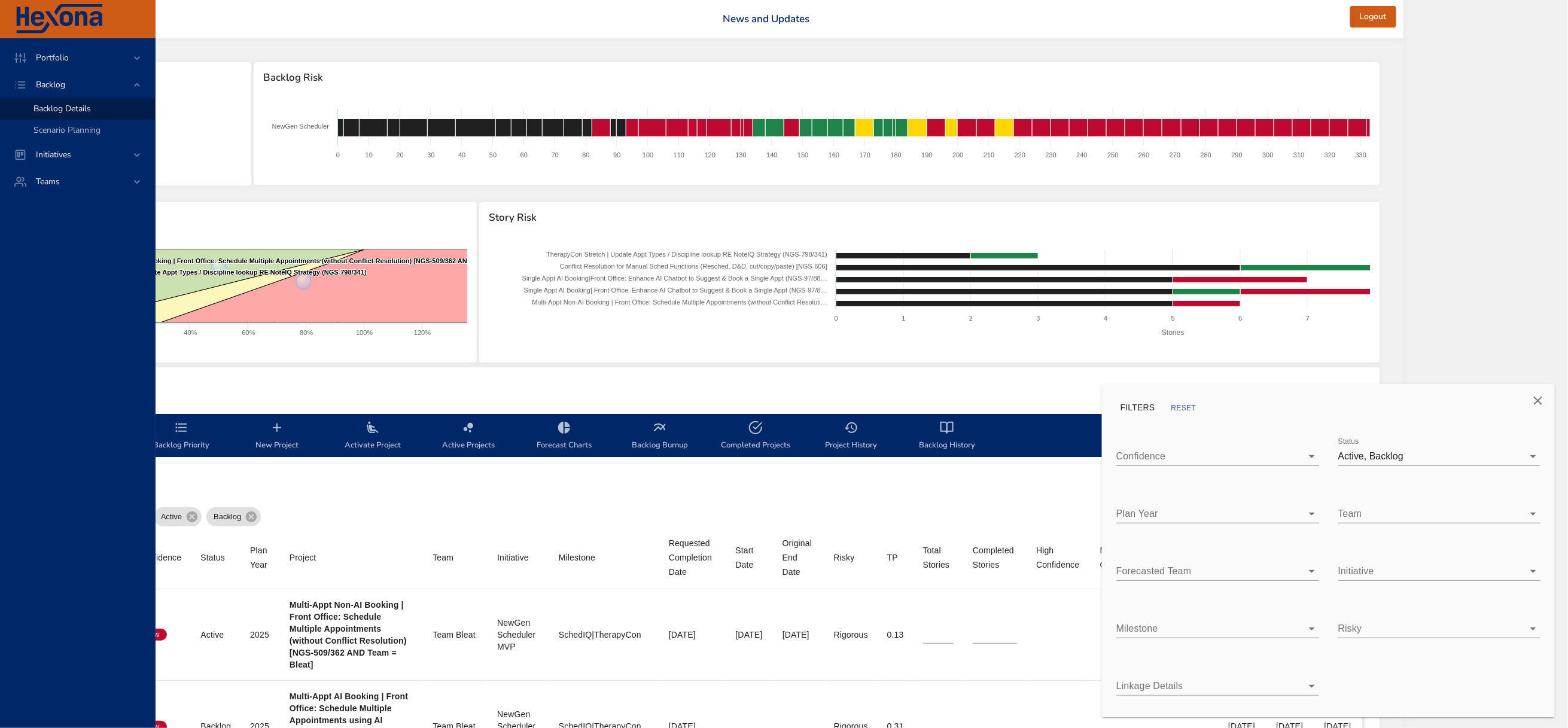
scroll to position [0, 193]
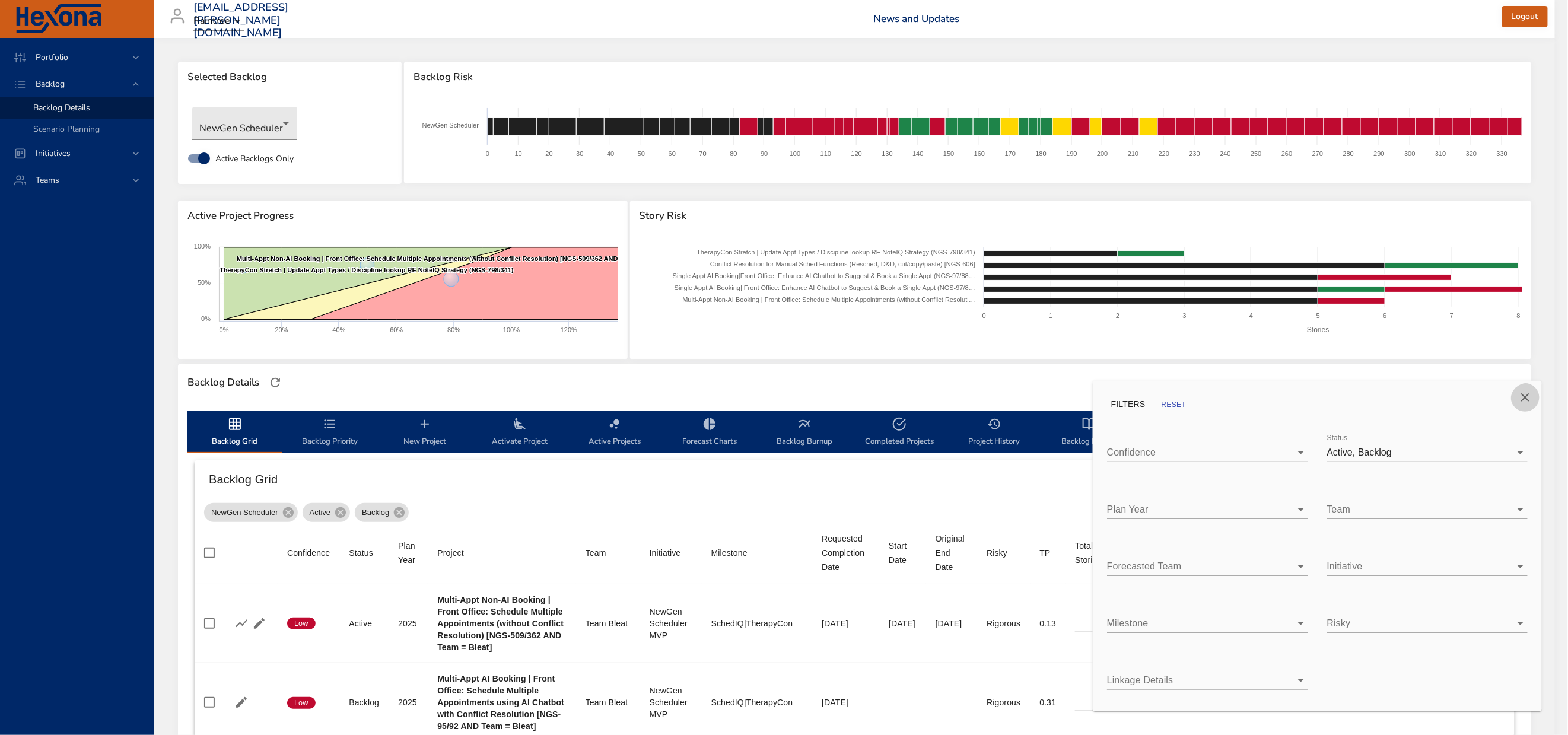
click at [1533, 395] on icon "Close" at bounding box center [1526, 398] width 14 height 14
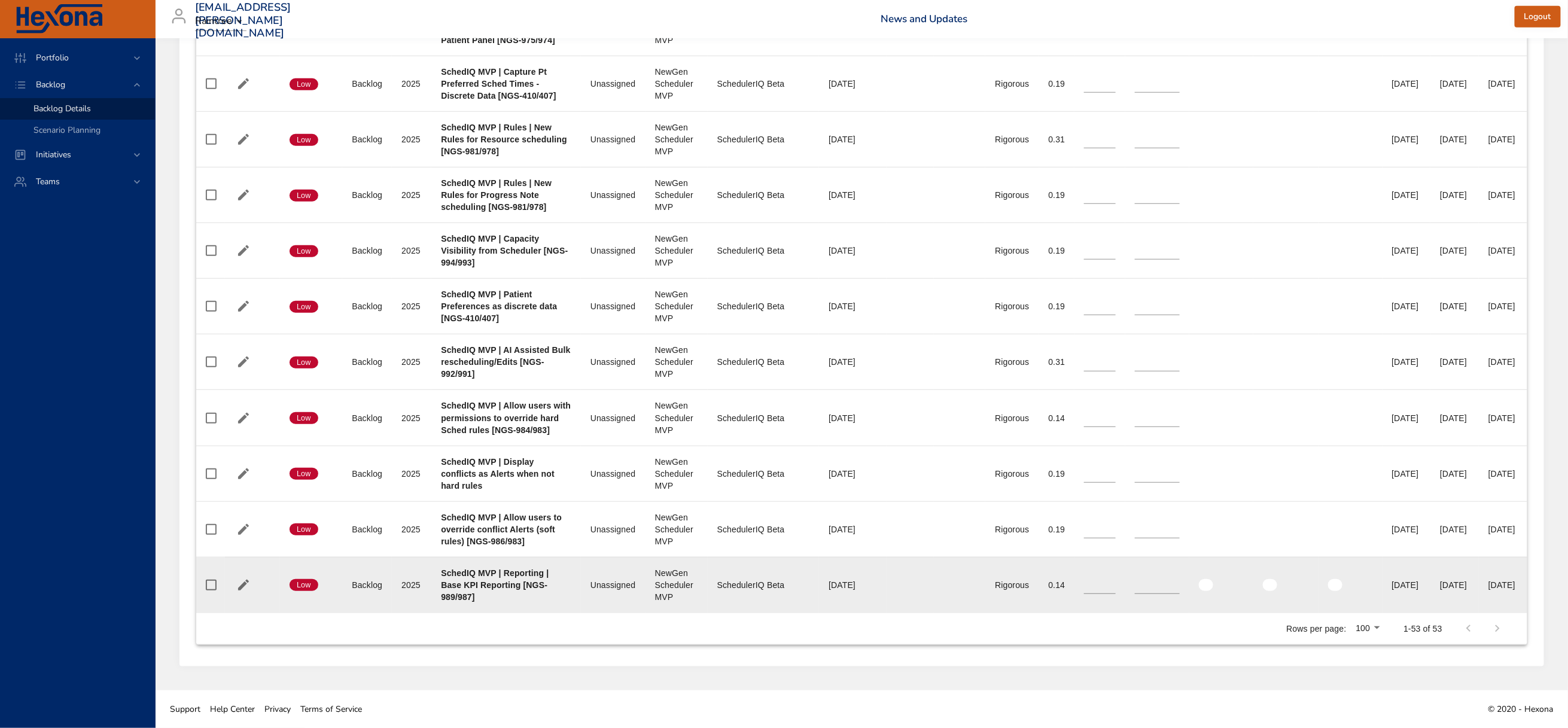
scroll to position [5018, 0]
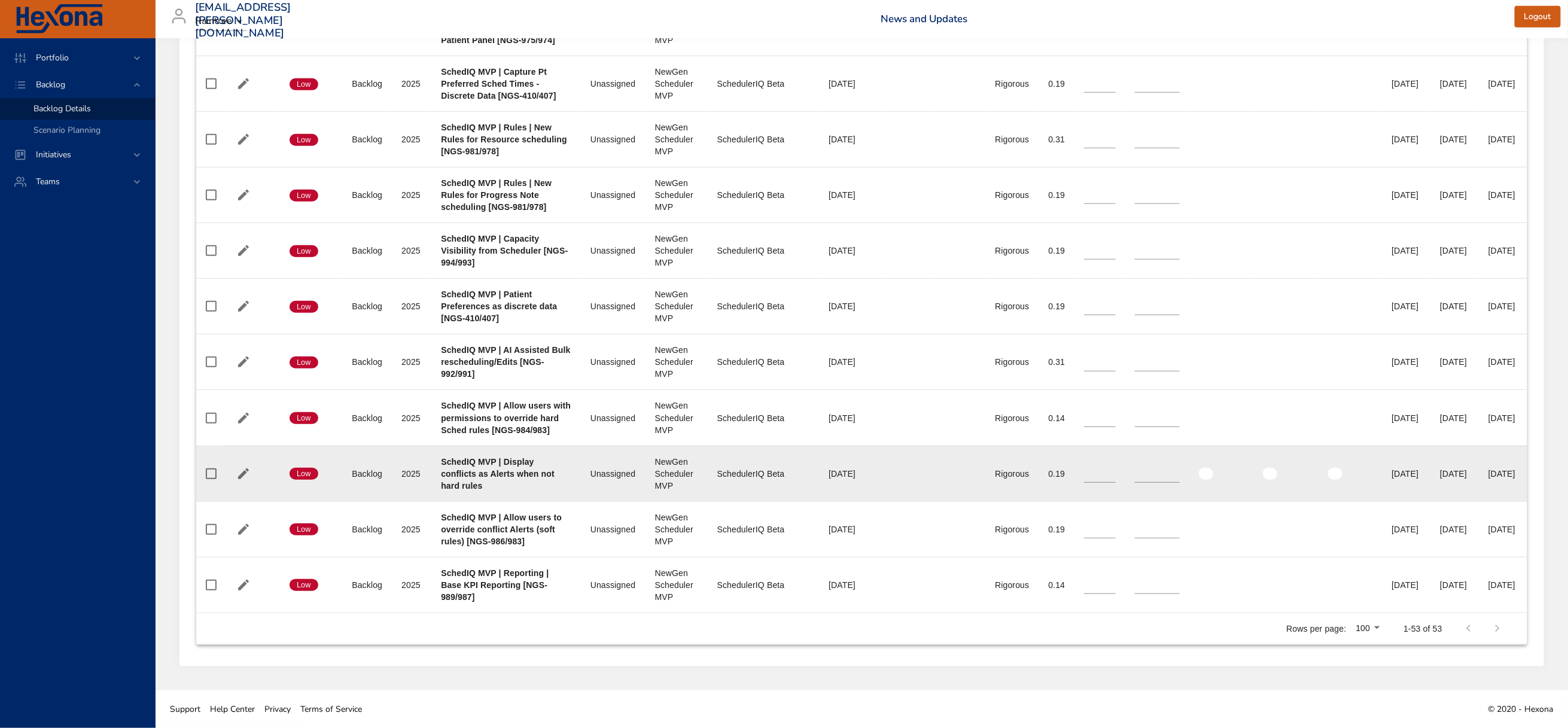
click at [516, 491] on b "SchedIQ MVP | Display conflicts as Alerts when not hard rules" at bounding box center [498, 473] width 114 height 33
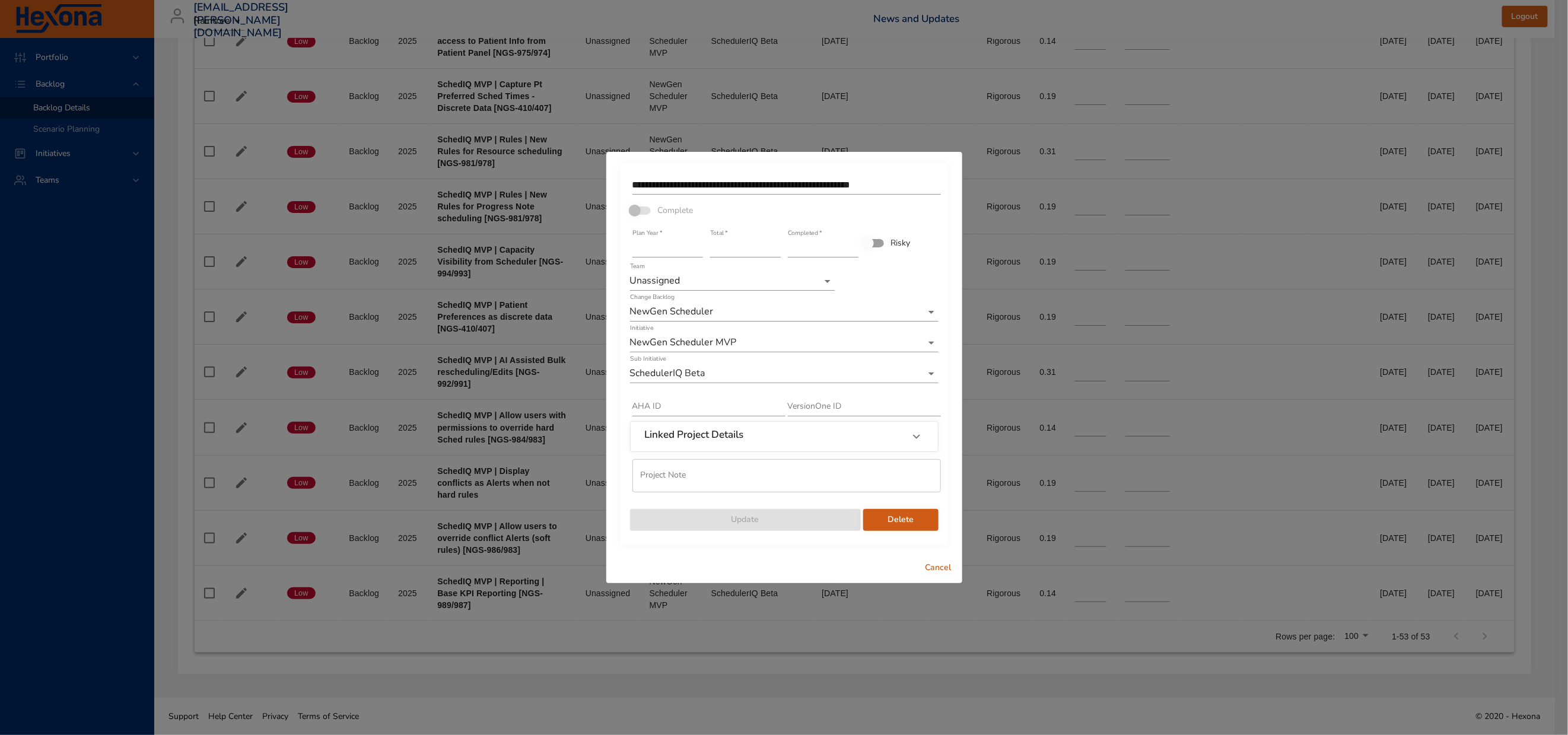
click at [942, 576] on span "Cancel" at bounding box center [939, 568] width 28 height 15
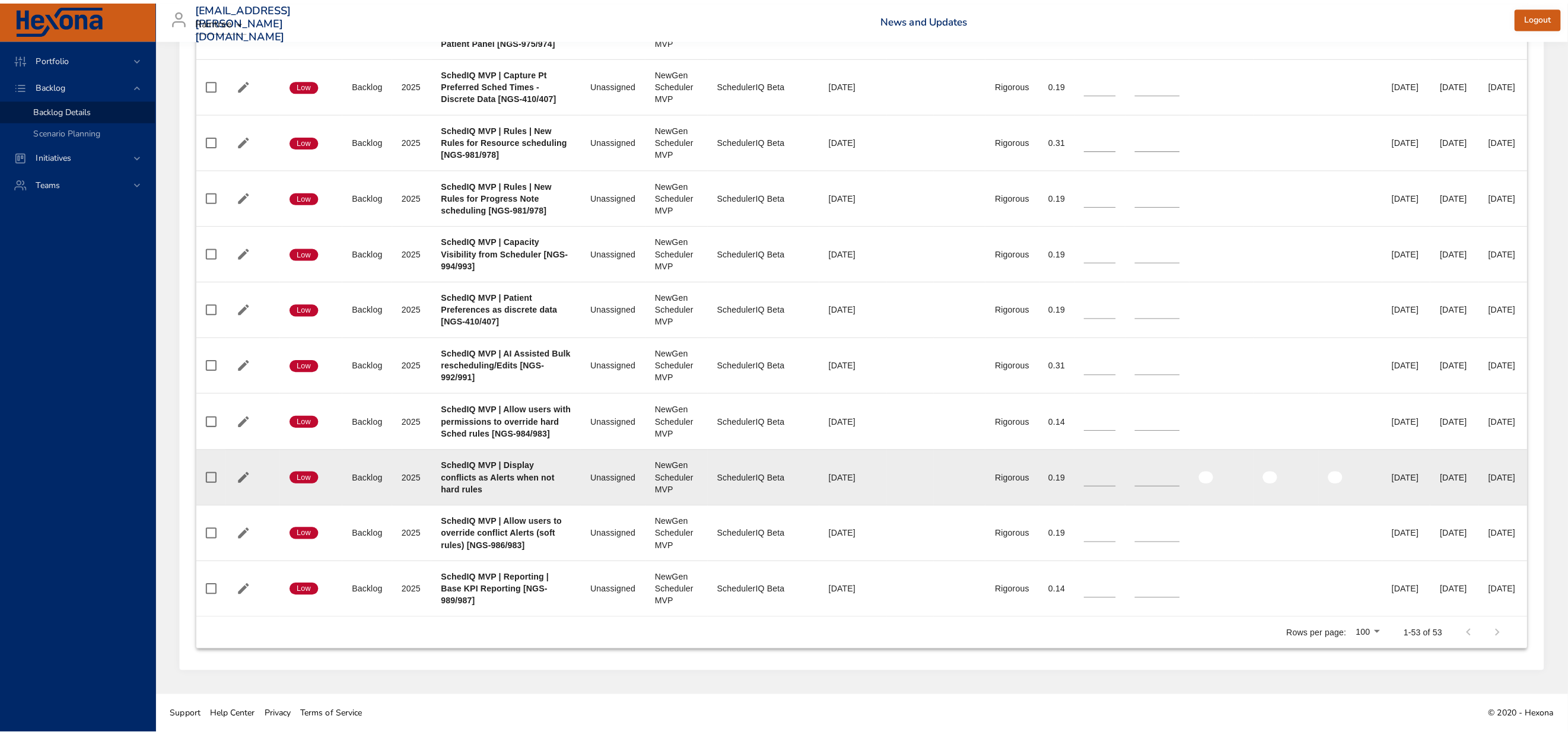
scroll to position [5068, 0]
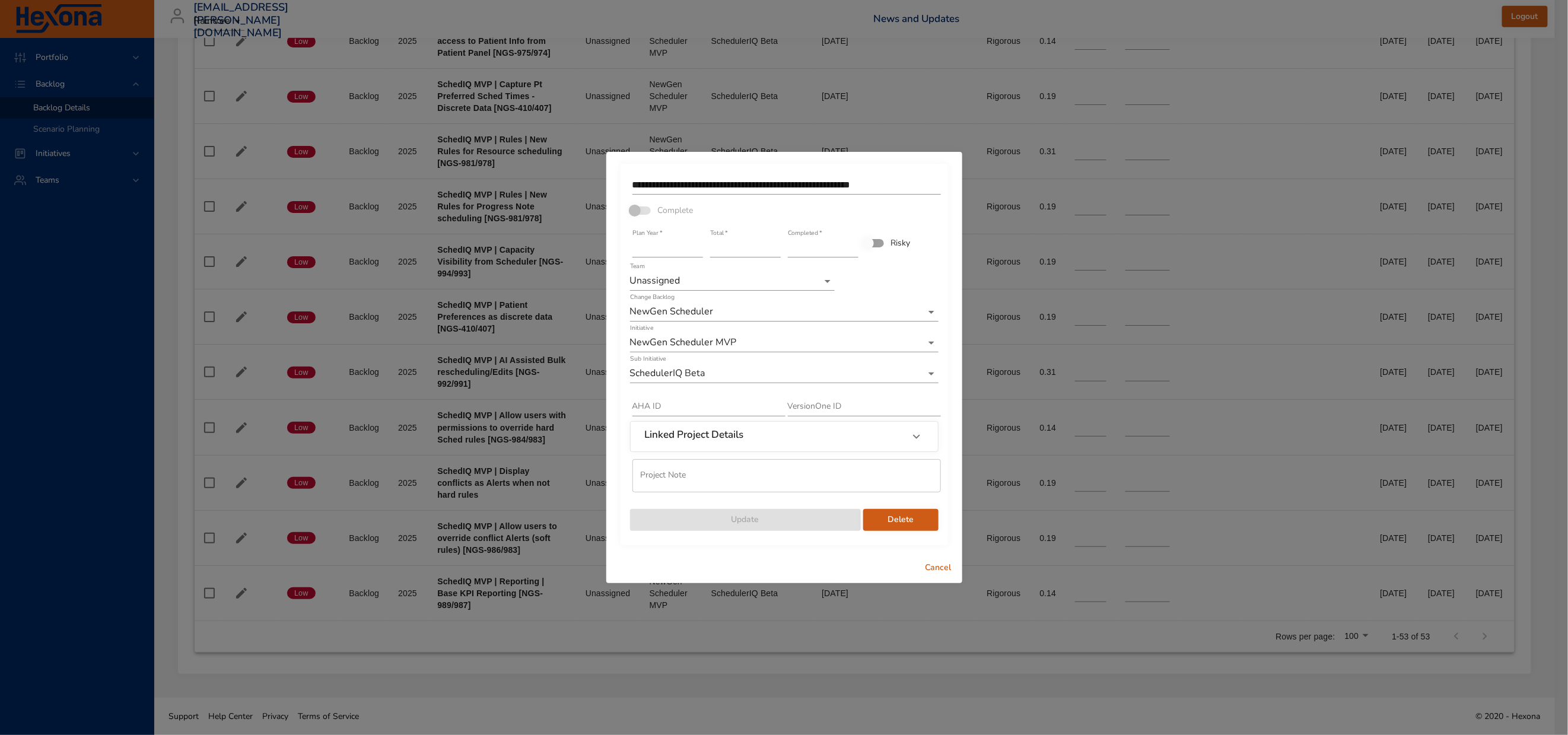
click at [924, 176] on input "**********" at bounding box center [786, 185] width 308 height 19
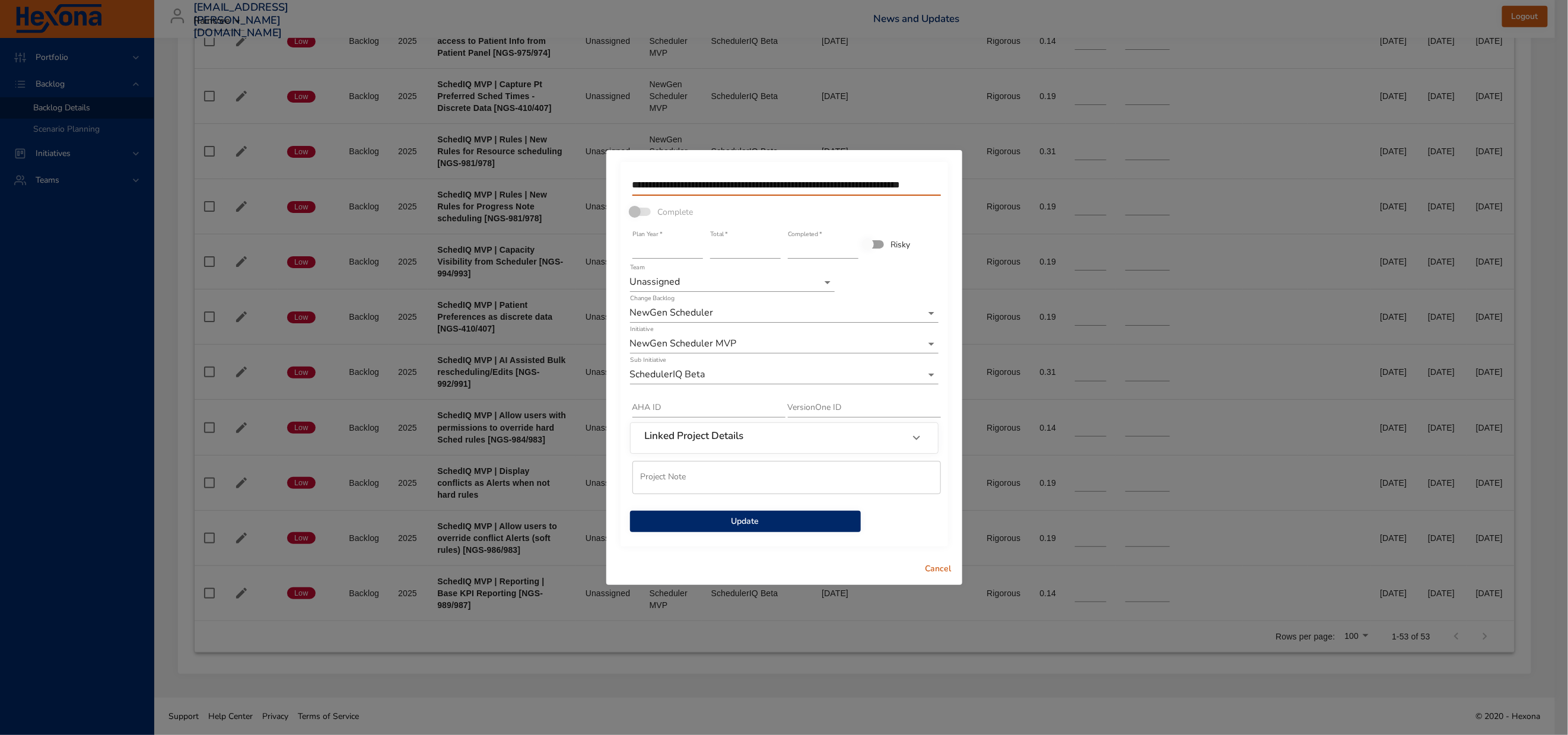
scroll to position [0, 109]
type input "**********"
click at [749, 529] on span "Update" at bounding box center [746, 521] width 212 height 15
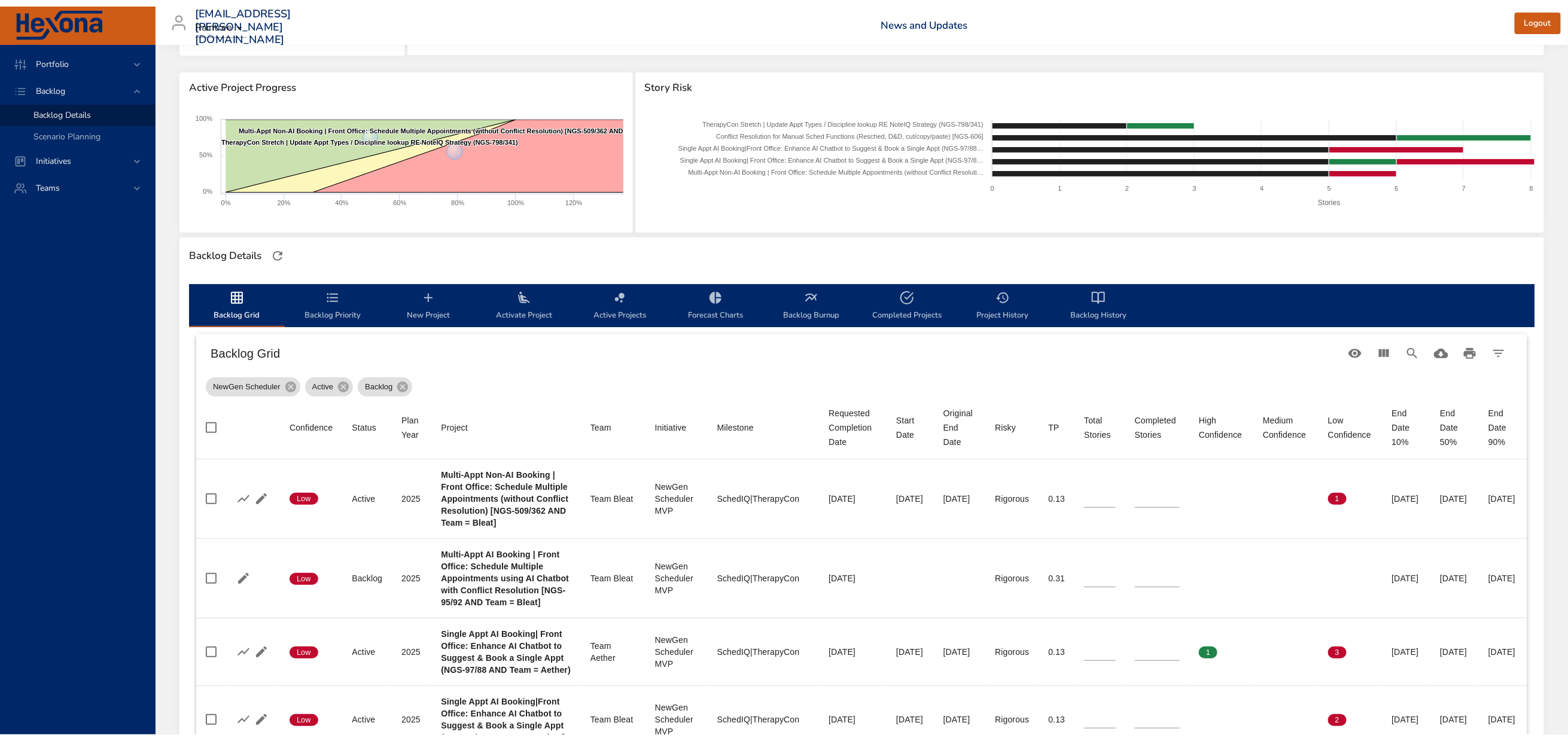
scroll to position [179, 0]
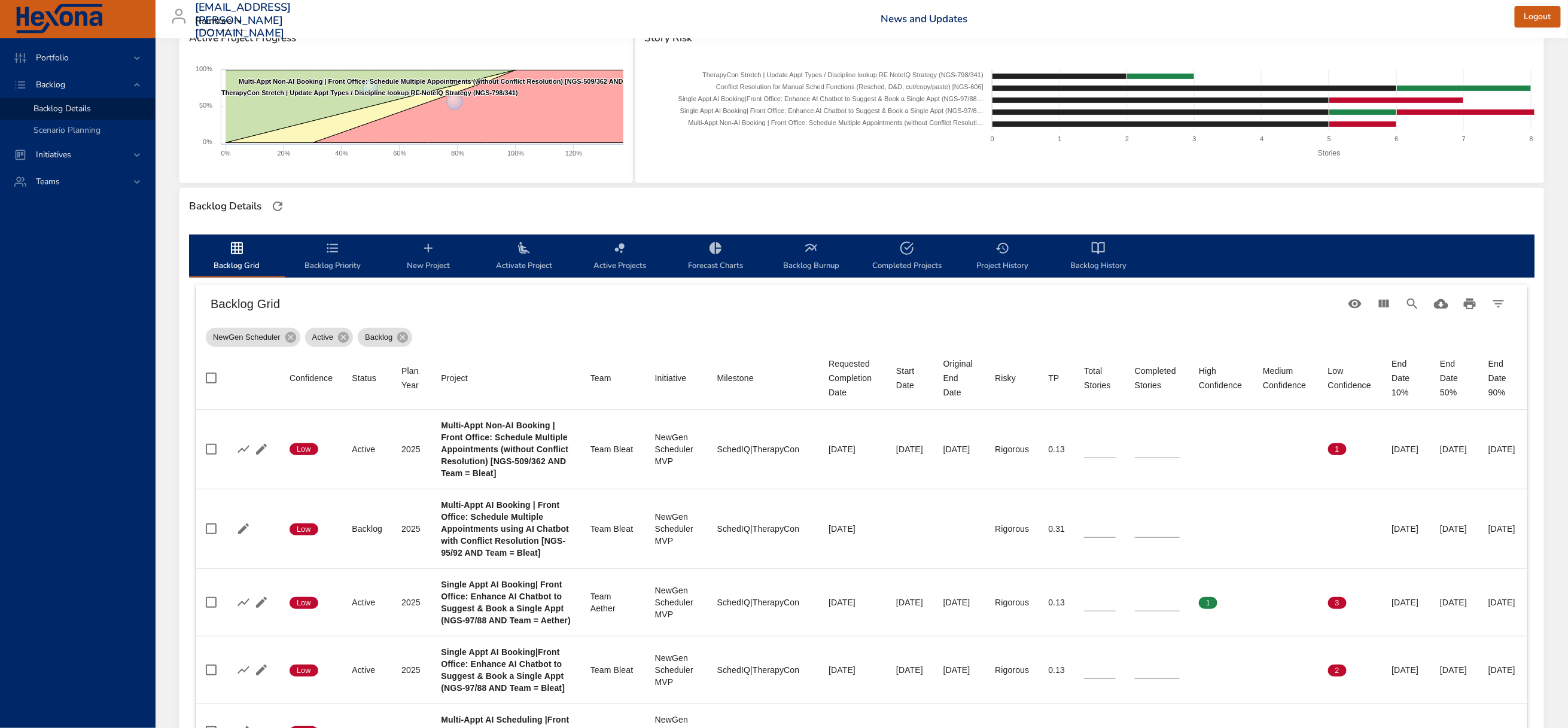
click at [1106, 272] on span "Backlog History" at bounding box center [1098, 257] width 81 height 32
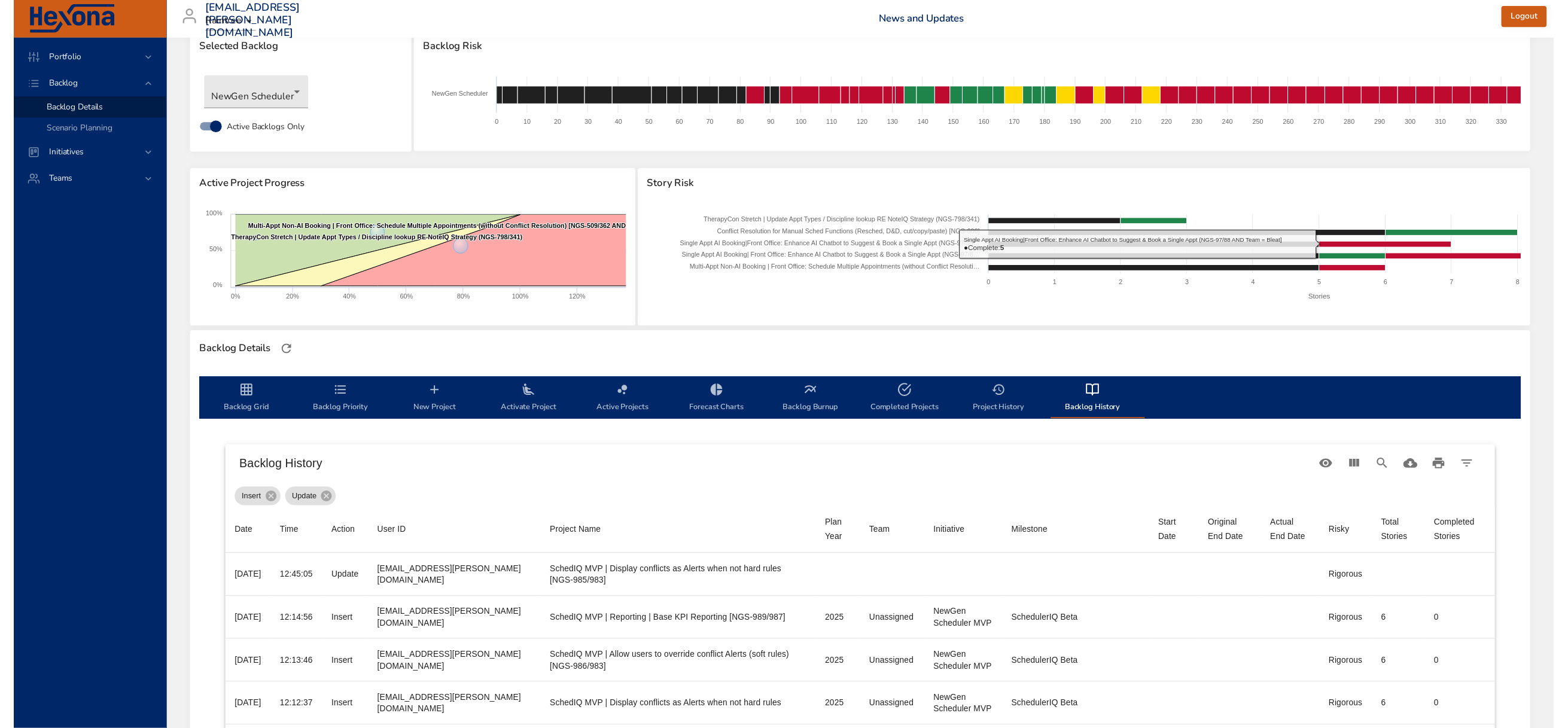
scroll to position [0, 0]
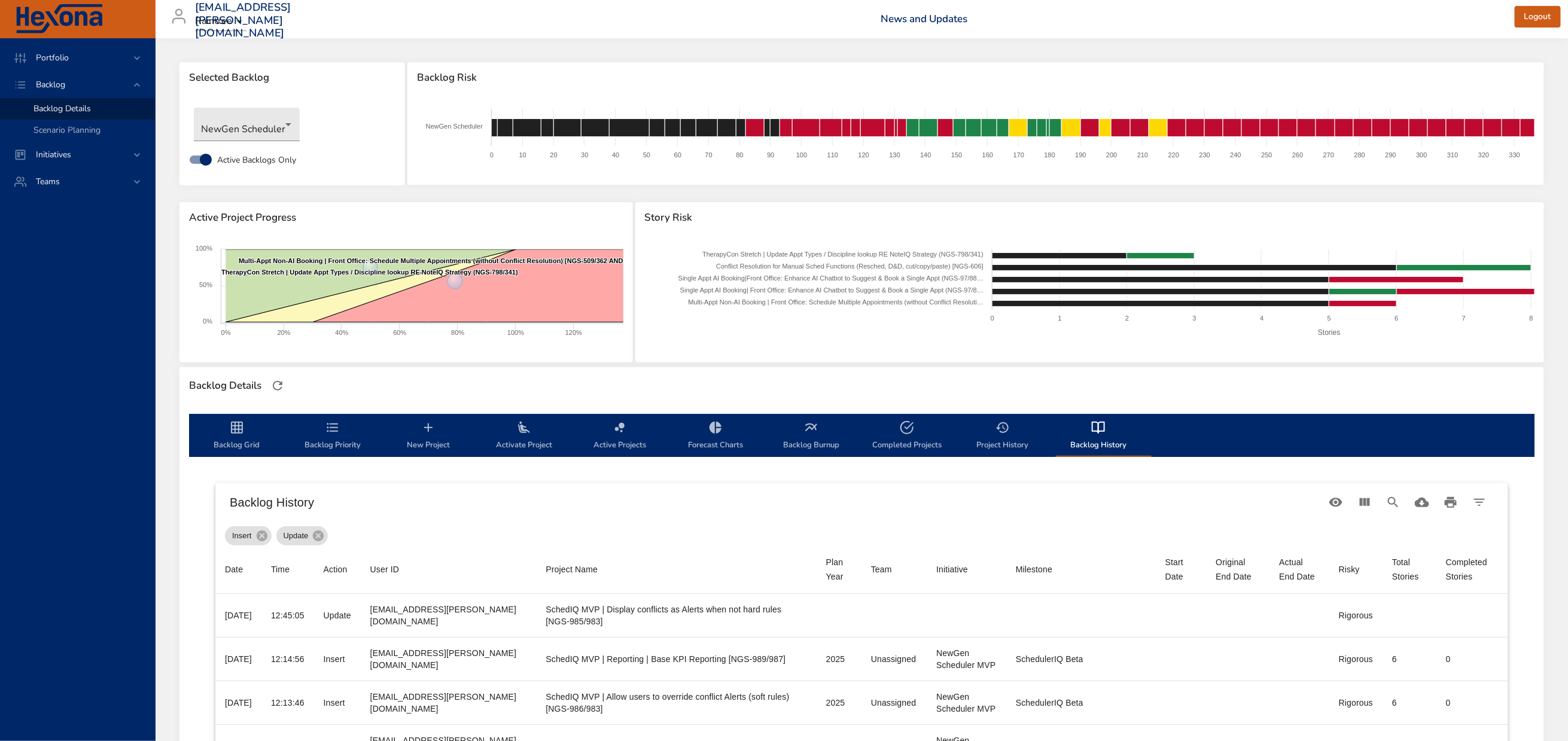
click at [238, 435] on icon "backlog-tab" at bounding box center [237, 427] width 14 height 14
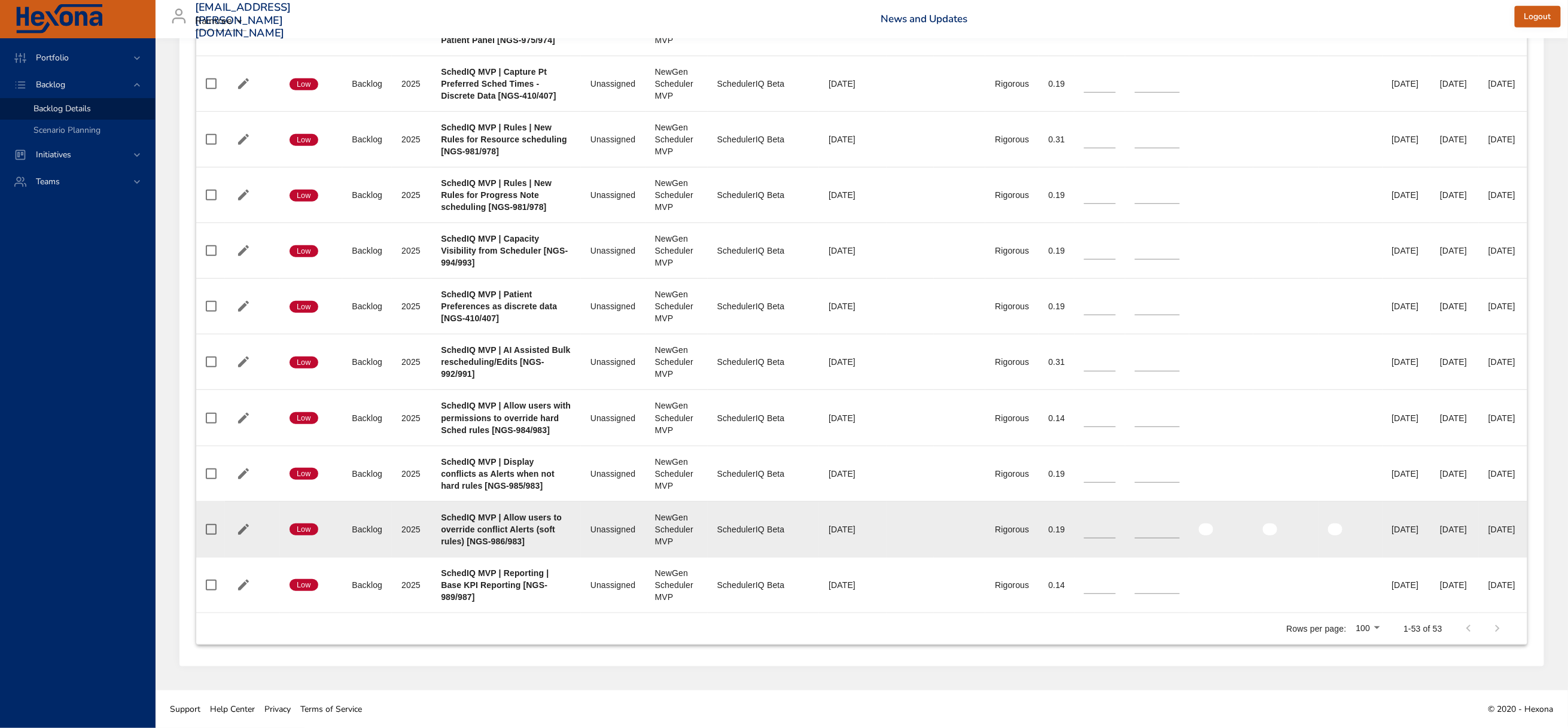
scroll to position [3403, 0]
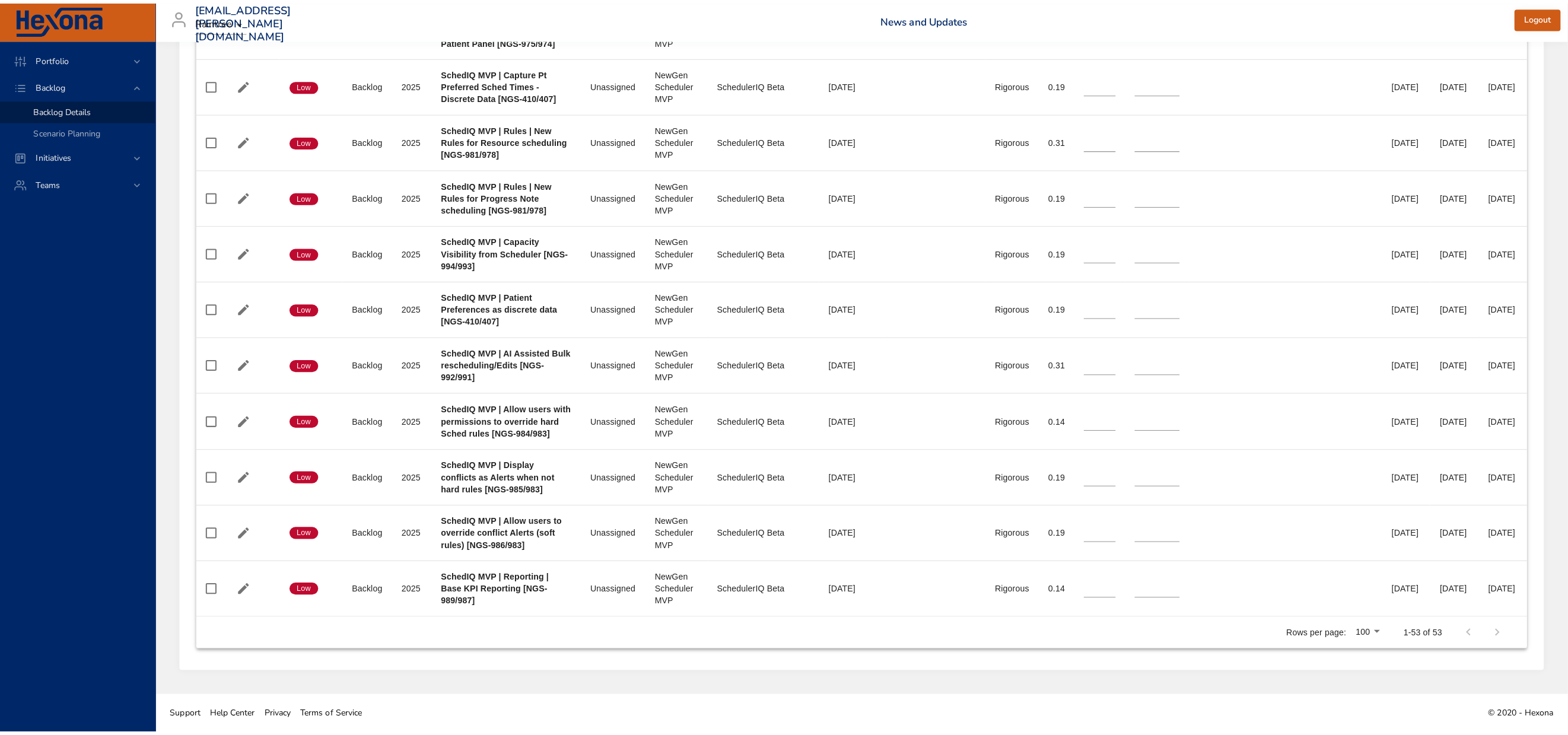
scroll to position [3466, 0]
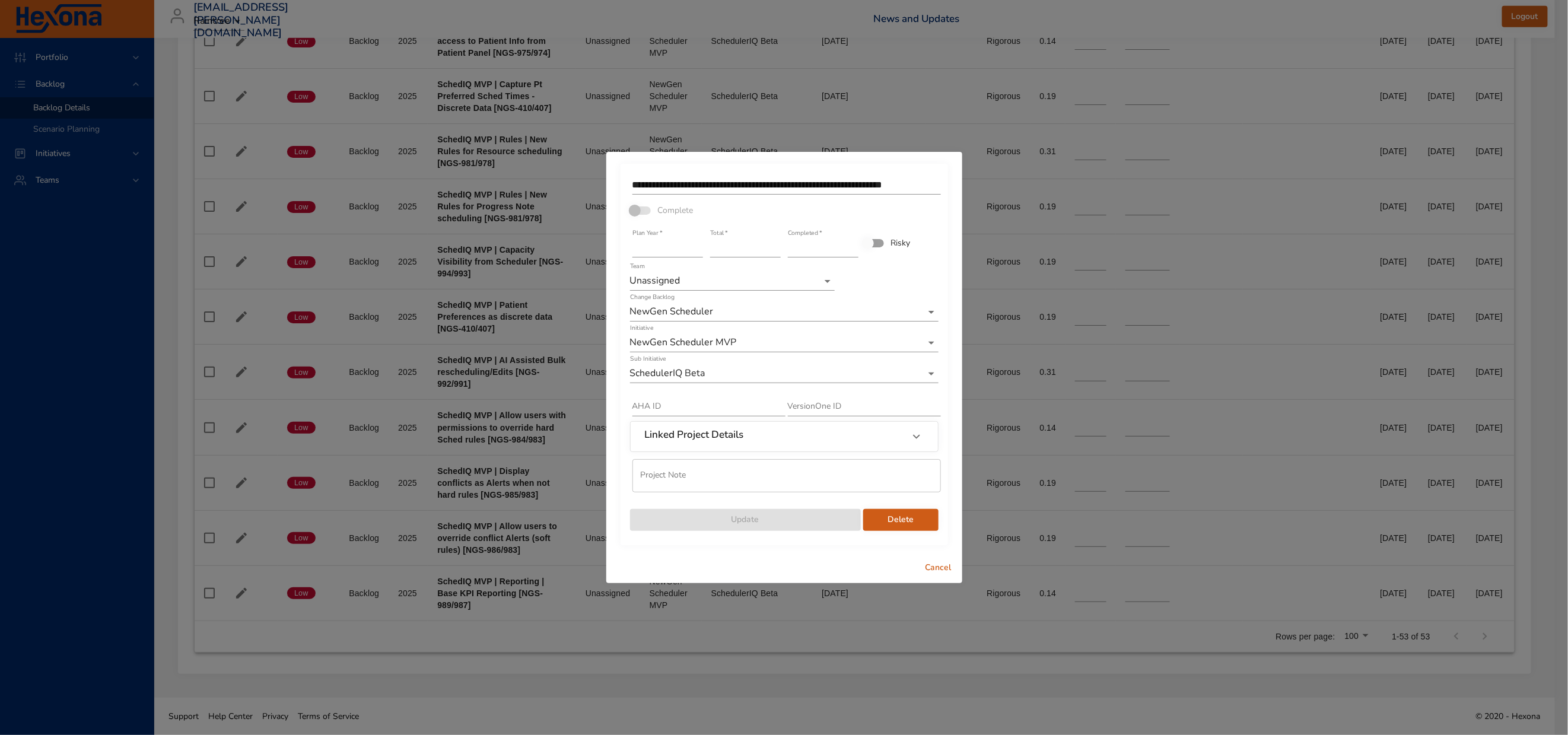
click at [912, 176] on input "**********" at bounding box center [786, 185] width 308 height 19
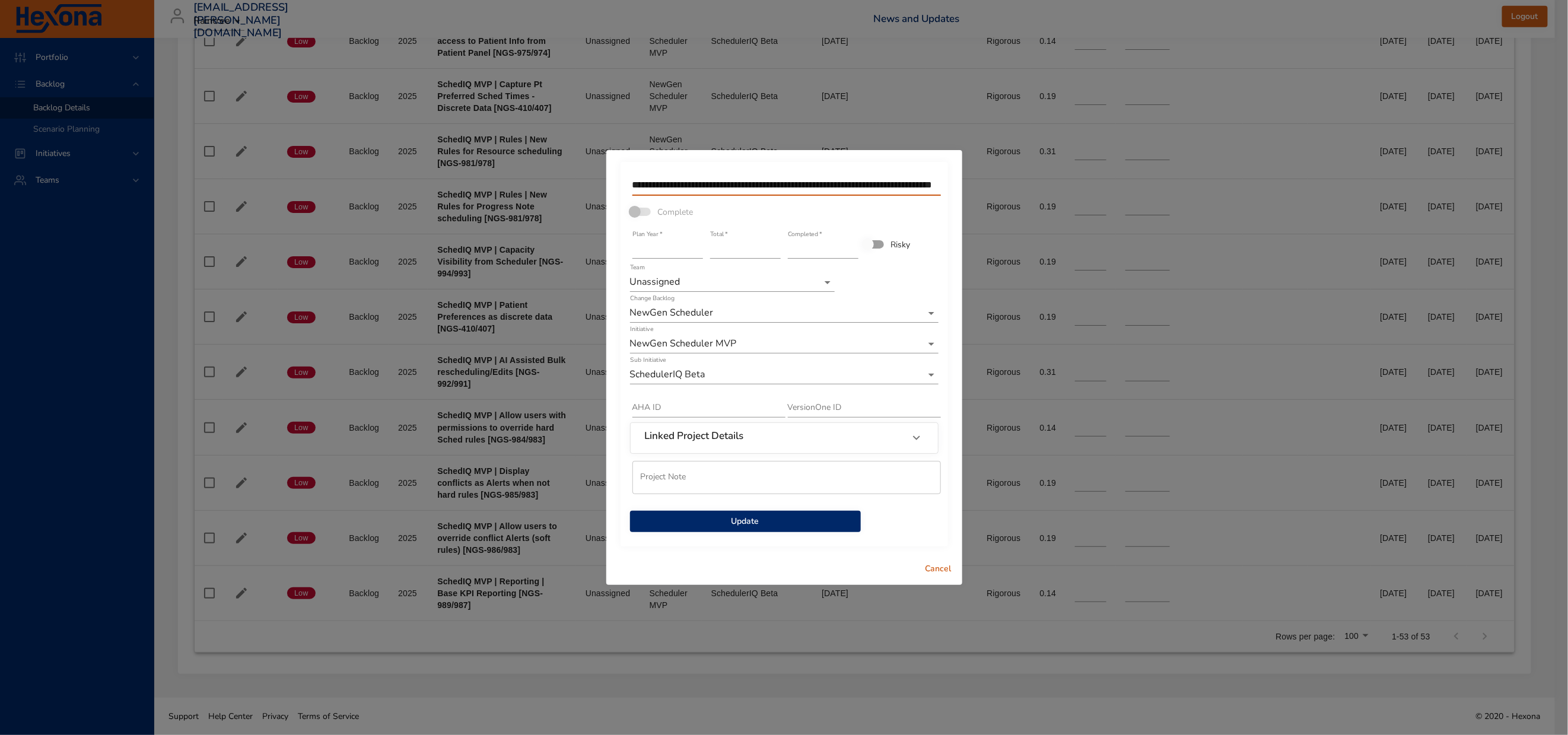
scroll to position [0, 157]
type input "**********"
click at [732, 529] on span "Update" at bounding box center [746, 521] width 212 height 15
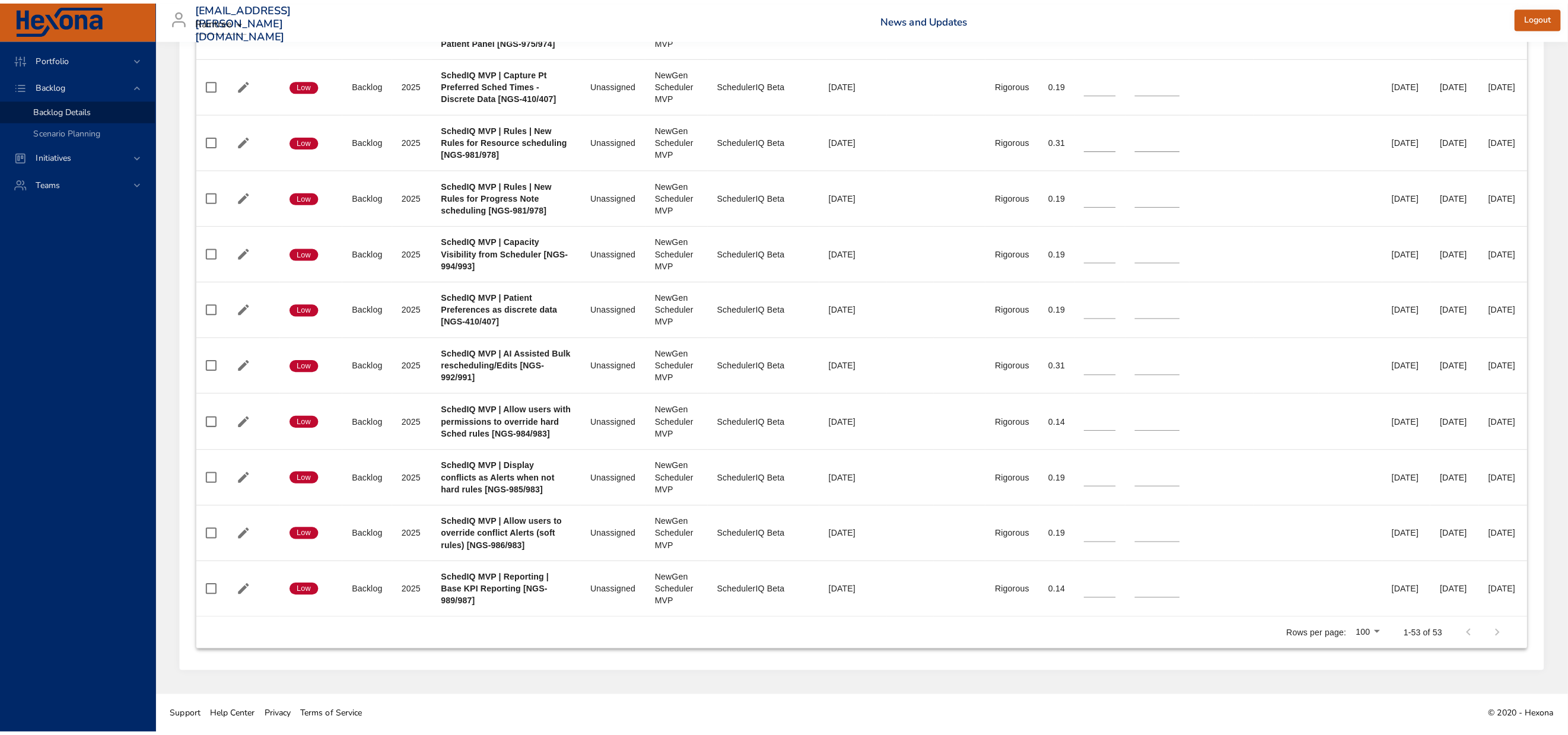
scroll to position [3466, 0]
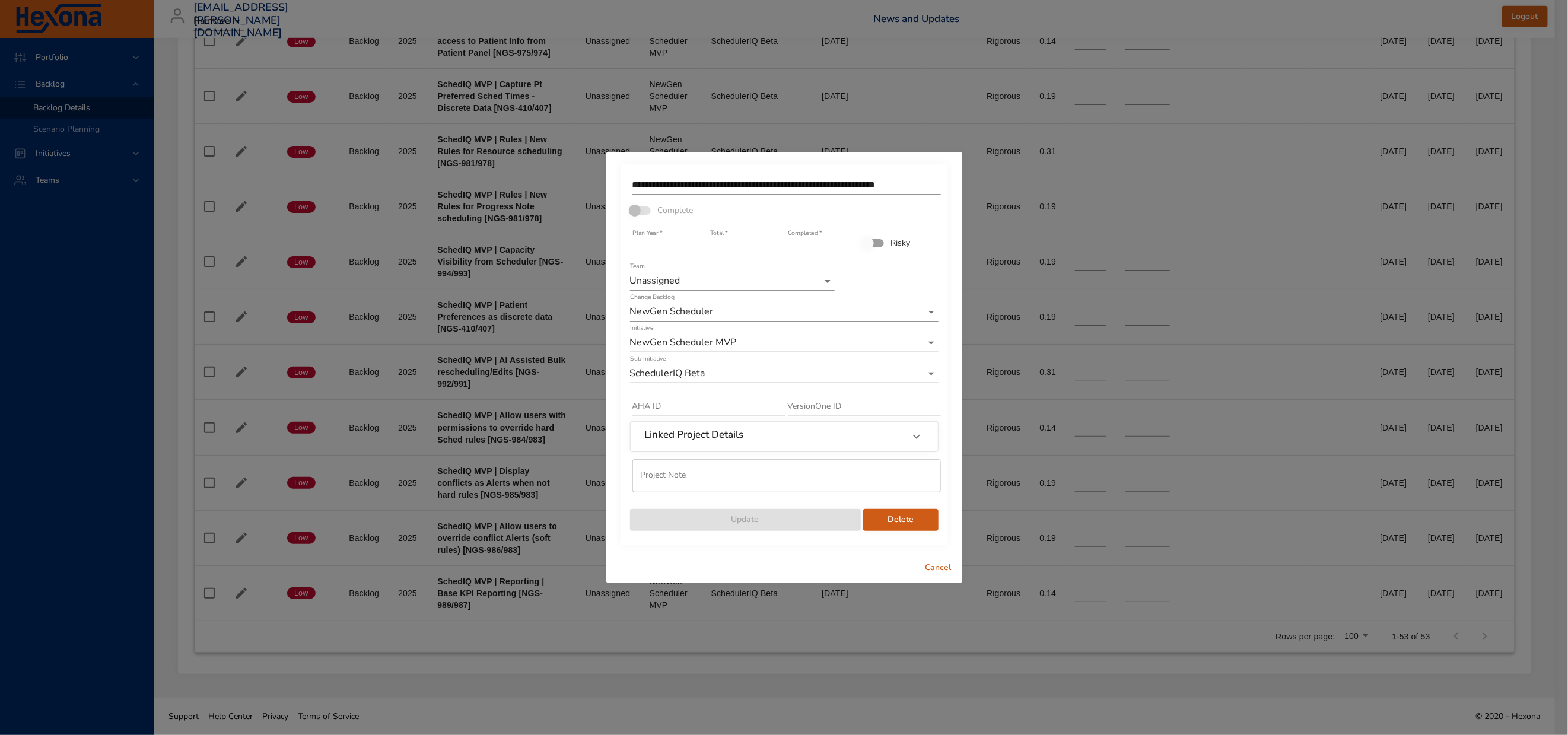
click at [908, 528] on span "Delete" at bounding box center [901, 520] width 56 height 15
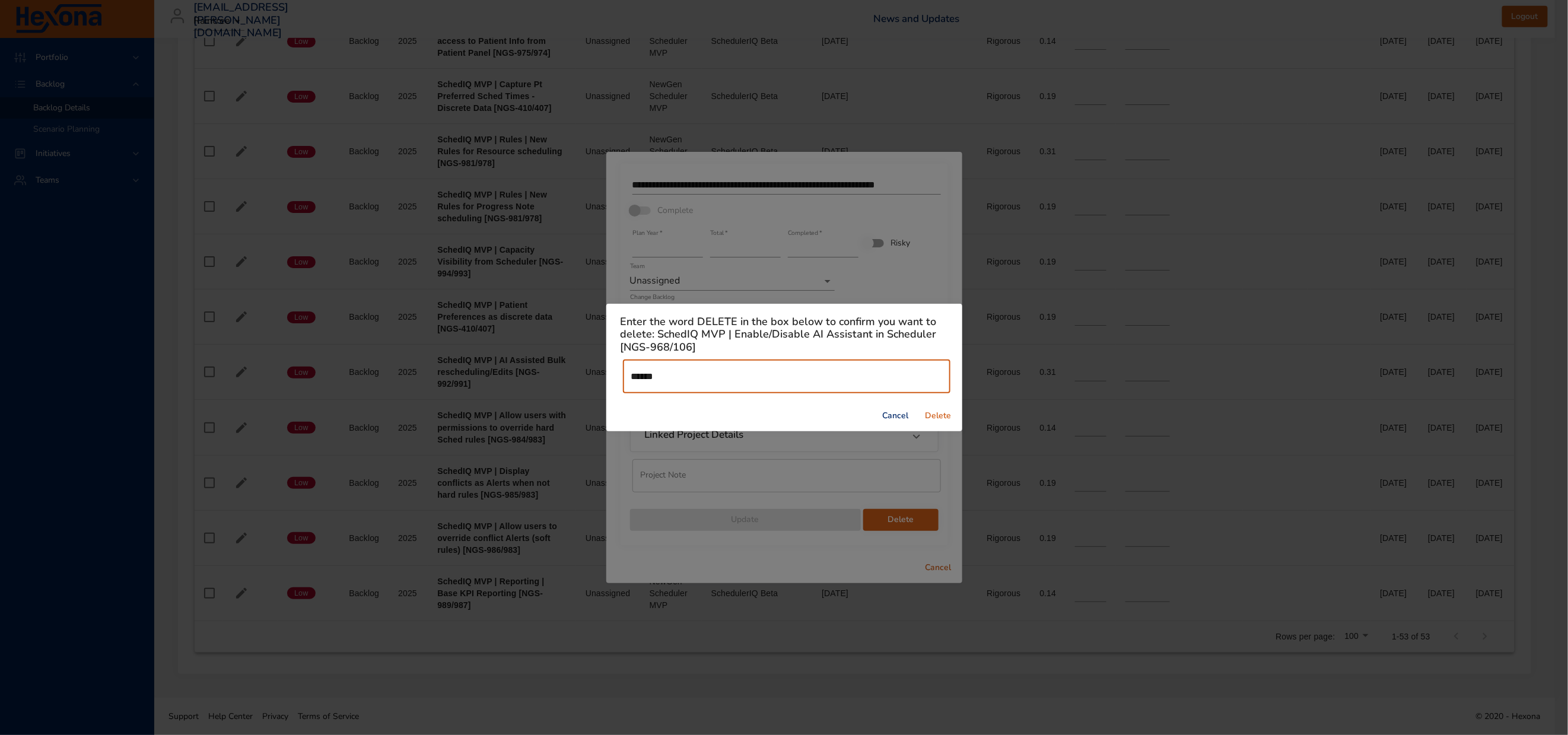
type input "******"
click at [935, 420] on span "Delete" at bounding box center [939, 416] width 28 height 15
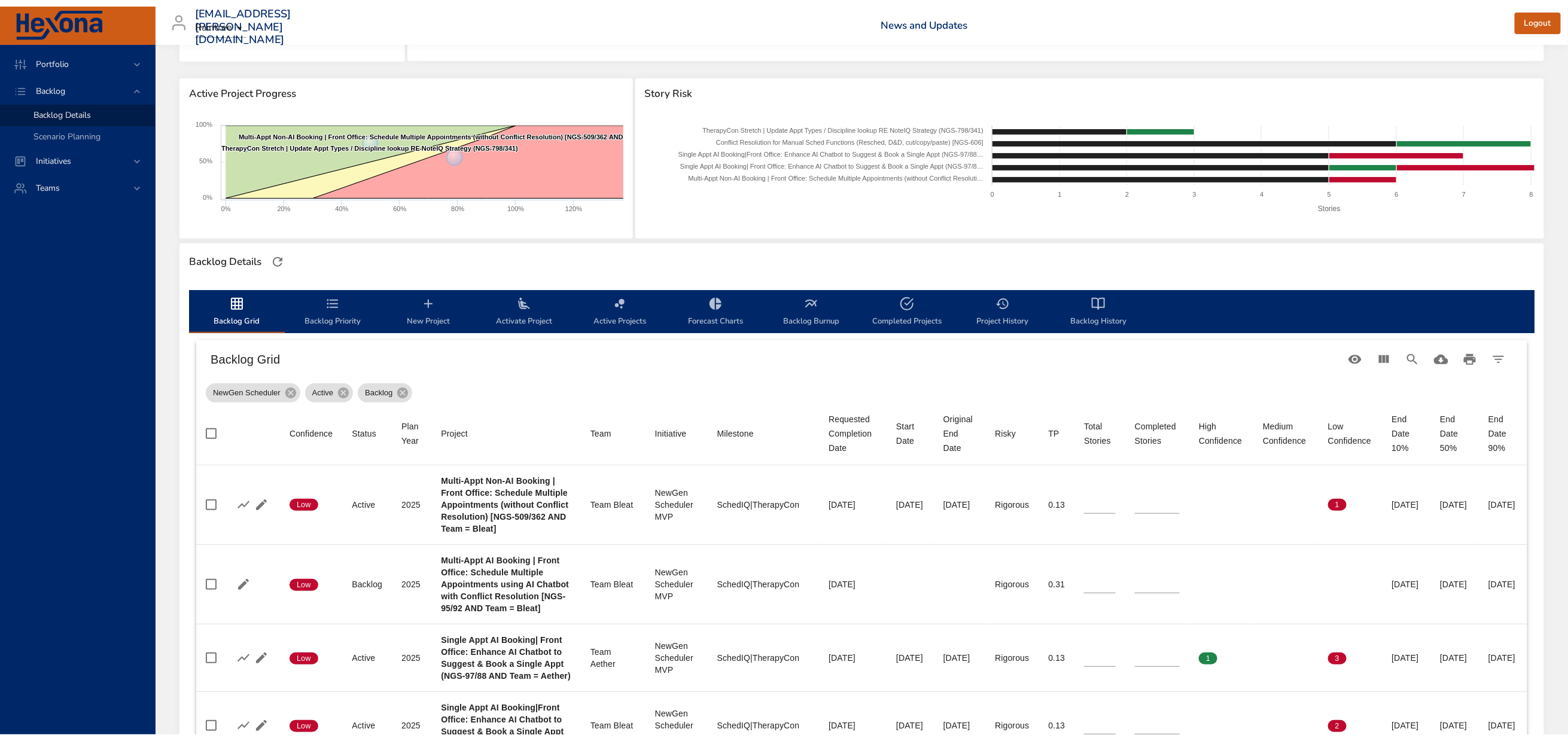
scroll to position [90, 0]
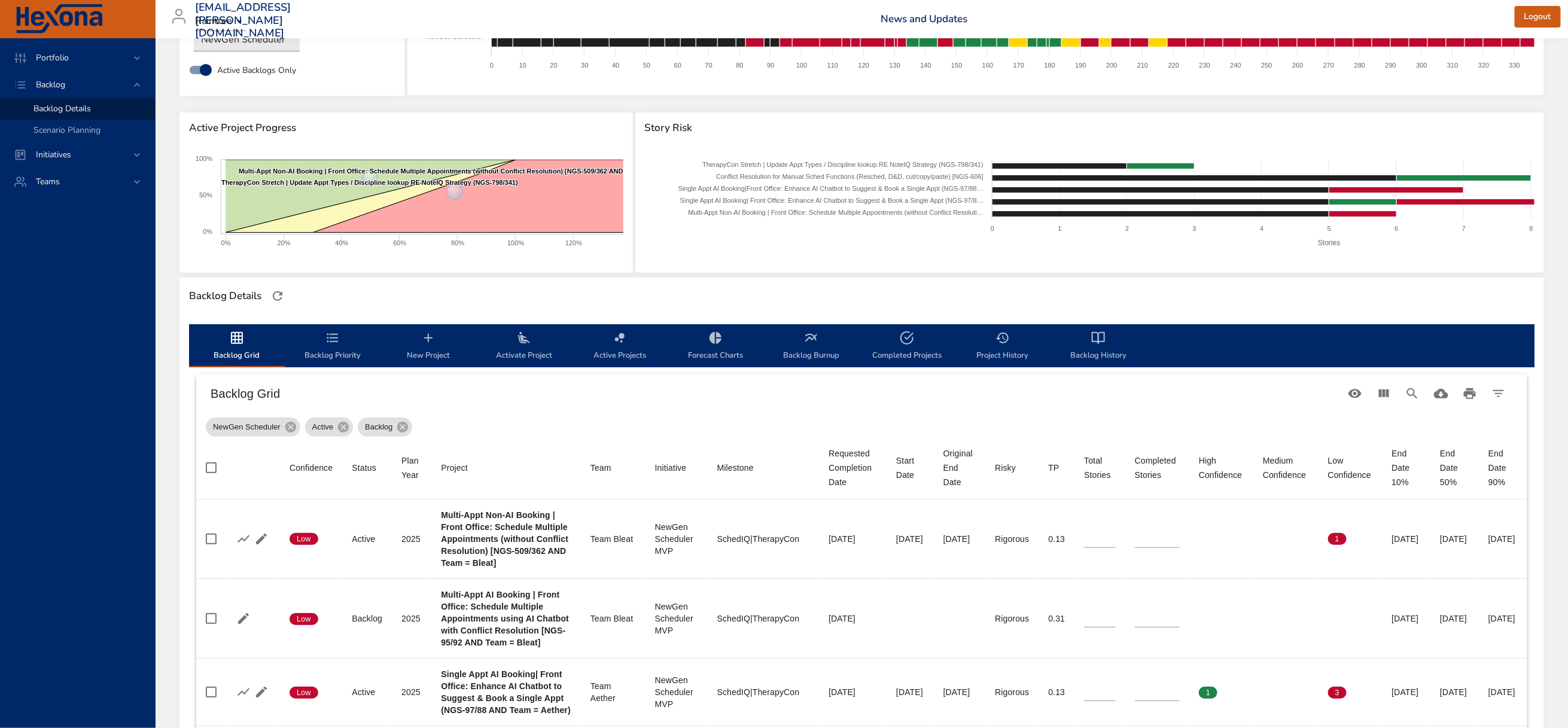
click at [336, 342] on icon "backlog-tab" at bounding box center [333, 338] width 11 height 9
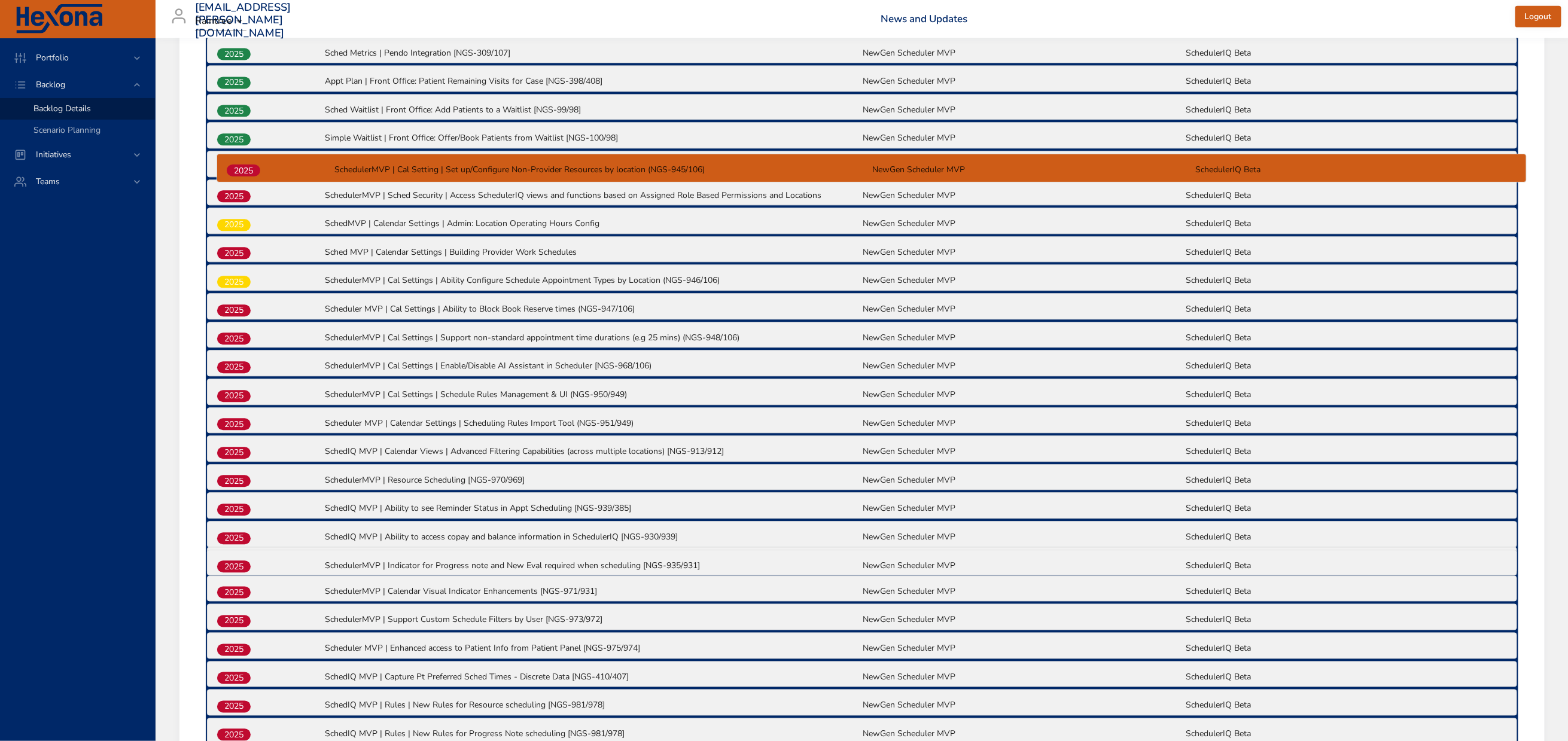
scroll to position [1019, 0]
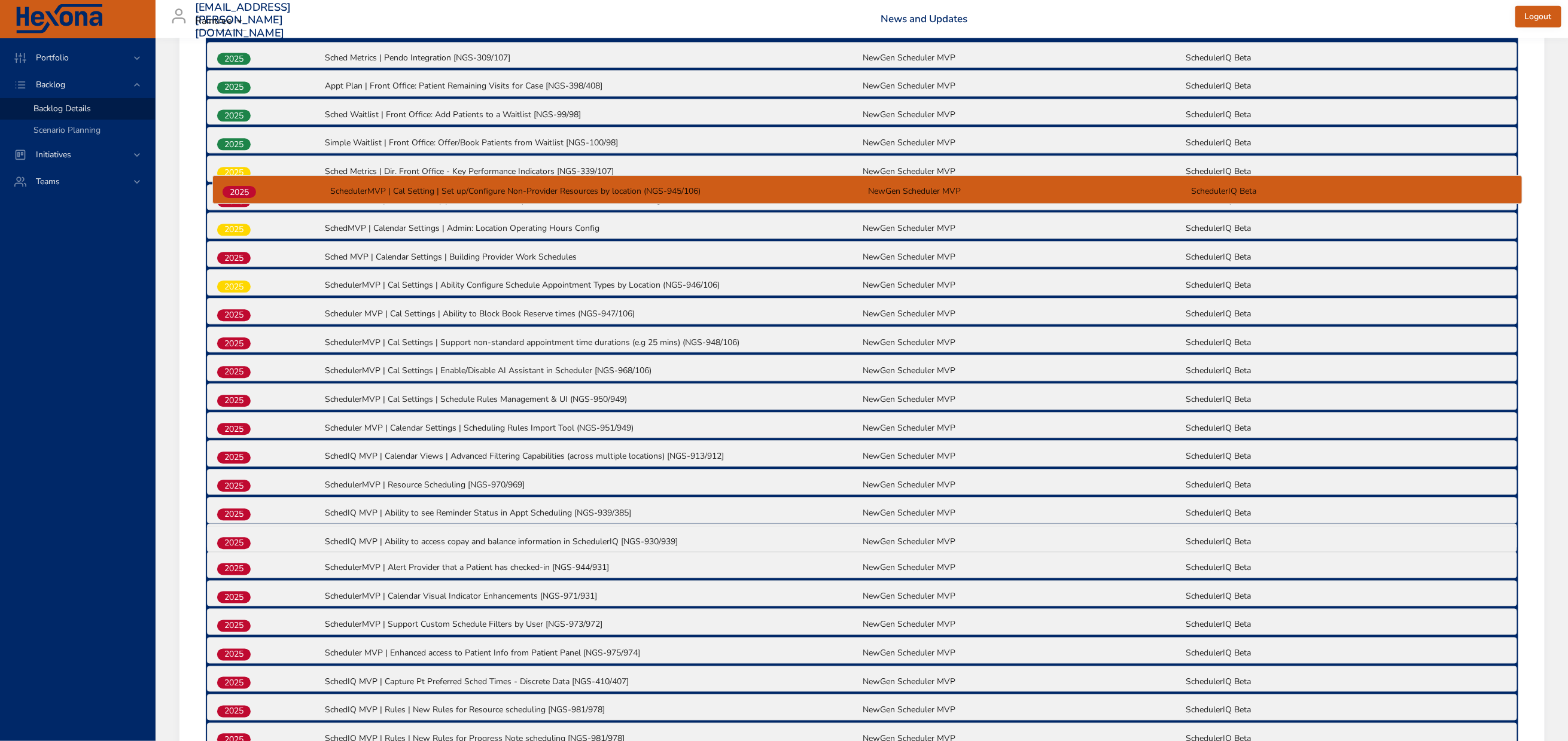
drag, startPoint x: 235, startPoint y: 398, endPoint x: 244, endPoint y: 189, distance: 209.2
click at [244, 189] on div "2025 Multi-Appt Non-AI Booking | Front Office: Schedule Multiple Appointments (…" at bounding box center [862, 234] width 1313 height 1497
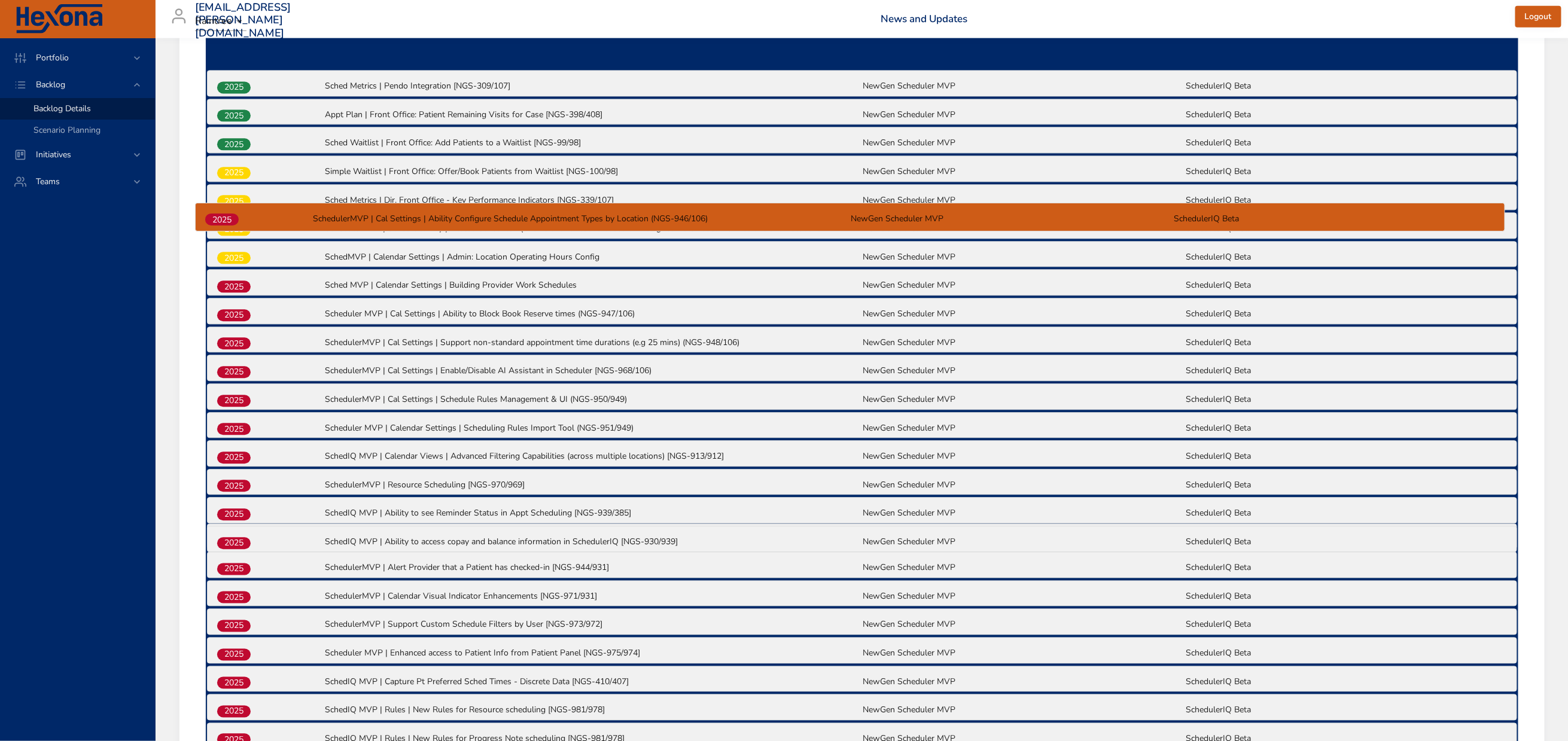
drag, startPoint x: 233, startPoint y: 486, endPoint x: 221, endPoint y: 218, distance: 268.3
click at [221, 218] on div "2025 Multi-Appt Non-AI Booking | Front Office: Schedule Multiple Appointments (…" at bounding box center [862, 234] width 1313 height 1497
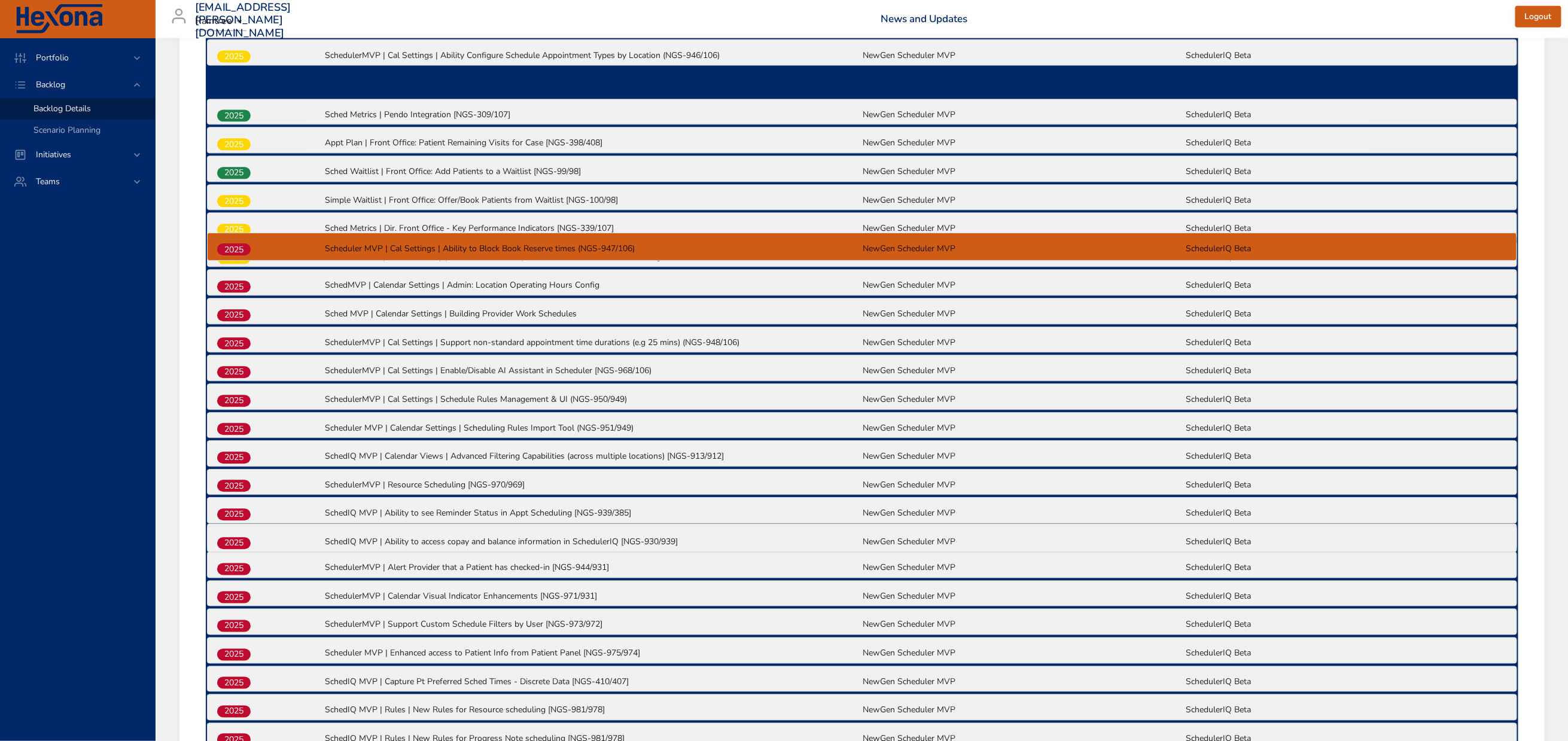
drag, startPoint x: 228, startPoint y: 517, endPoint x: 230, endPoint y: 250, distance: 267.0
click at [230, 250] on div "2025 Multi-Appt Non-AI Booking | Front Office: Schedule Multiple Appointments (…" at bounding box center [862, 234] width 1313 height 1497
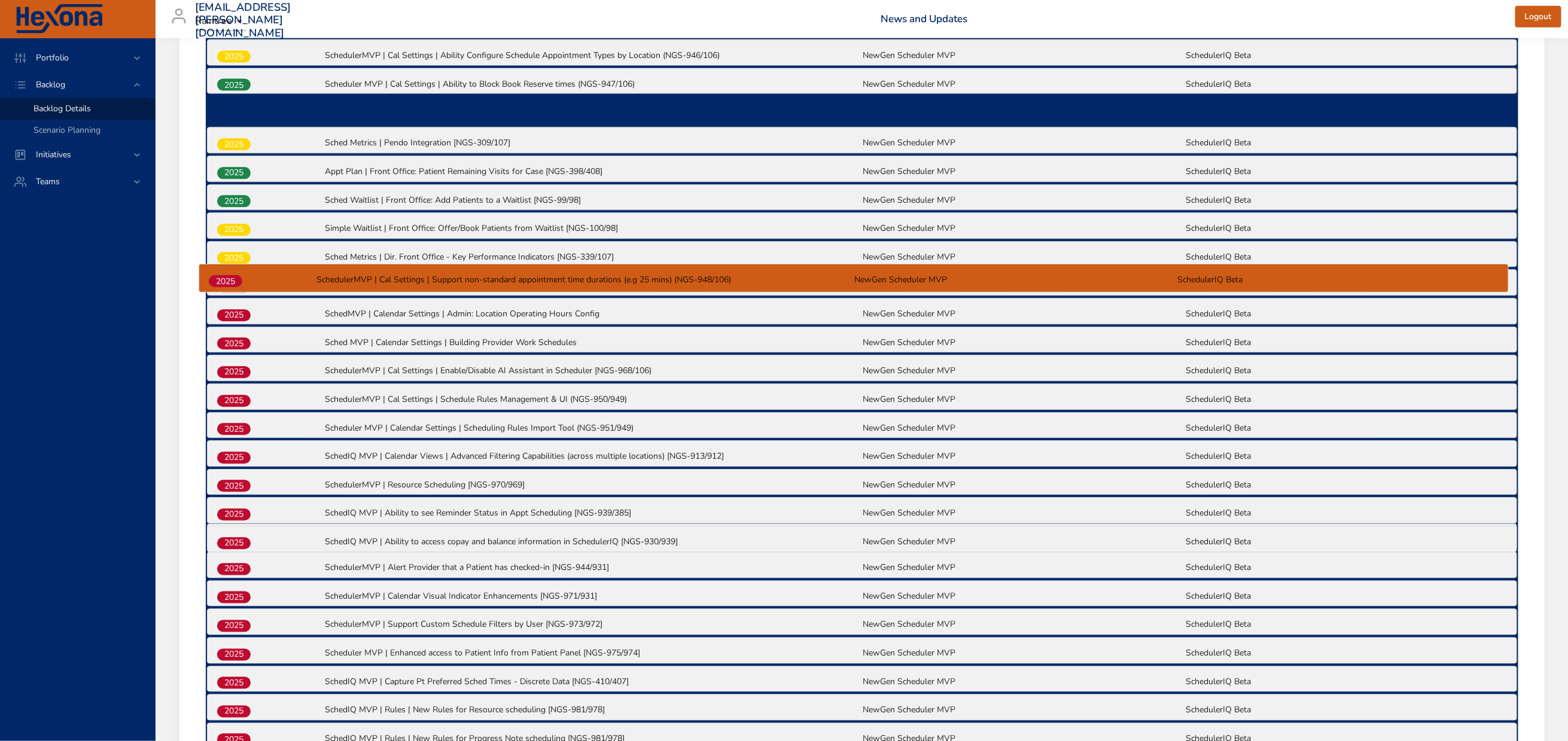
drag, startPoint x: 235, startPoint y: 548, endPoint x: 227, endPoint y: 280, distance: 268.1
click at [227, 280] on div "2025 Multi-Appt Non-AI Booking | Front Office: Schedule Multiple Appointments (…" at bounding box center [862, 234] width 1313 height 1497
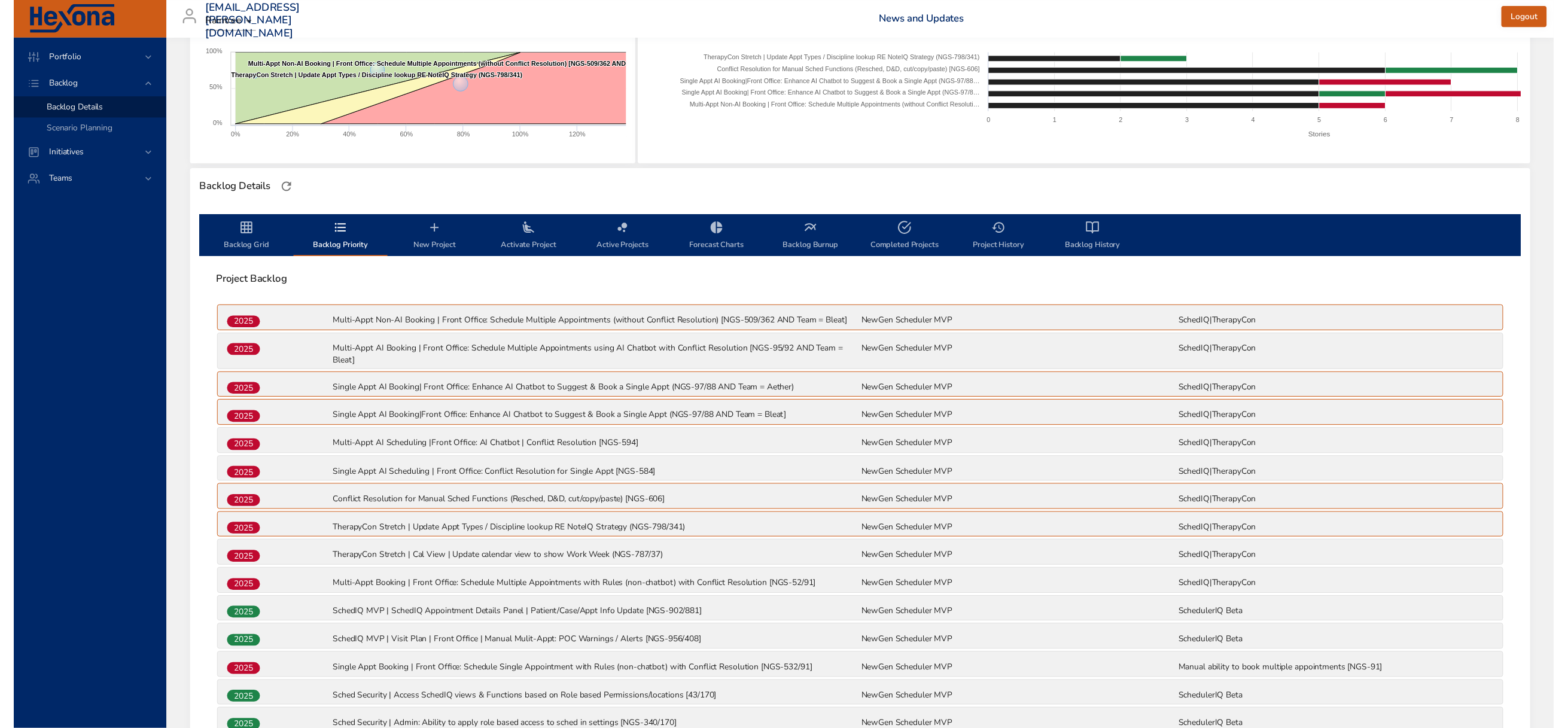
scroll to position [0, 0]
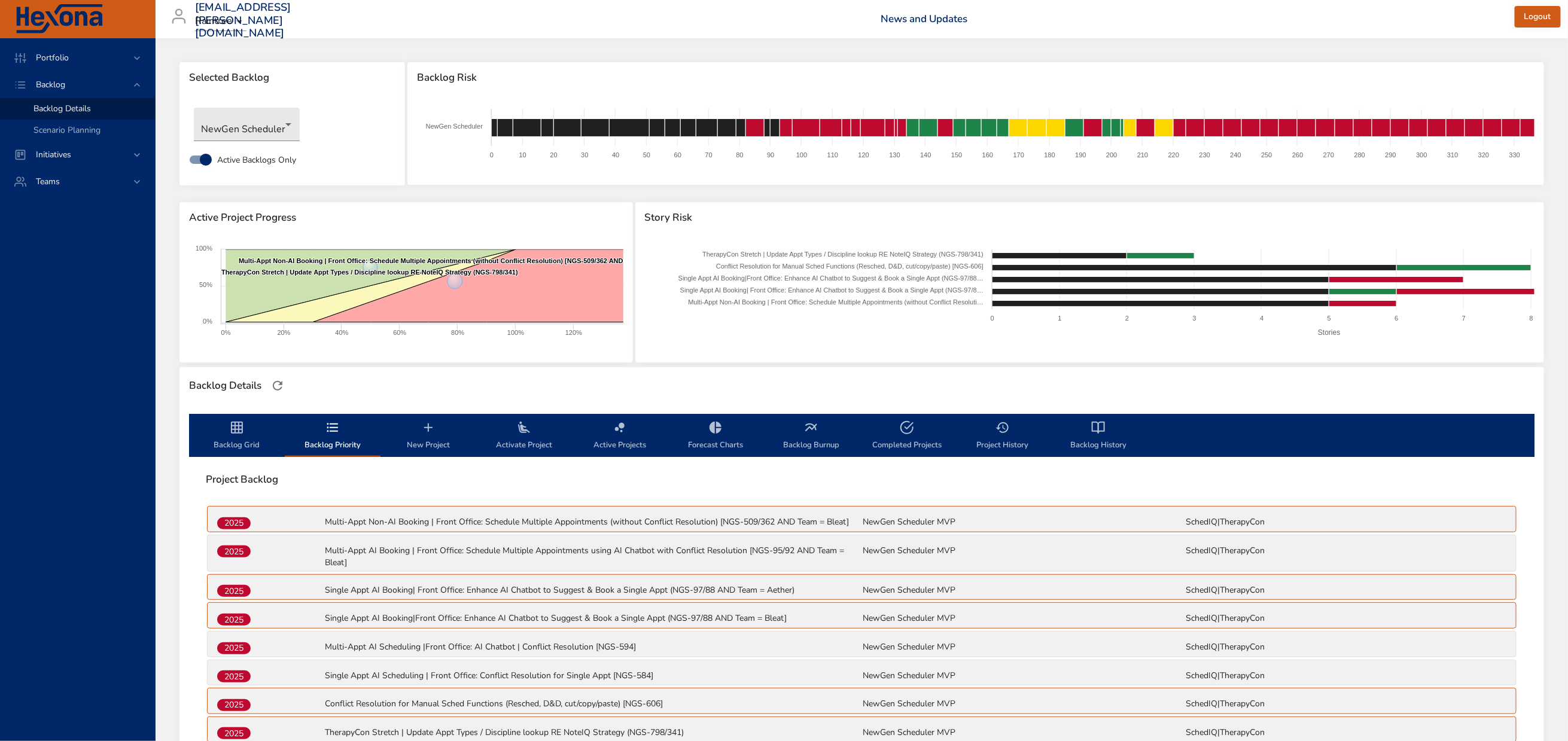
drag, startPoint x: 231, startPoint y: 442, endPoint x: 252, endPoint y: 471, distance: 35.8
click at [231, 435] on icon "backlog-tab" at bounding box center [237, 427] width 14 height 14
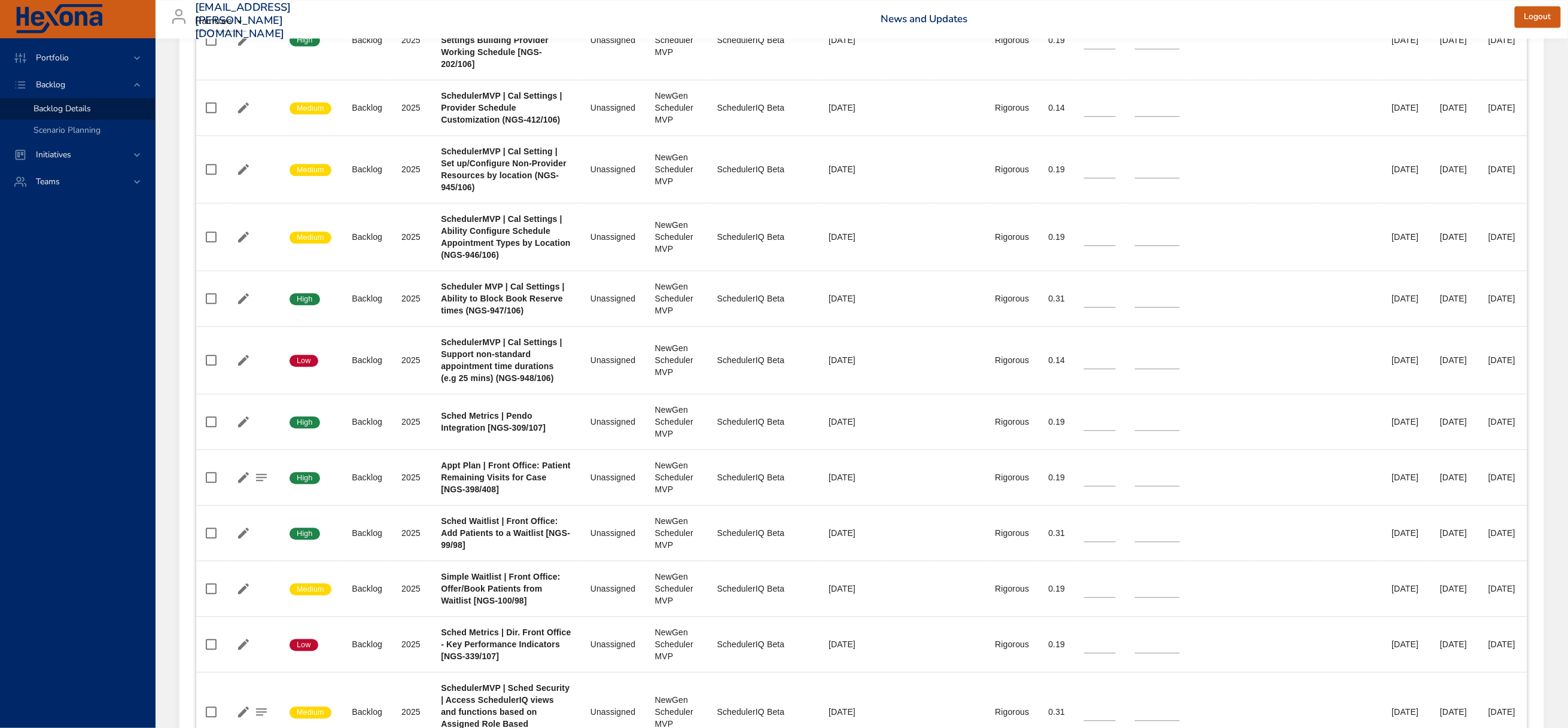
scroll to position [1704, 0]
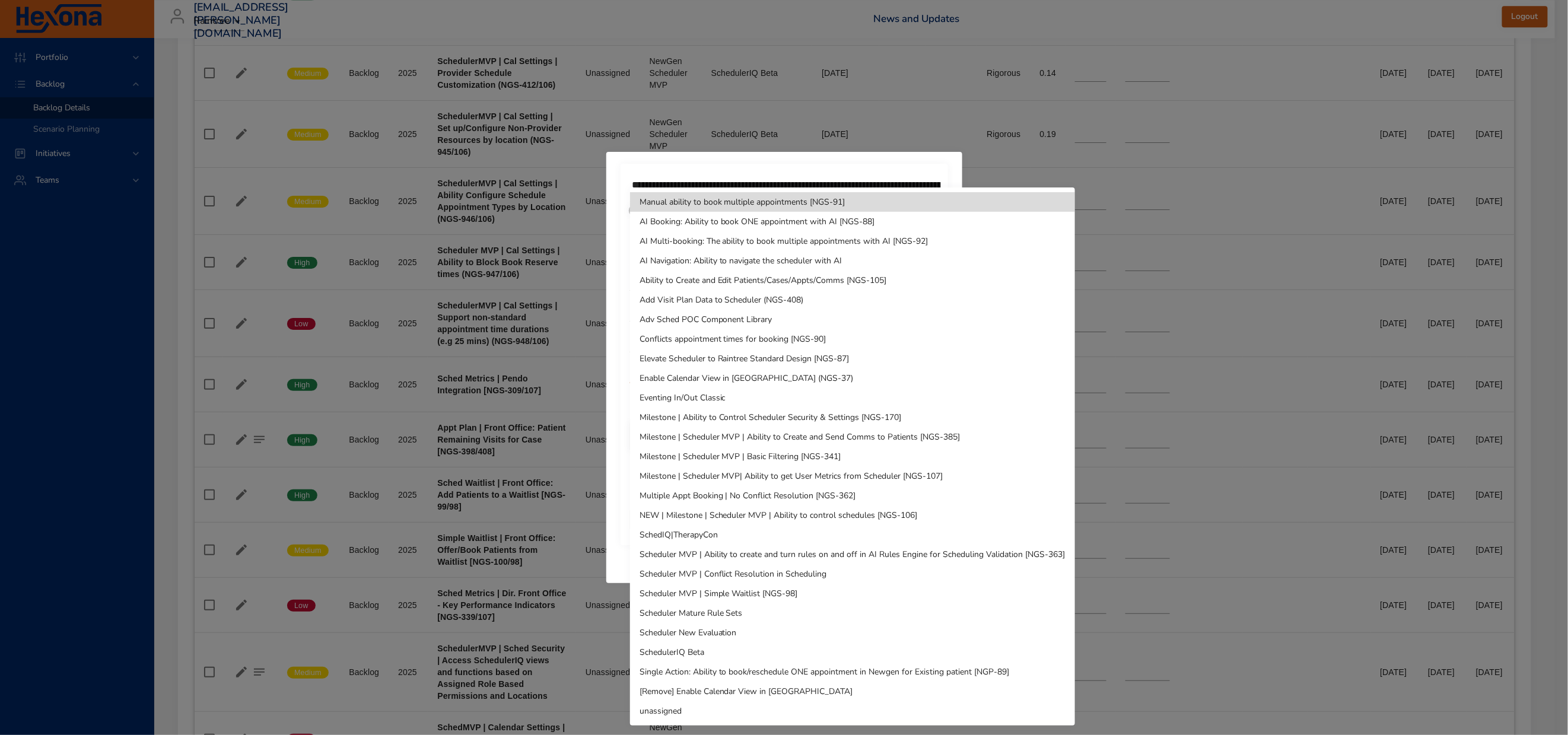
click at [691, 653] on li "SchedulerIQ Beta" at bounding box center [852, 652] width 445 height 20
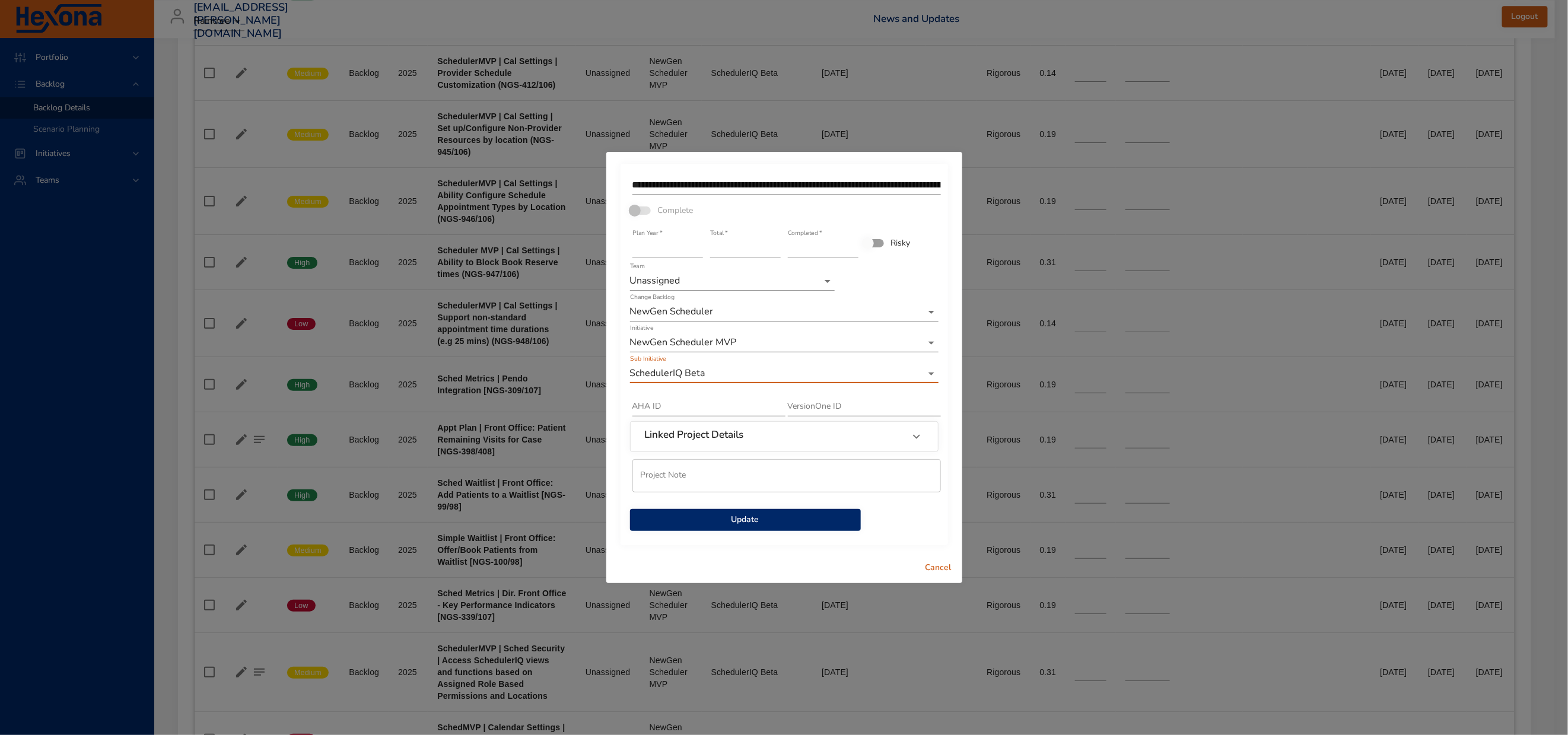
click at [760, 528] on span "Update" at bounding box center [746, 520] width 212 height 15
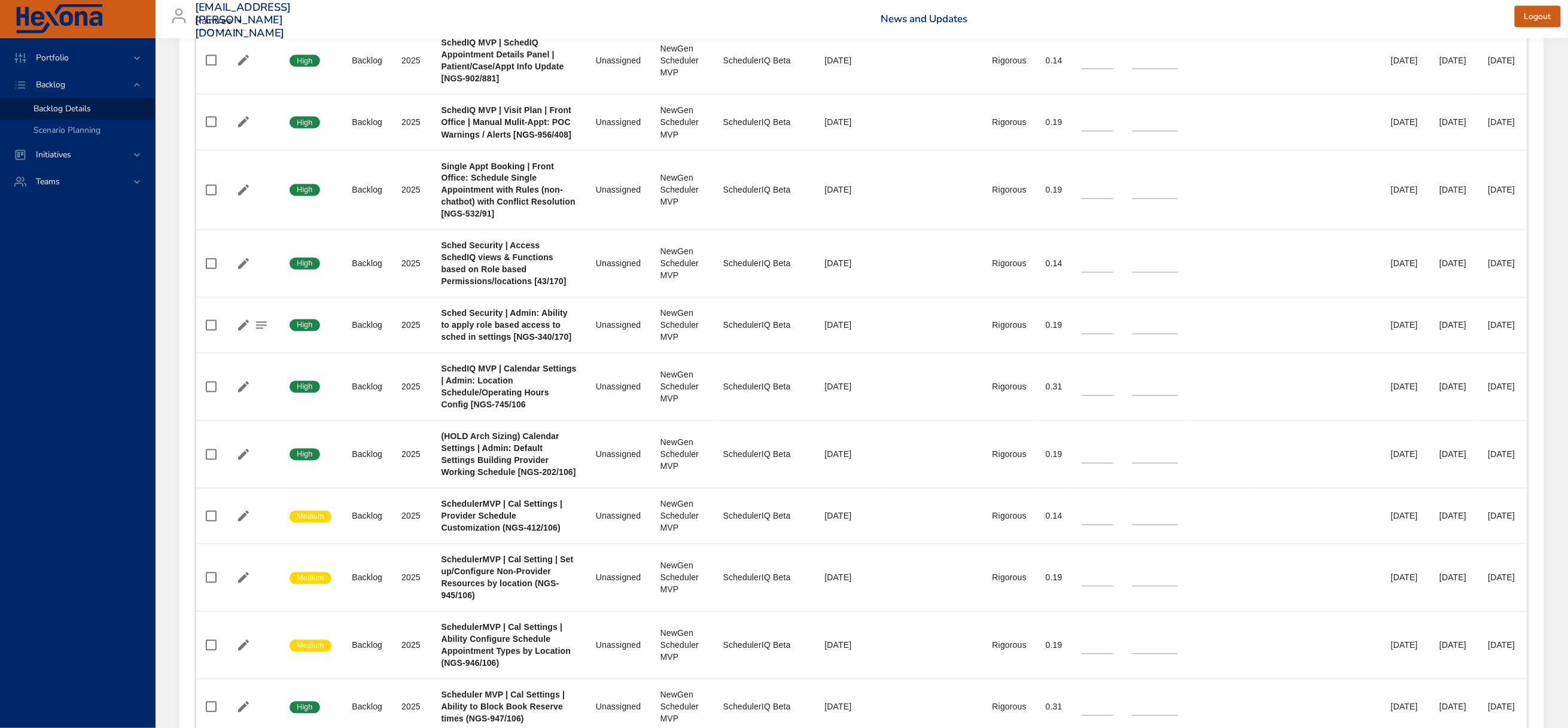
scroll to position [1256, 0]
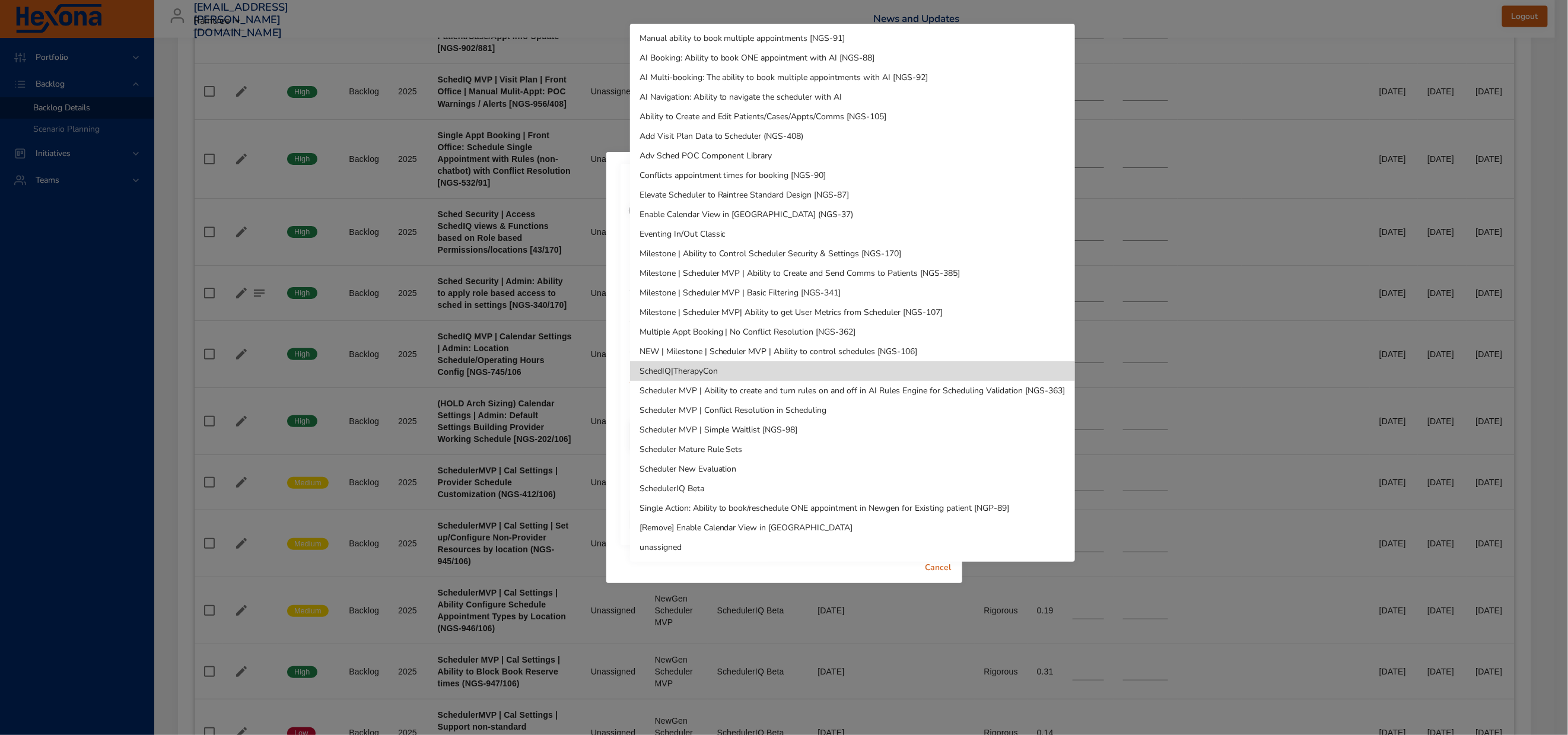
click at [728, 484] on li "SchedulerIQ Beta" at bounding box center [852, 489] width 445 height 20
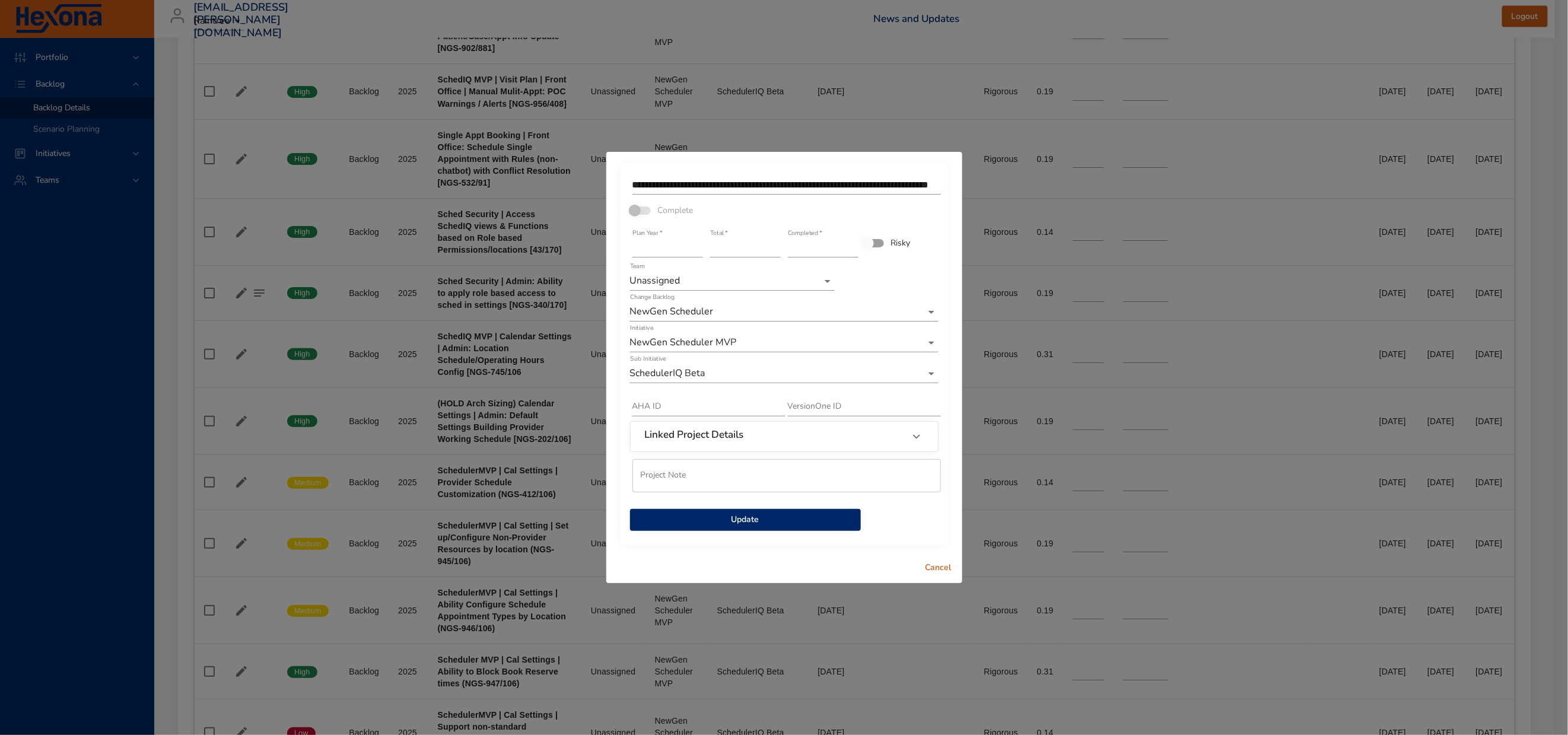
click at [760, 528] on span "Update" at bounding box center [746, 520] width 212 height 15
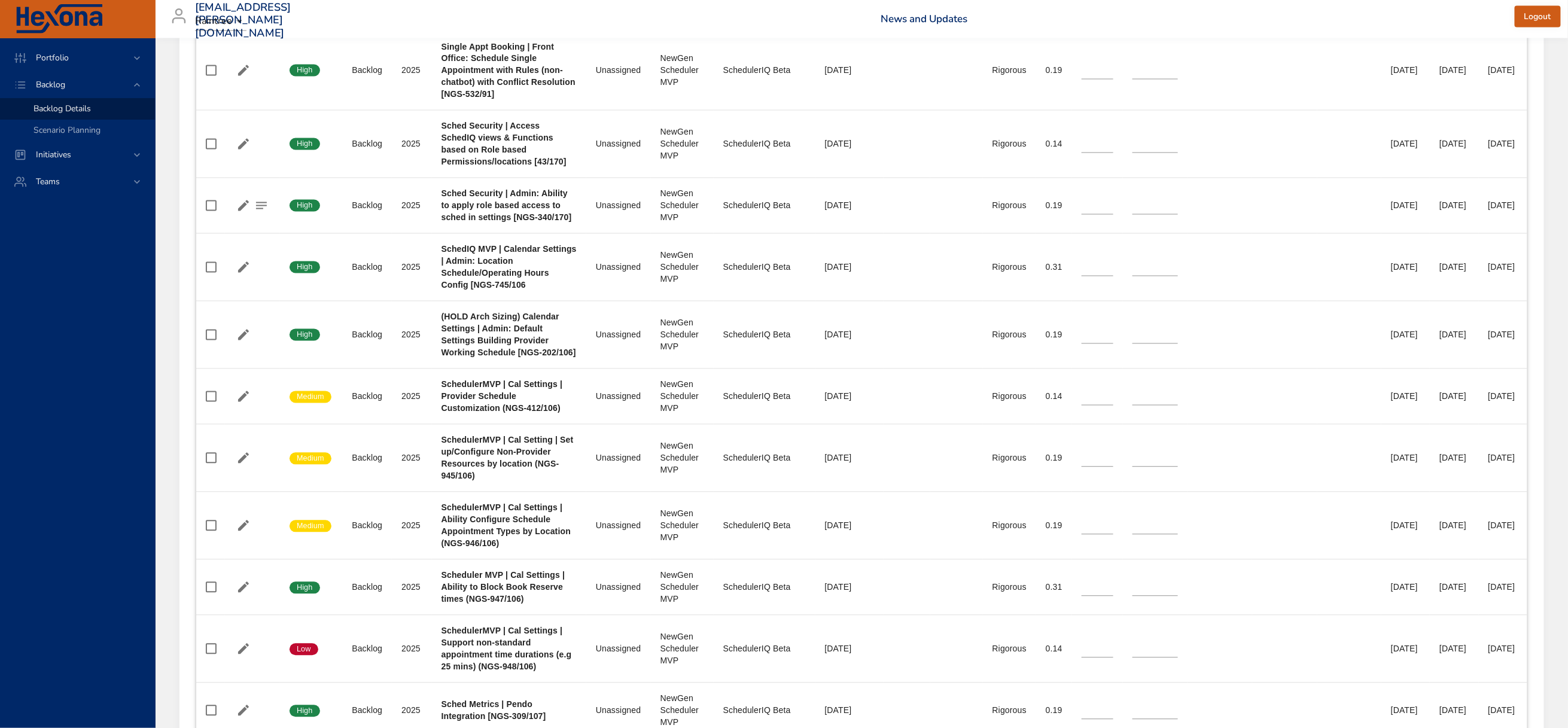
scroll to position [1256, 0]
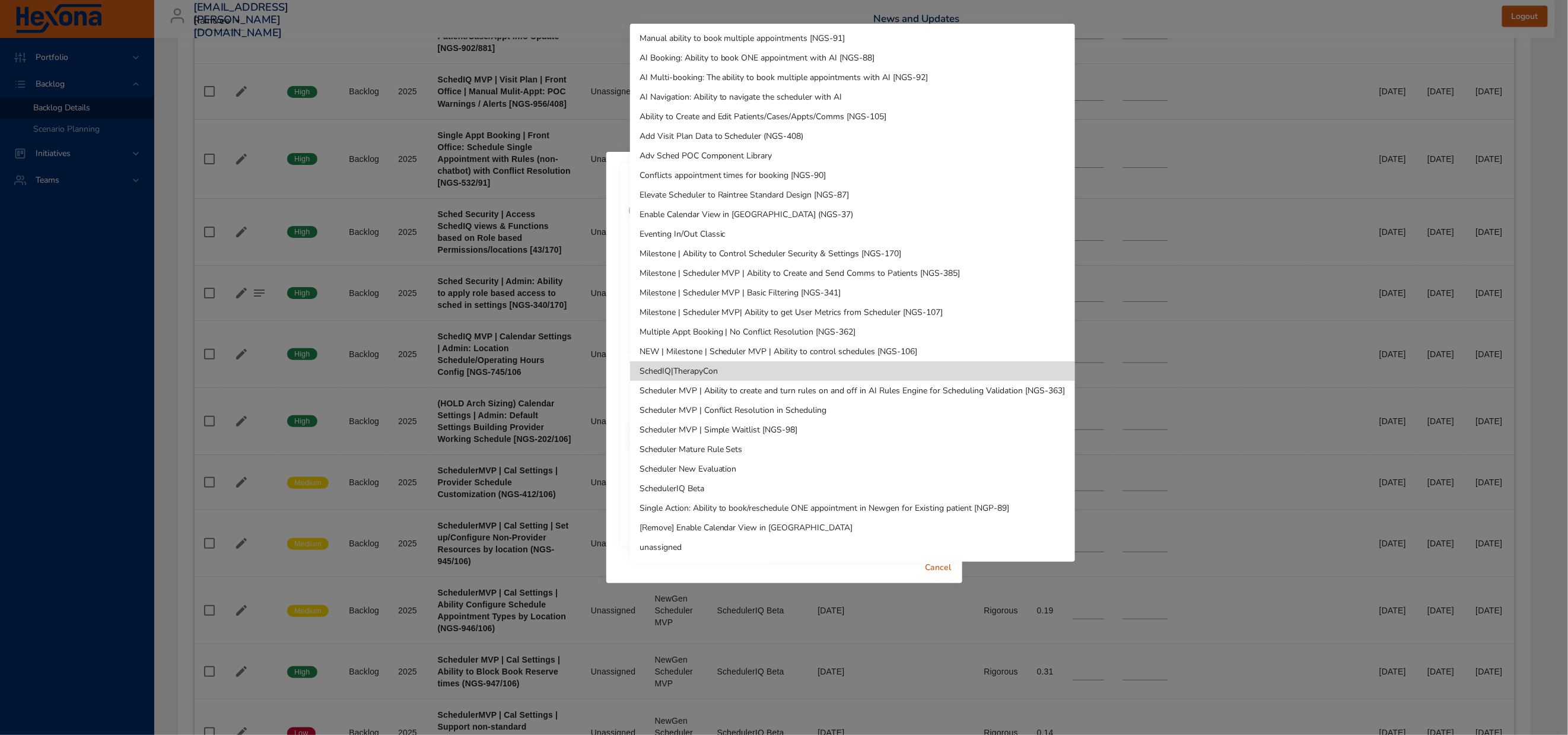
click at [713, 484] on li "SchedulerIQ Beta" at bounding box center [852, 489] width 445 height 20
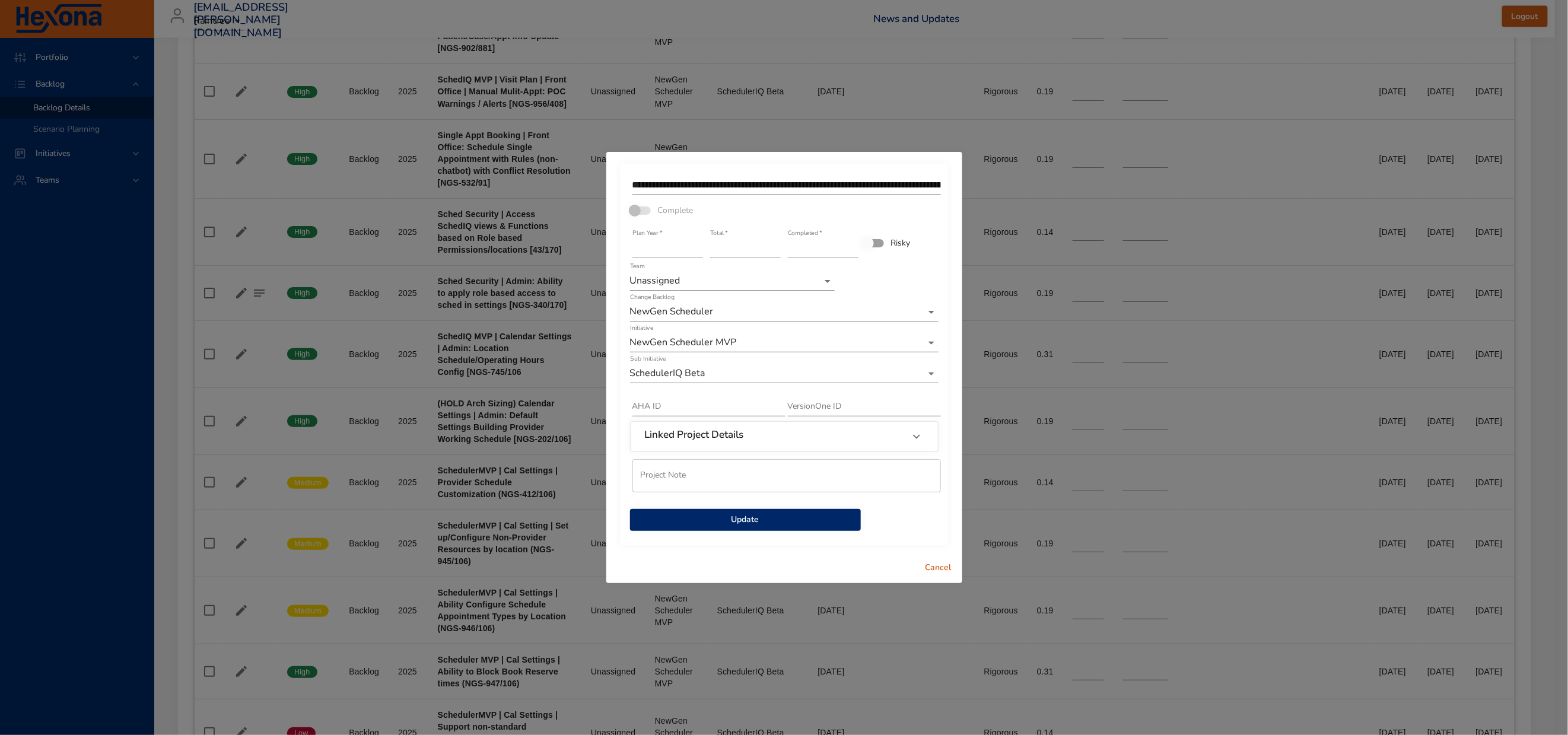
click at [772, 528] on span "Update" at bounding box center [746, 520] width 212 height 15
